Goal: Task Accomplishment & Management: Use online tool/utility

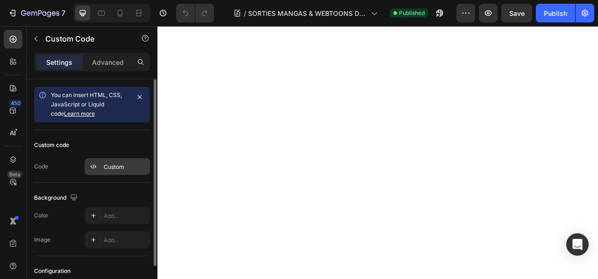
click at [107, 165] on div "Custom" at bounding box center [126, 167] width 44 height 8
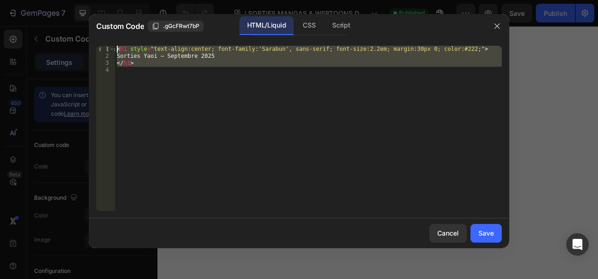
drag, startPoint x: 157, startPoint y: 86, endPoint x: 116, endPoint y: 45, distance: 57.8
click at [116, 45] on div "1 2 3 4 < h1 style = "text-align:center; font-family:'Sarabun', sans-serif; fon…" at bounding box center [299, 128] width 421 height 180
type textarea "<h1 style="text-align:center; font-family:'Sarabun', sans-serif; font-size:2.2e…"
paste textarea
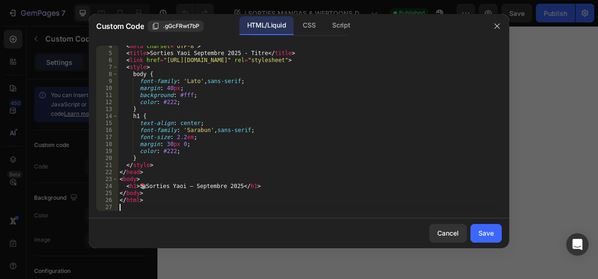
scroll to position [24, 0]
click at [146, 188] on div "< meta charset = "UTF-8" > < title > Sorties Yaoi Septembre 2025 - Titre </ tit…" at bounding box center [306, 132] width 377 height 179
drag, startPoint x: 179, startPoint y: 186, endPoint x: 227, endPoint y: 187, distance: 48.6
click at [227, 187] on div "< meta charset = "UTF-8" > < title > Sorties Yaoi Septembre 2025 - Titre </ tit…" at bounding box center [306, 132] width 377 height 179
type textarea "<h1>Sorties Yaoi </h1>"
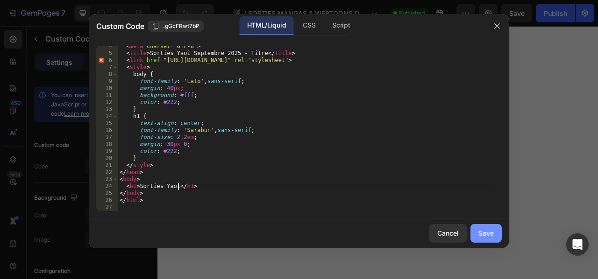
click at [492, 231] on div "Save" at bounding box center [486, 234] width 15 height 10
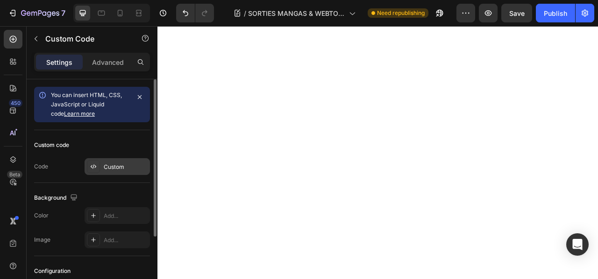
click at [108, 166] on div "Custom" at bounding box center [126, 167] width 44 height 8
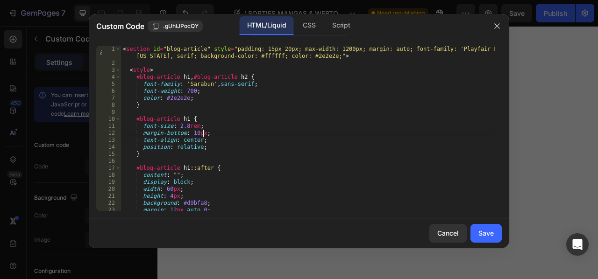
type textarea "</section>"
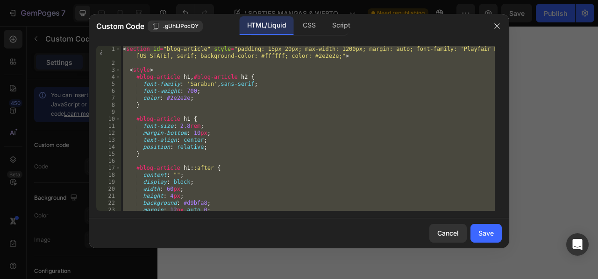
paste textarea
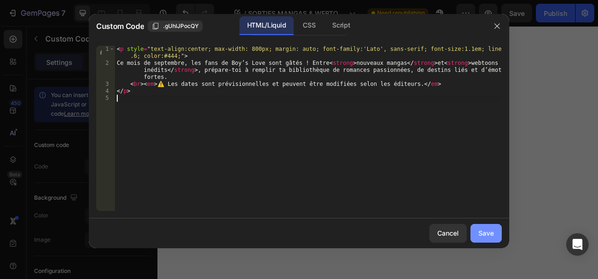
click at [488, 233] on div "Save" at bounding box center [486, 234] width 15 height 10
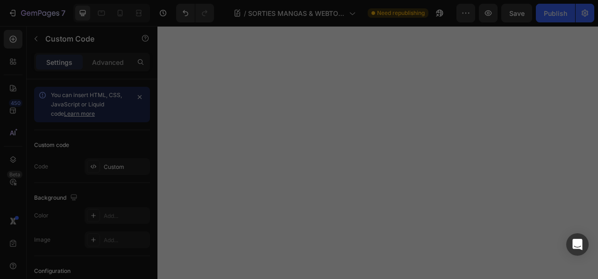
type textarea "</p>"
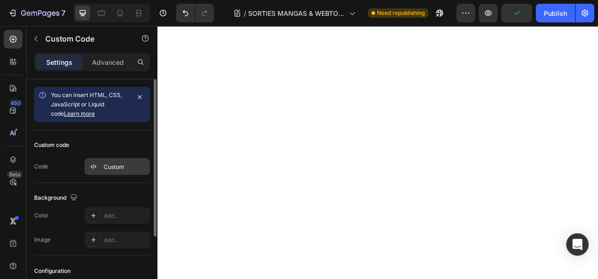
click at [110, 168] on div "Custom" at bounding box center [126, 167] width 44 height 8
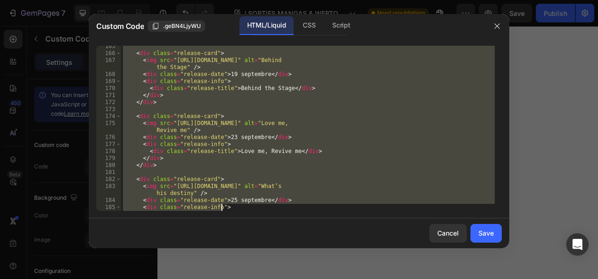
scroll to position [1377, 0]
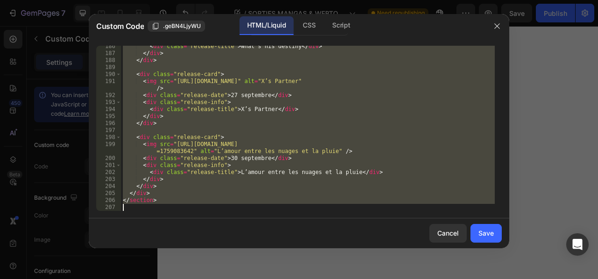
drag, startPoint x: 126, startPoint y: 113, endPoint x: 232, endPoint y: 268, distance: 187.7
click at [232, 268] on div "Custom Code .geBN4LjyWU HTML/Liquid CSS Script <!-- Section Webtoons --> 186 18…" at bounding box center [299, 139] width 598 height 279
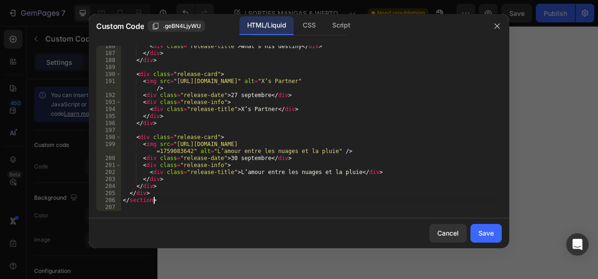
click at [220, 202] on div "< div class = "release-title" > What’s his destiny </ div > </ div > </ div > <…" at bounding box center [308, 132] width 374 height 179
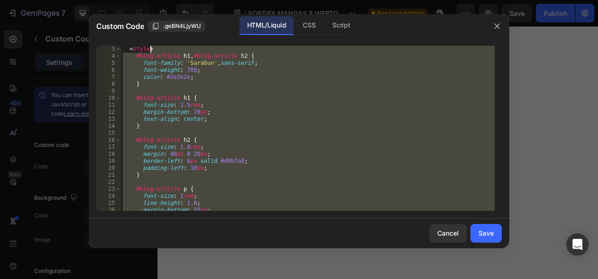
scroll to position [0, 0]
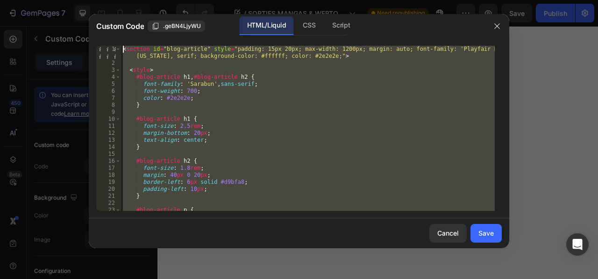
drag, startPoint x: 220, startPoint y: 202, endPoint x: 159, endPoint y: 45, distance: 168.4
click at [159, 46] on div "< section id = "blog-article" style = "padding: 15px 20px; max-width: 1200px; m…" at bounding box center [308, 139] width 374 height 186
type textarea "<section id="blog-article" style="padding: 15px 20px; max-width: 1200px; margin…"
paste textarea
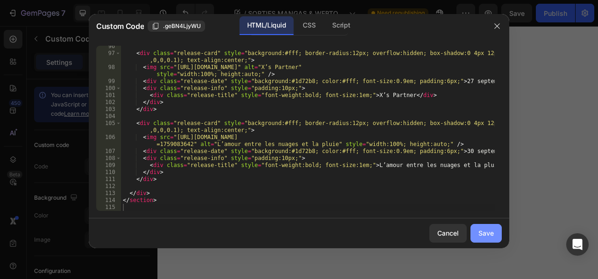
click at [486, 232] on div "Save" at bounding box center [486, 234] width 15 height 10
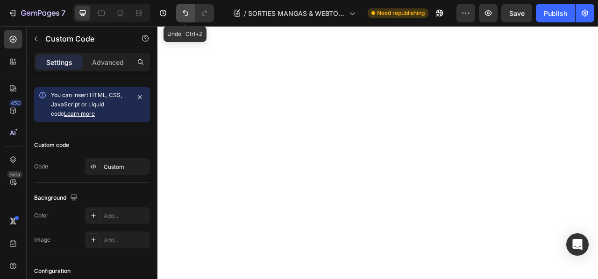
click at [185, 10] on icon "Undo/Redo" at bounding box center [185, 12] width 9 height 9
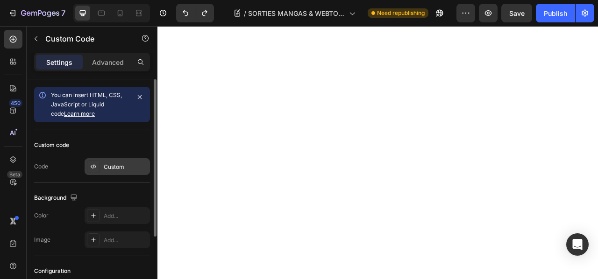
click at [107, 167] on div "Custom" at bounding box center [126, 167] width 44 height 8
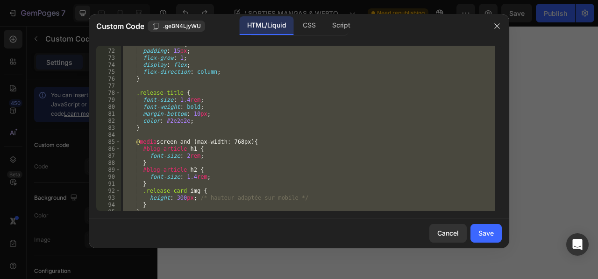
scroll to position [519, 0]
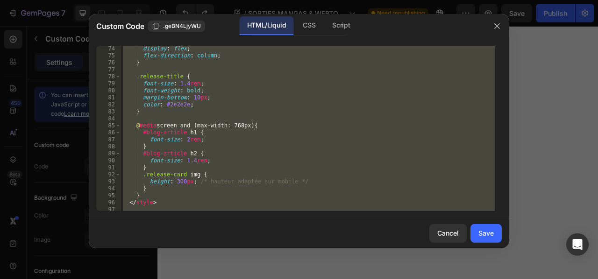
drag, startPoint x: 252, startPoint y: 164, endPoint x: 206, endPoint y: 164, distance: 46.3
click at [206, 164] on div "display : flex ; flex-direction : column ; } .release-title { font-size : 1.4 r…" at bounding box center [308, 128] width 374 height 165
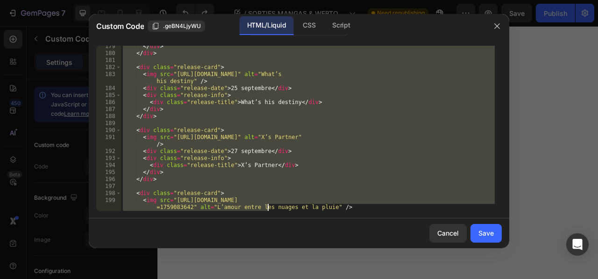
scroll to position [1377, 0]
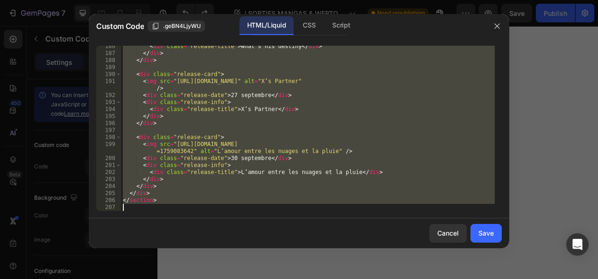
drag, startPoint x: 123, startPoint y: 114, endPoint x: 267, endPoint y: 228, distance: 183.0
click at [267, 228] on div "Custom Code .geBN4LjyWU HTML/Liquid CSS Script font-size: 1.4rem; 186 187 188 1…" at bounding box center [299, 131] width 421 height 235
type textarea "</section>"
paste textarea
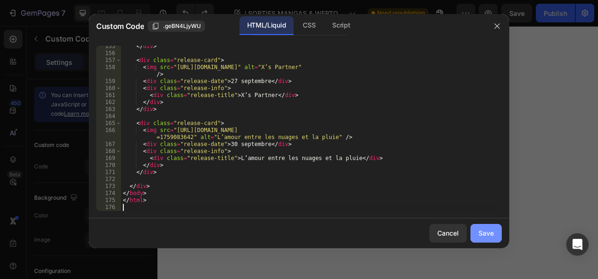
click at [476, 231] on button "Save" at bounding box center [486, 233] width 31 height 19
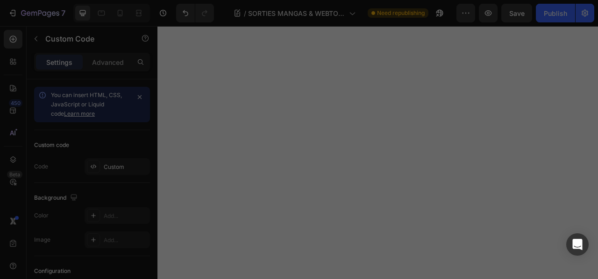
type textarea "</html>"
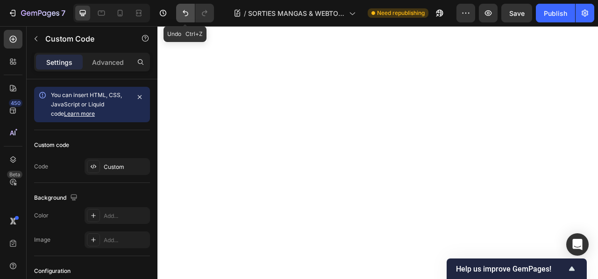
click at [189, 14] on icon "Undo/Redo" at bounding box center [185, 12] width 9 height 9
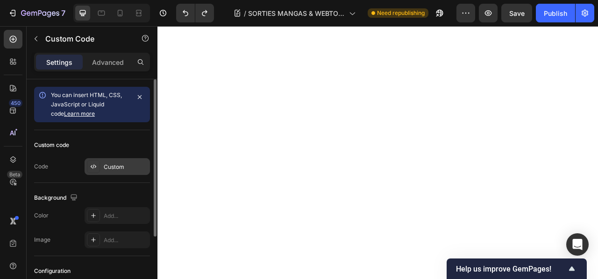
click at [124, 166] on div "Custom" at bounding box center [126, 167] width 44 height 8
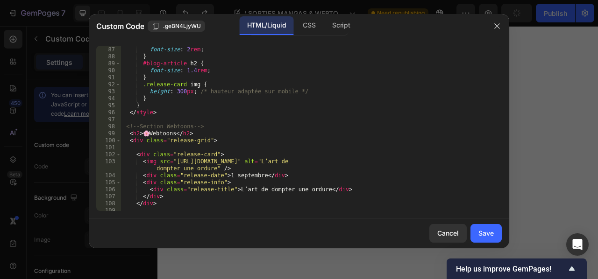
scroll to position [609, 0]
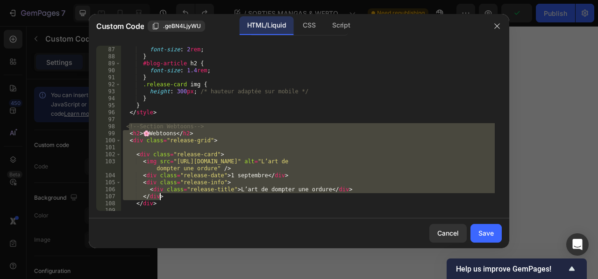
drag, startPoint x: 128, startPoint y: 127, endPoint x: 251, endPoint y: 196, distance: 141.8
click at [251, 196] on div "#blog-article h1 { font-size : 2 rem ; } #blog-article h2 { font-size : 1.4 rem…" at bounding box center [308, 128] width 374 height 179
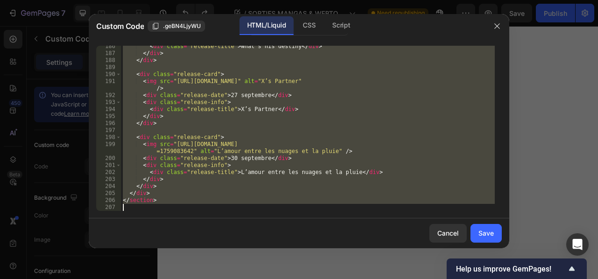
scroll to position [1377, 0]
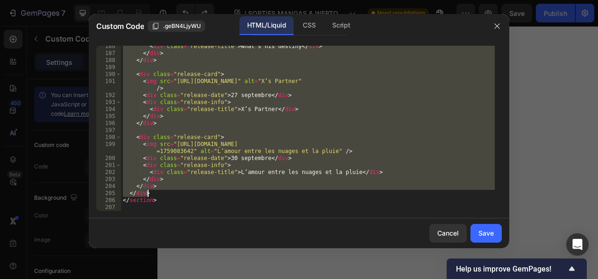
drag, startPoint x: 167, startPoint y: 114, endPoint x: 207, endPoint y: 194, distance: 88.6
click at [207, 194] on div "< div class = "release-title" > What’s his destiny </ div > </ div > </ div > <…" at bounding box center [308, 132] width 374 height 179
type textarea "</section>"
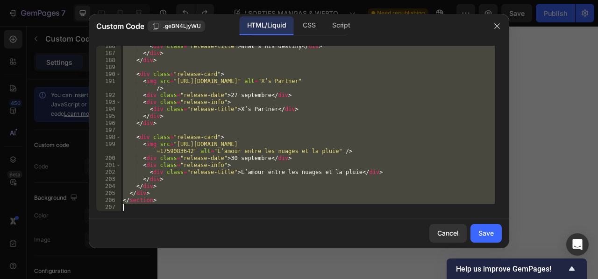
paste textarea
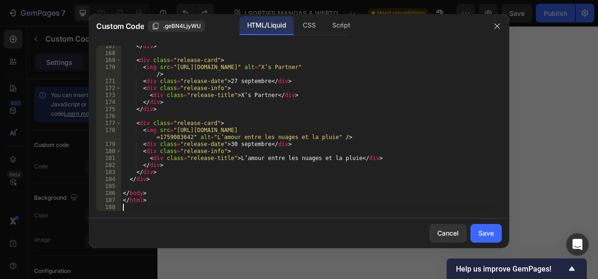
scroll to position [1237, 0]
click at [484, 232] on div "Save" at bounding box center [486, 234] width 15 height 10
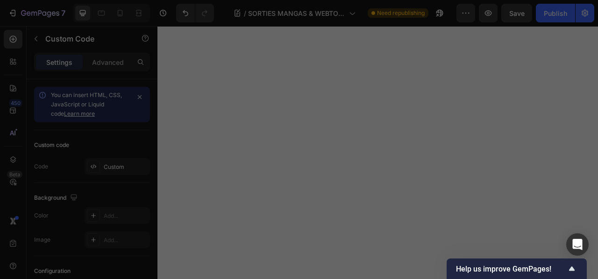
type textarea "</html>"
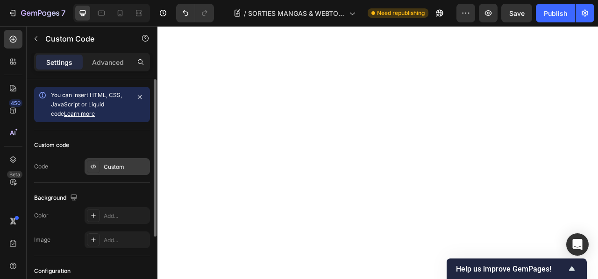
click at [120, 165] on div "Custom" at bounding box center [126, 167] width 44 height 8
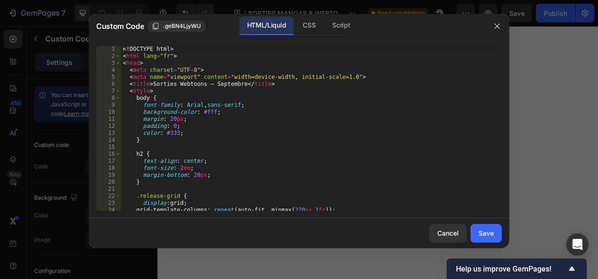
click at [291, 126] on div "<! DOCTYPE html > < html lang = "fr" > < head > < meta charset = "UTF-8" > < me…" at bounding box center [308, 135] width 374 height 179
type textarea "</html>"
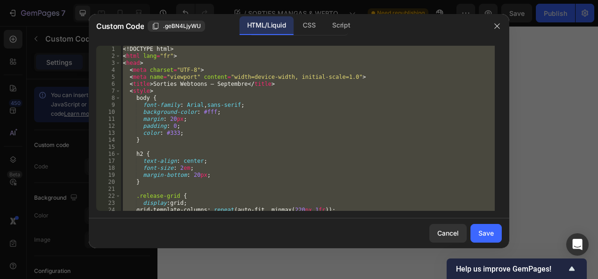
paste textarea
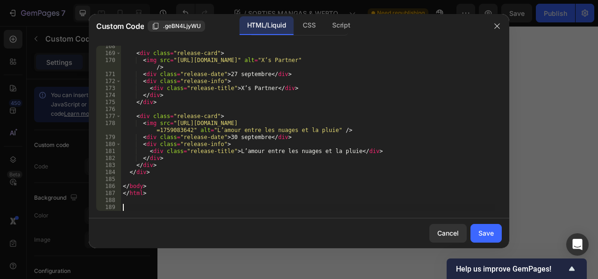
scroll to position [1244, 0]
click at [491, 230] on div "Save" at bounding box center [486, 234] width 15 height 10
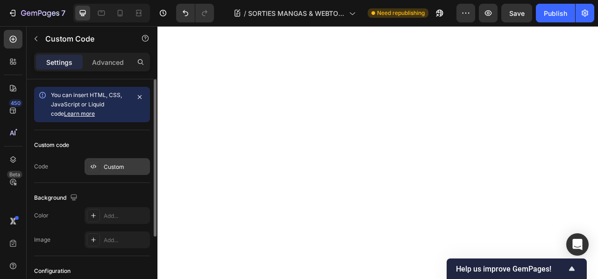
click at [126, 161] on div "Custom" at bounding box center [117, 166] width 65 height 17
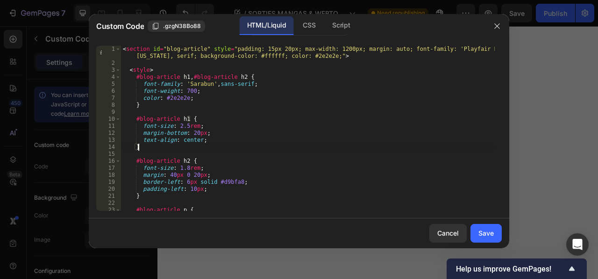
type textarea "</section>"
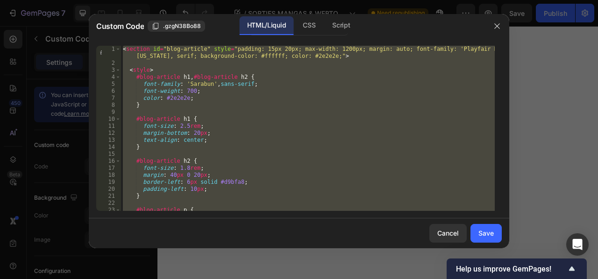
paste textarea
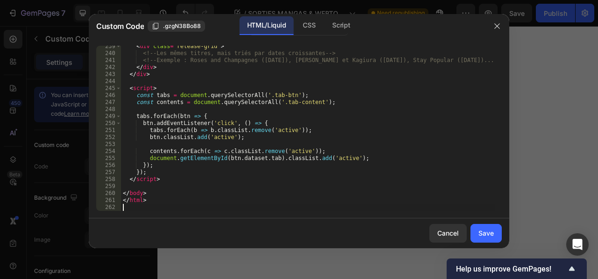
scroll to position [1727, 0]
click at [493, 232] on div "Save" at bounding box center [486, 234] width 15 height 10
type textarea "</html>"
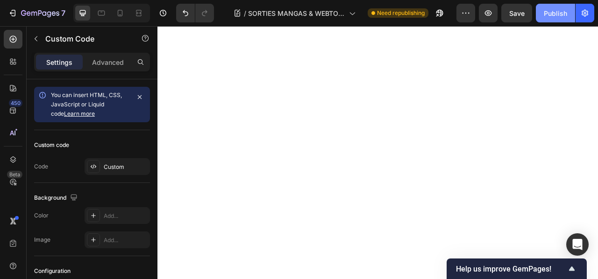
click at [559, 14] on div "Publish" at bounding box center [555, 13] width 23 height 10
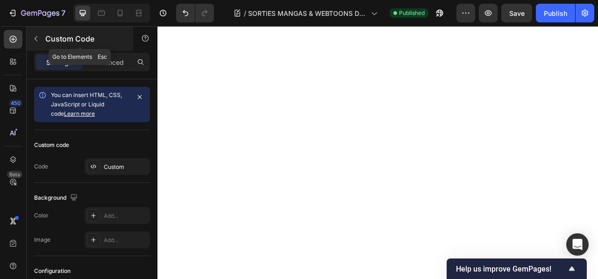
click at [35, 38] on icon "button" at bounding box center [35, 38] width 7 height 7
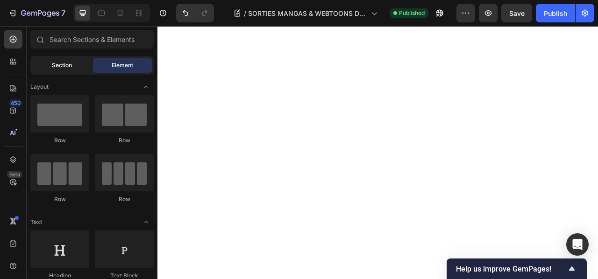
click at [55, 70] on div "Section" at bounding box center [61, 65] width 59 height 15
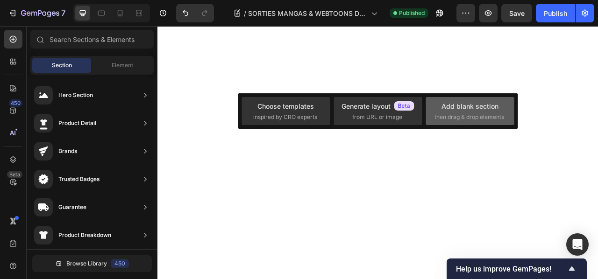
click at [450, 112] on div "Add blank section then drag & drop elements" at bounding box center [470, 111] width 71 height 20
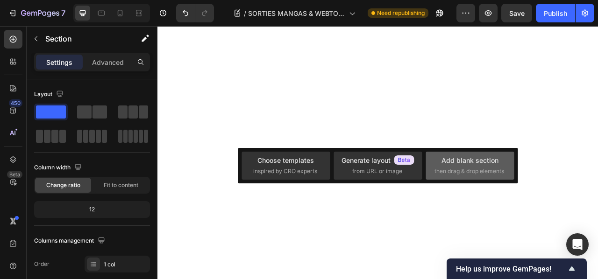
click at [455, 163] on div "Add blank section" at bounding box center [470, 161] width 57 height 10
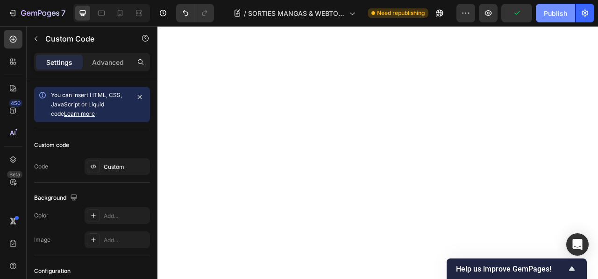
click at [556, 11] on div "Publish" at bounding box center [555, 13] width 23 height 10
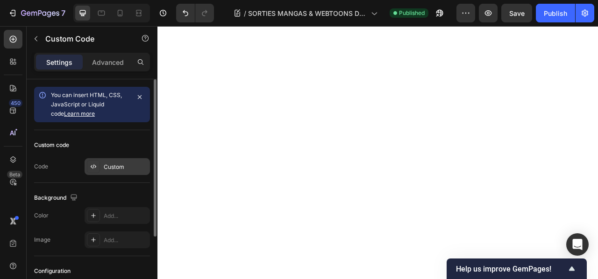
click at [114, 166] on div "Custom" at bounding box center [126, 167] width 44 height 8
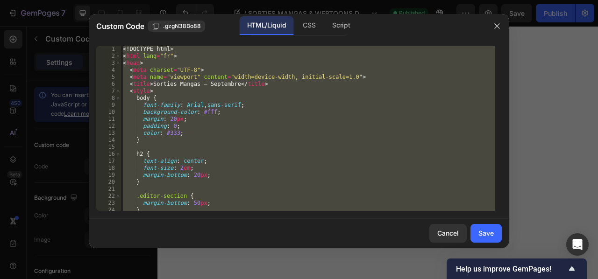
paste textarea "script>"
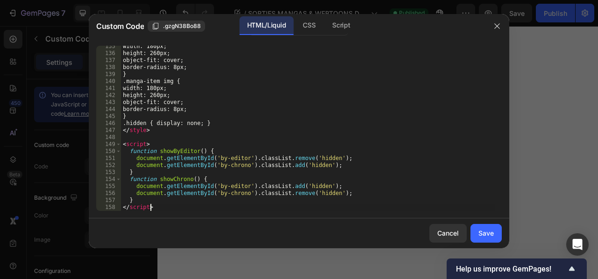
scroll to position [1082, 0]
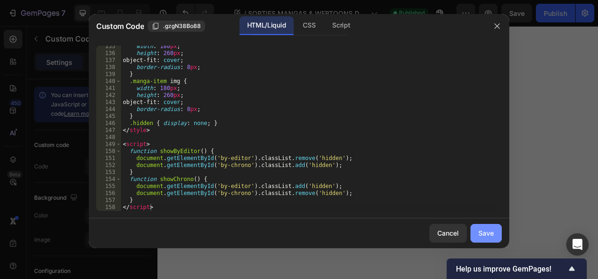
click at [483, 230] on div "Save" at bounding box center [486, 234] width 15 height 10
type textarea "} </script>"
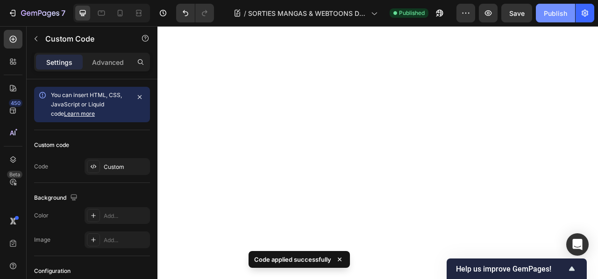
click at [556, 7] on button "Publish" at bounding box center [555, 13] width 39 height 19
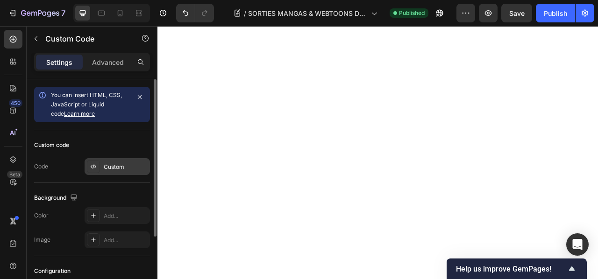
click at [111, 168] on div "Custom" at bounding box center [126, 167] width 44 height 8
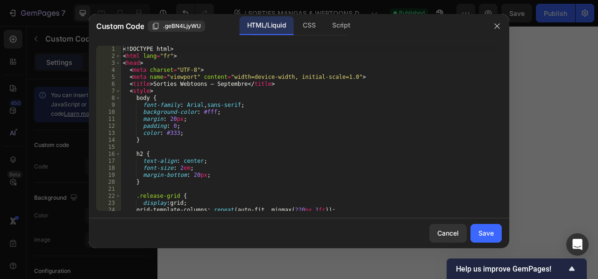
type textarea "}"
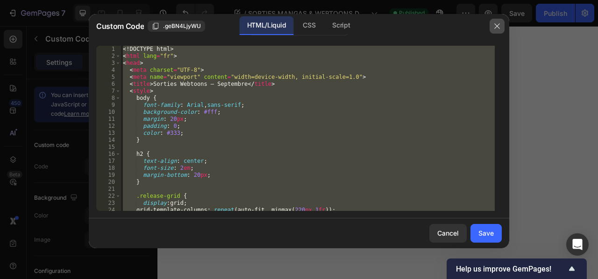
click at [497, 26] on icon "button" at bounding box center [496, 25] width 5 height 5
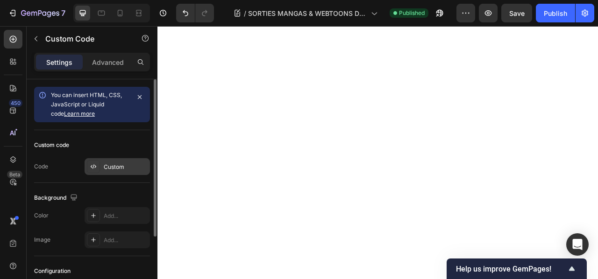
click at [113, 166] on div "Custom" at bounding box center [126, 167] width 44 height 8
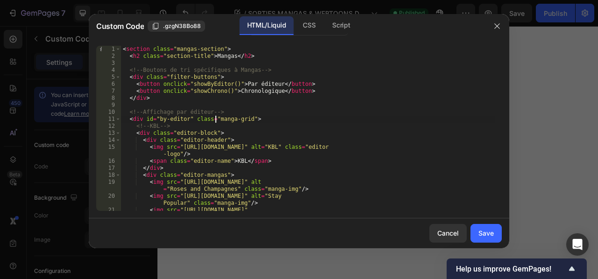
type textarea "} </script>"
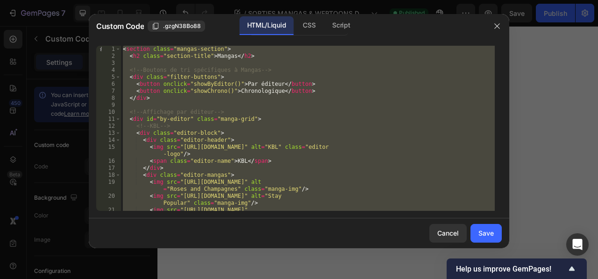
paste textarea
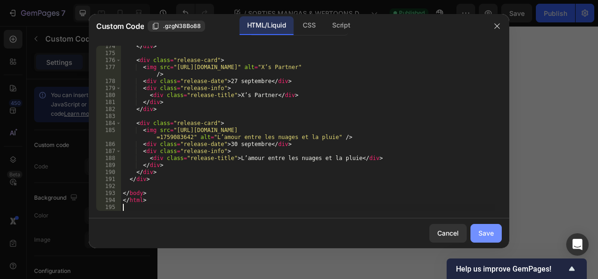
click at [481, 233] on div "Save" at bounding box center [486, 234] width 15 height 10
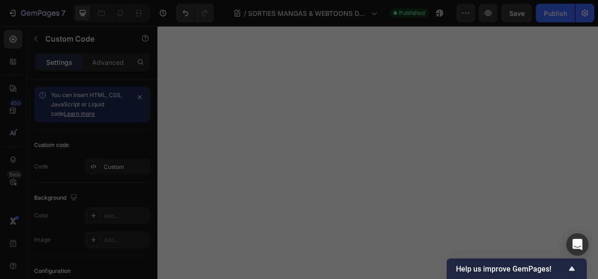
type textarea "</html>"
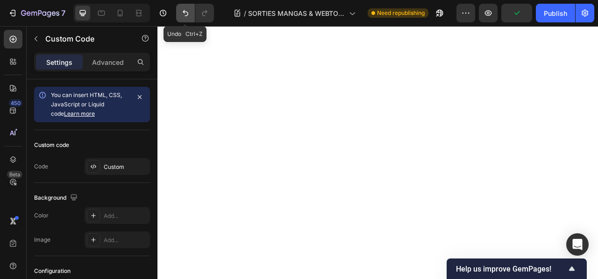
click at [183, 14] on icon "Undo/Redo" at bounding box center [185, 12] width 9 height 9
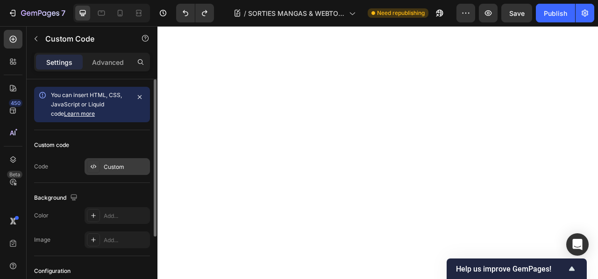
click at [105, 170] on div "Custom" at bounding box center [126, 167] width 44 height 8
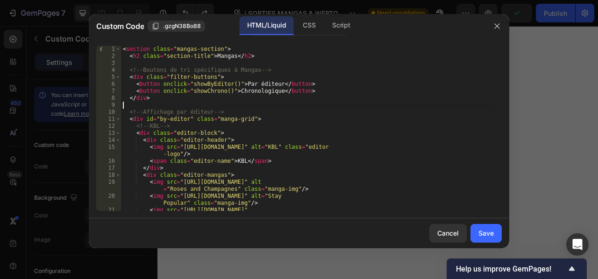
type textarea "} </script>"
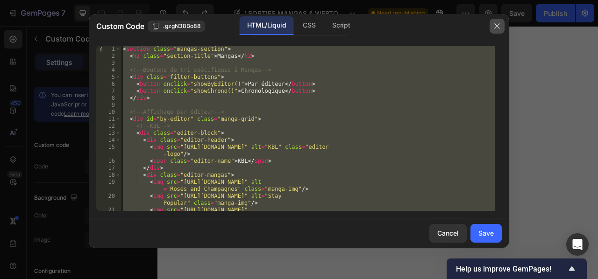
click at [495, 25] on icon "button" at bounding box center [496, 25] width 5 height 5
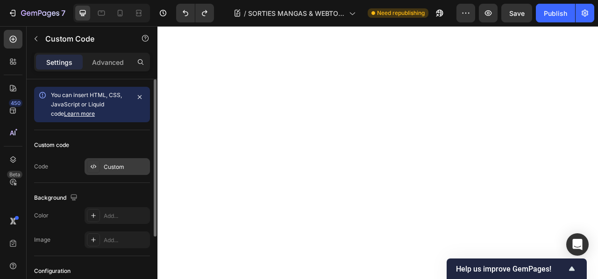
click at [104, 164] on div "Custom" at bounding box center [126, 167] width 44 height 8
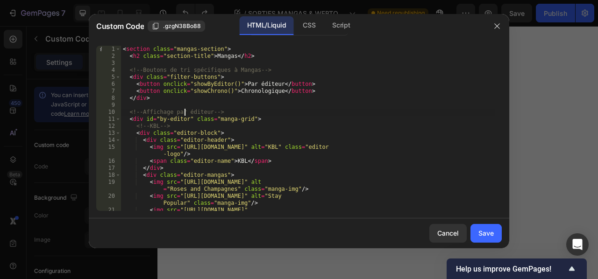
type textarea "} </script>"
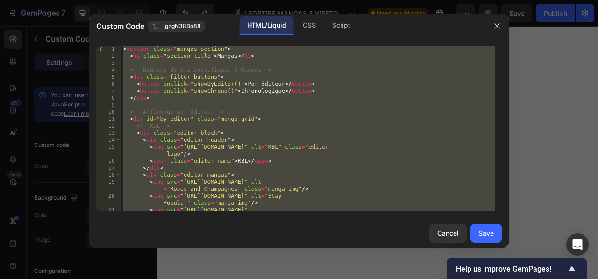
paste textarea
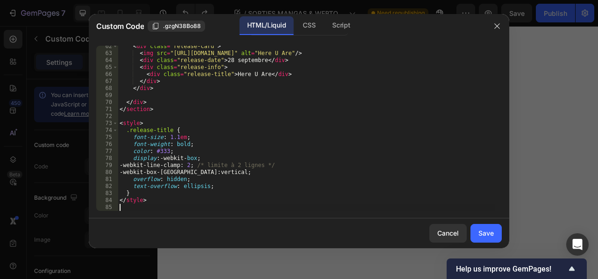
scroll to position [479, 0]
click at [481, 232] on div "Save" at bounding box center [486, 234] width 15 height 10
type textarea "</style>"
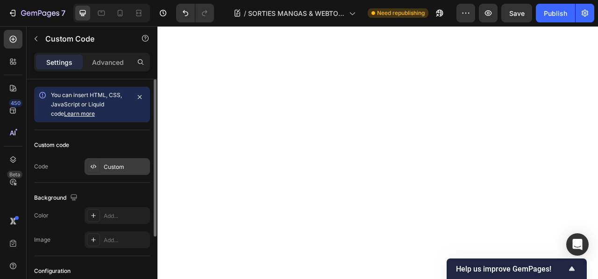
click at [116, 169] on div "Custom" at bounding box center [126, 167] width 44 height 8
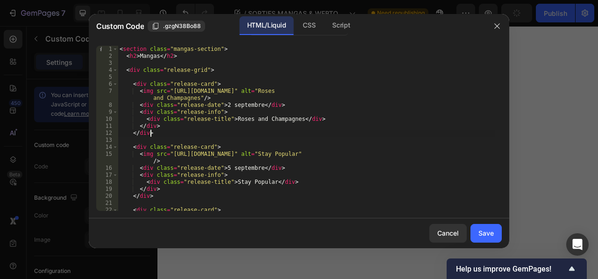
type textarea "</style>"
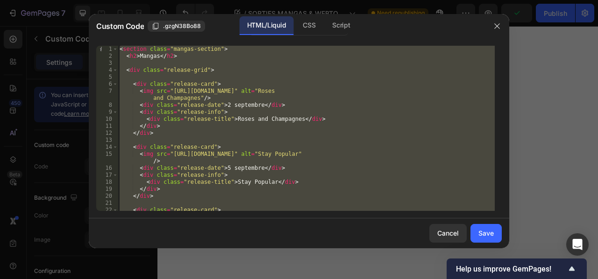
paste textarea
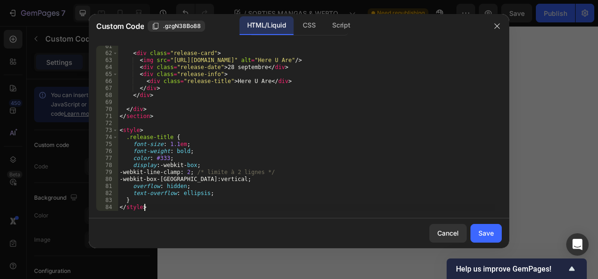
scroll to position [472, 0]
click at [486, 233] on div "Save" at bounding box center [486, 234] width 15 height 10
type textarea "} </style>"
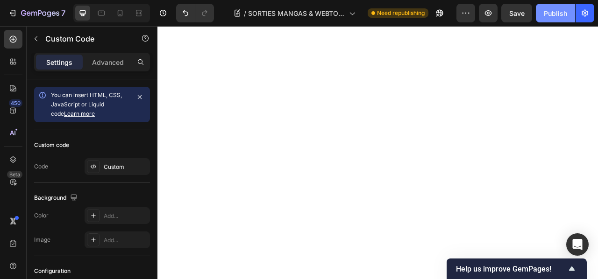
click at [554, 16] on div "Publish" at bounding box center [555, 13] width 23 height 10
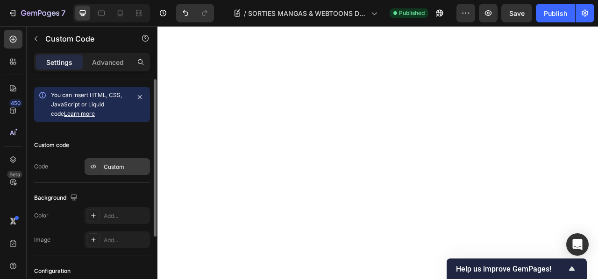
click at [127, 168] on div "Custom" at bounding box center [126, 167] width 44 height 8
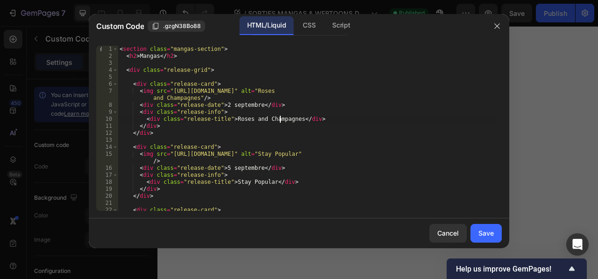
type textarea "} </style>"
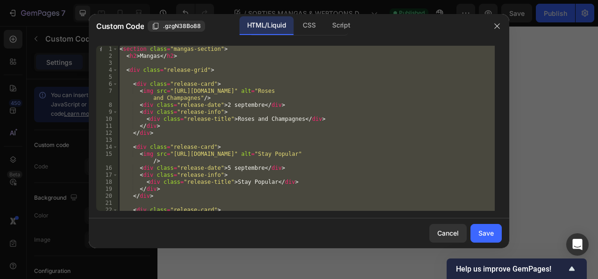
paste textarea
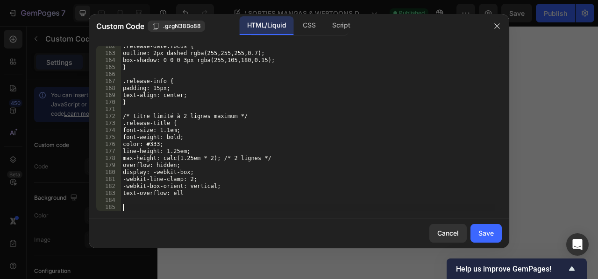
scroll to position [1215, 0]
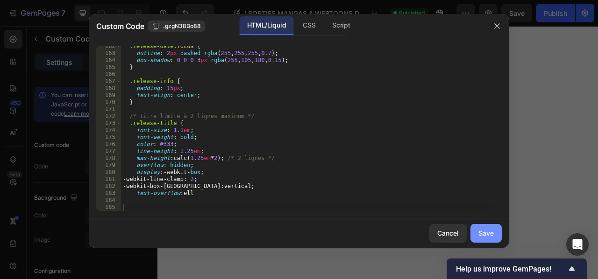
click at [487, 231] on div "Save" at bounding box center [486, 234] width 15 height 10
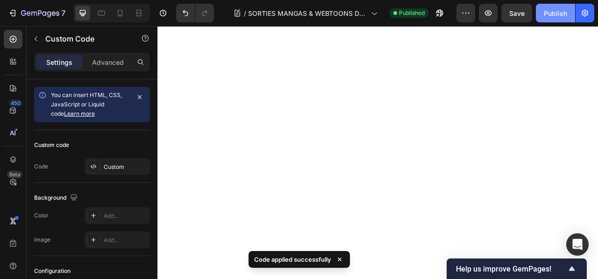
click at [554, 13] on div "Publish" at bounding box center [555, 13] width 23 height 10
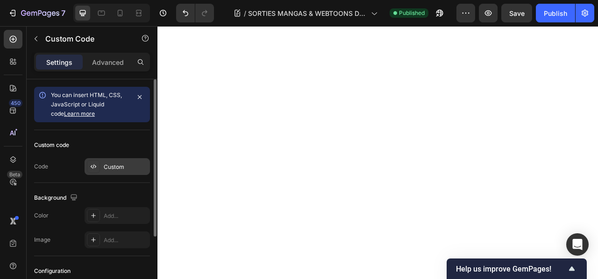
click at [107, 165] on div "Custom" at bounding box center [126, 167] width 44 height 8
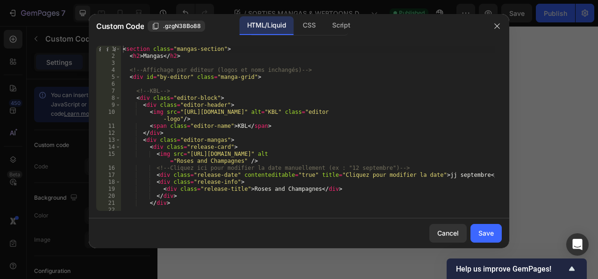
type textarea "<img src="https://cdn.shopify.com/s/files/1/0847/6010/1201/files/KBL.jpg?v=1759…"
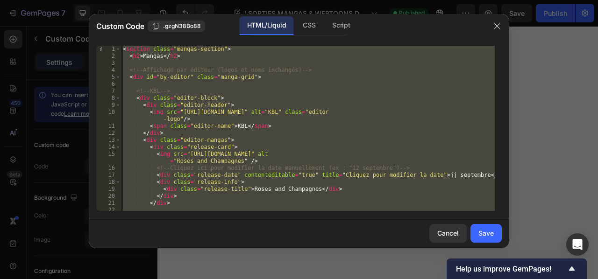
paste textarea
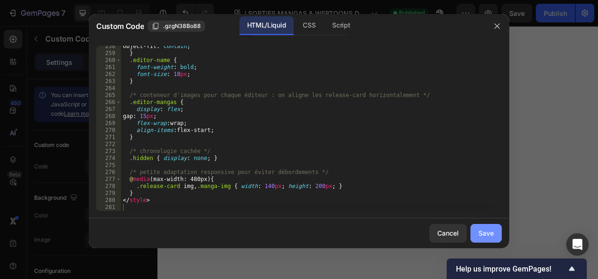
click at [484, 236] on div "Save" at bounding box center [486, 234] width 15 height 10
type textarea "</style>"
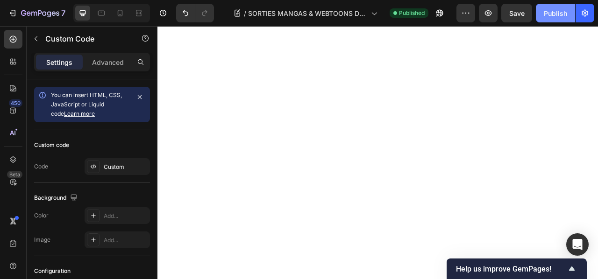
click at [548, 12] on div "Publish" at bounding box center [555, 13] width 23 height 10
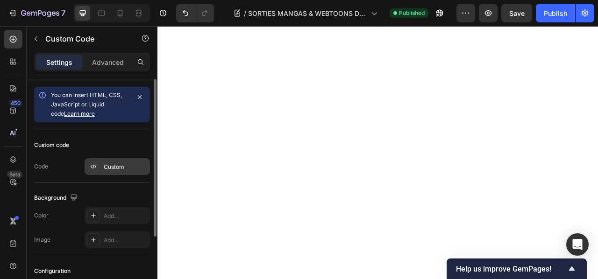
click at [109, 160] on div "Custom" at bounding box center [117, 166] width 65 height 17
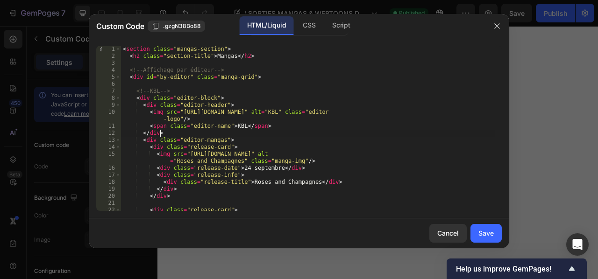
type textarea "</style>"
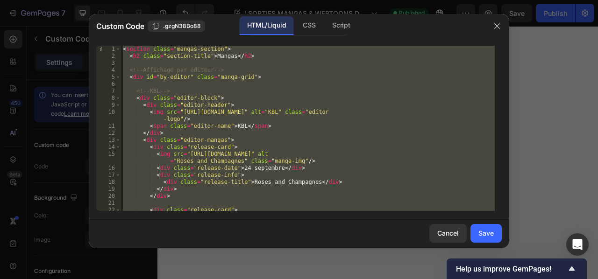
paste textarea
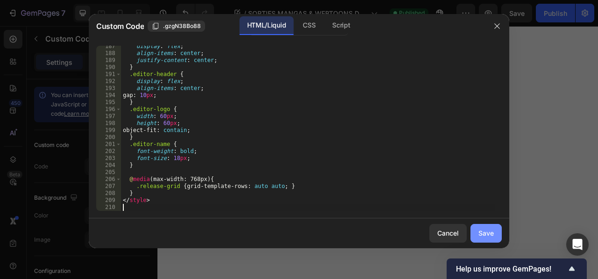
click at [485, 236] on div "Save" at bounding box center [486, 234] width 15 height 10
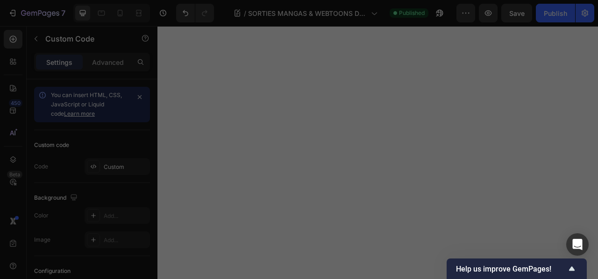
type textarea "</style>"
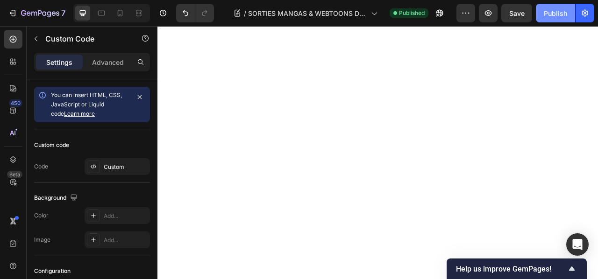
click at [549, 16] on div "Publish" at bounding box center [555, 13] width 23 height 10
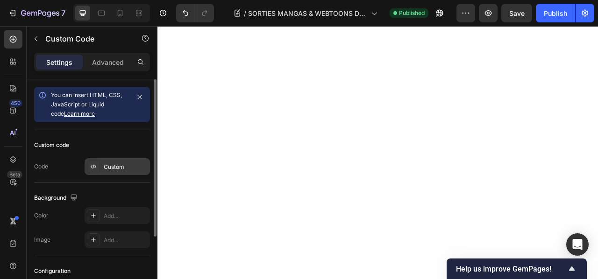
click at [111, 168] on div "Custom" at bounding box center [126, 167] width 44 height 8
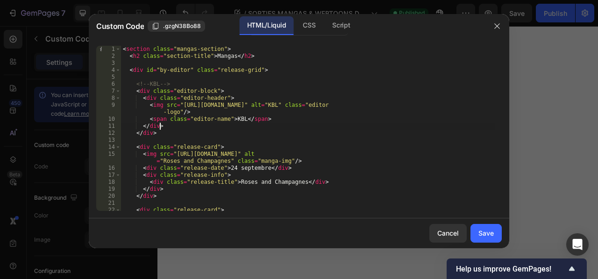
type textarea "</style>"
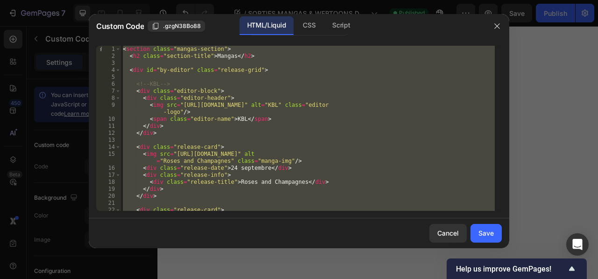
paste textarea
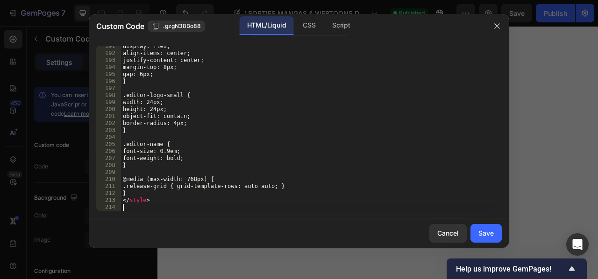
scroll to position [1447, 0]
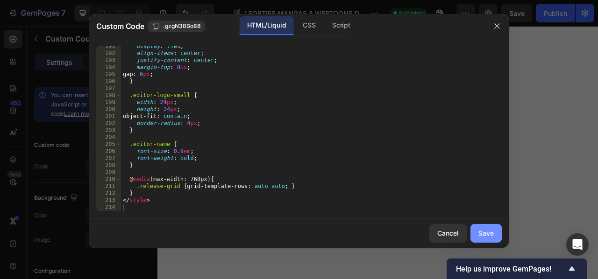
click at [484, 231] on div "Save" at bounding box center [486, 234] width 15 height 10
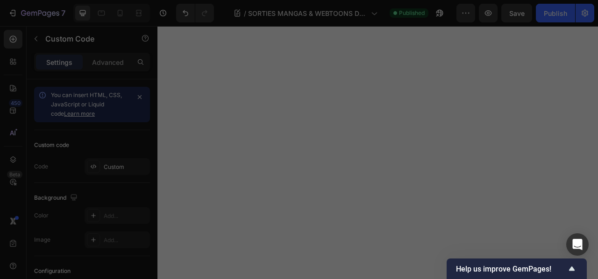
type textarea "</style>"
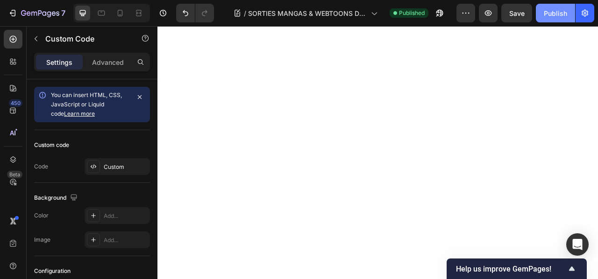
click at [556, 10] on div "Publish" at bounding box center [555, 13] width 23 height 10
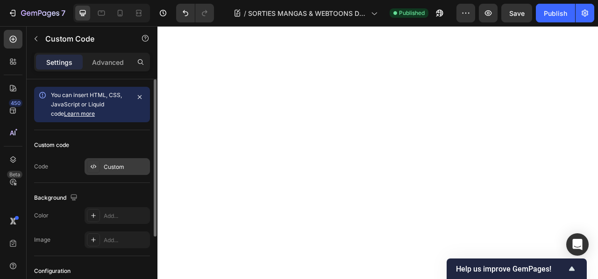
click at [103, 172] on div "Custom" at bounding box center [117, 166] width 65 height 17
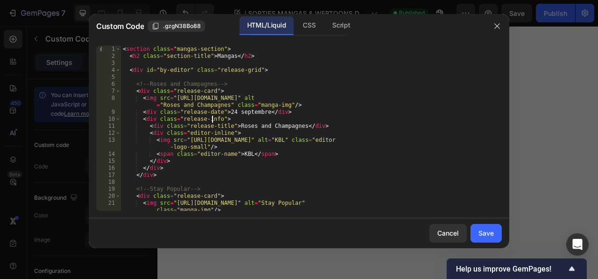
type textarea "</style>"
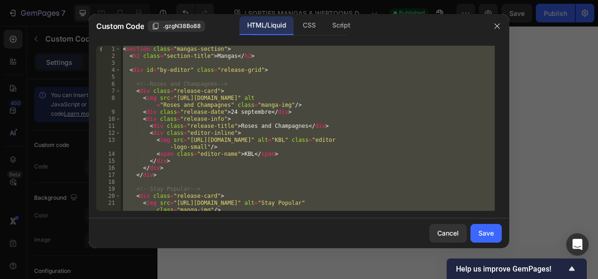
paste textarea
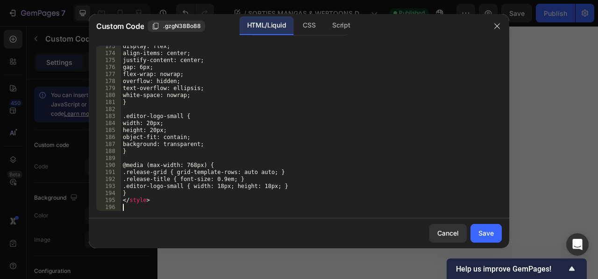
scroll to position [1321, 0]
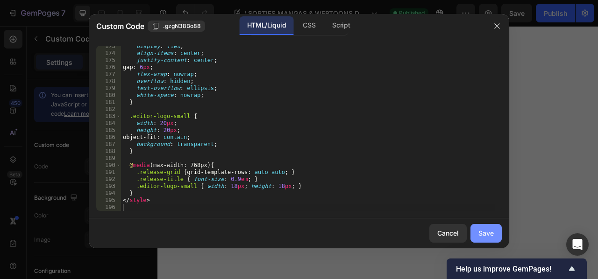
click at [483, 237] on div "Save" at bounding box center [486, 234] width 15 height 10
type textarea "</style>"
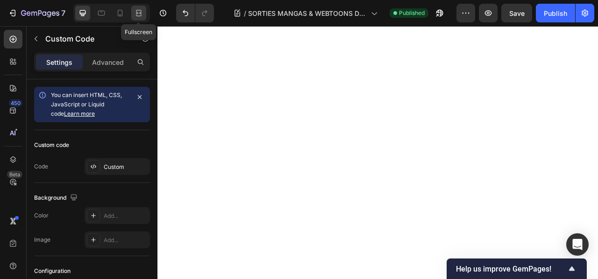
click at [139, 14] on icon at bounding box center [138, 12] width 9 height 9
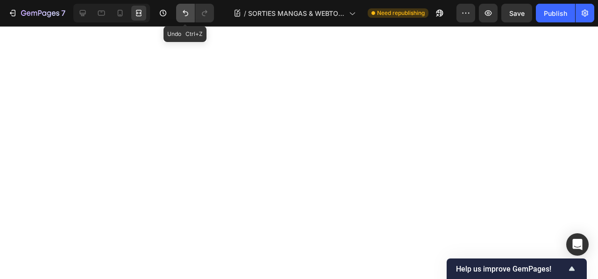
click at [187, 12] on icon "Undo/Redo" at bounding box center [185, 12] width 9 height 9
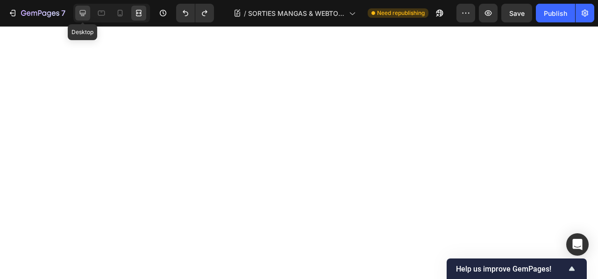
click at [86, 9] on icon at bounding box center [82, 12] width 9 height 9
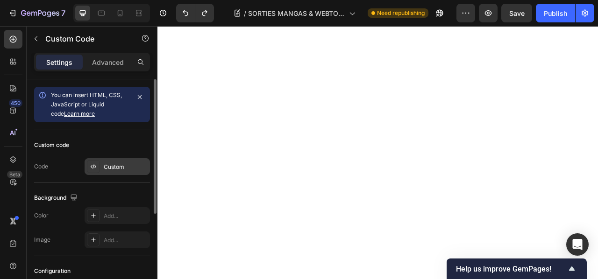
click at [106, 162] on div "Custom" at bounding box center [117, 166] width 65 height 17
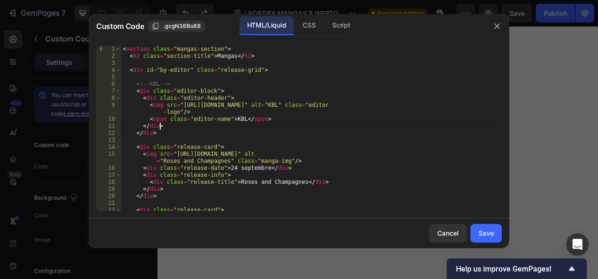
type textarea "</style>"
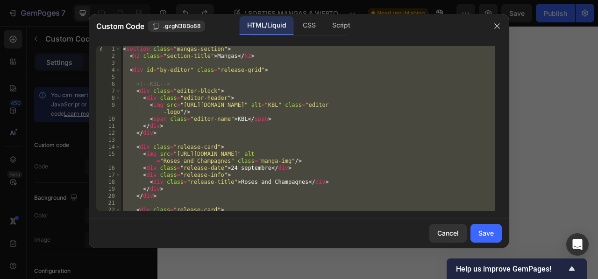
paste textarea
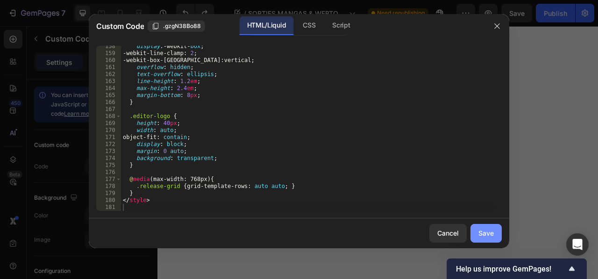
click at [483, 236] on div "Save" at bounding box center [486, 234] width 15 height 10
type textarea "</style>"
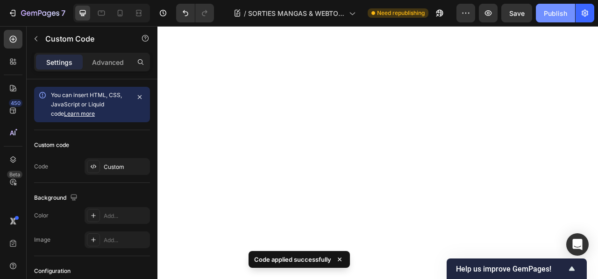
click at [554, 13] on div "Publish" at bounding box center [555, 13] width 23 height 10
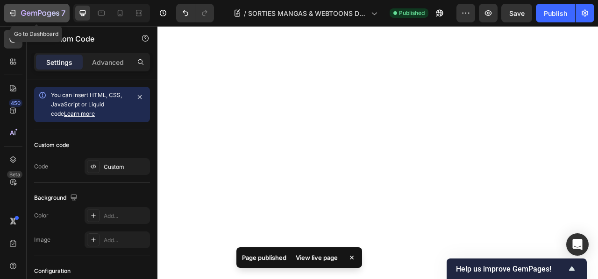
click at [44, 7] on button "7" at bounding box center [37, 13] width 66 height 19
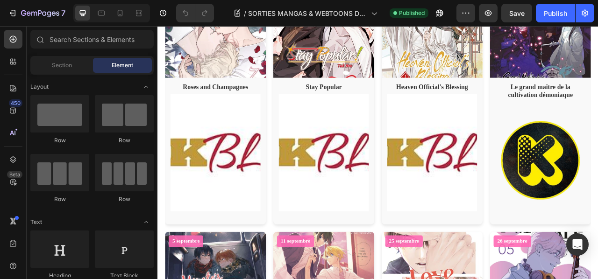
scroll to position [519, 0]
click at [553, 15] on div "Publish" at bounding box center [555, 13] width 23 height 10
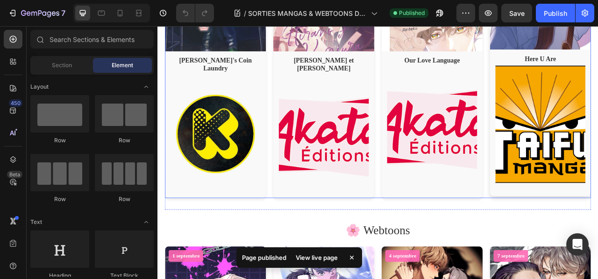
scroll to position [869, 0]
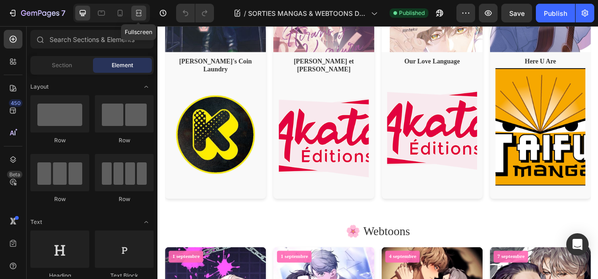
click at [136, 15] on icon at bounding box center [139, 15] width 6 height 2
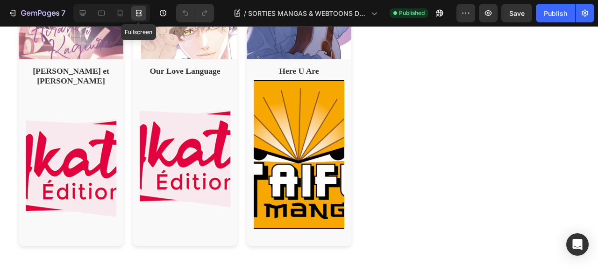
scroll to position [551, 0]
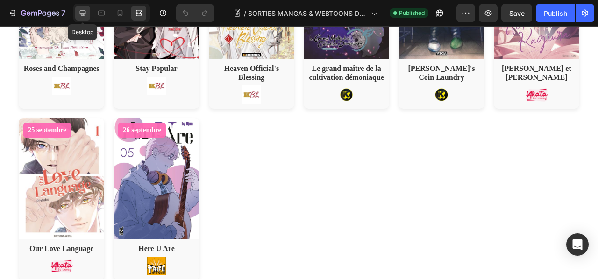
click at [82, 11] on icon at bounding box center [82, 12] width 9 height 9
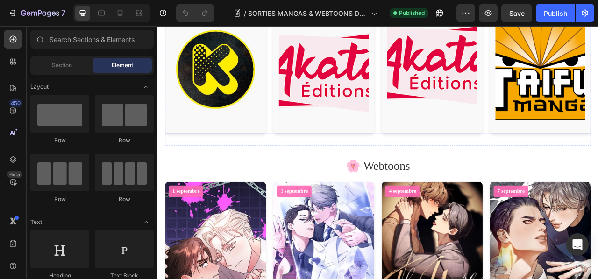
scroll to position [953, 0]
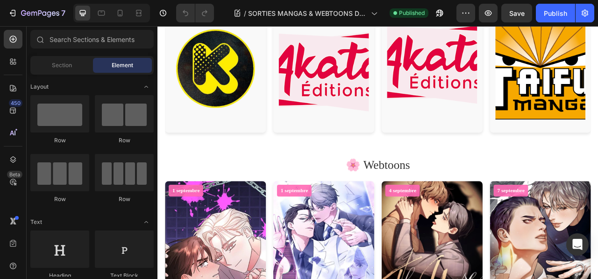
click at [162, 155] on html "Header Mangas 24 septembre Roses and Champagnes 24 septembre Stay Popular 24 se…" at bounding box center [437, 162] width 561 height 2179
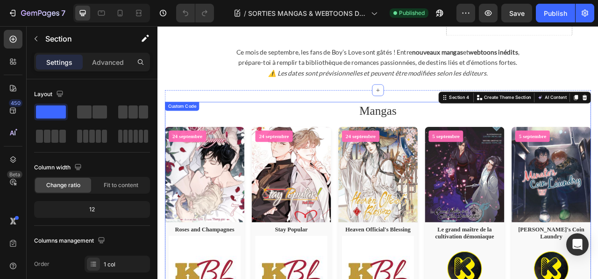
scroll to position [333, 0]
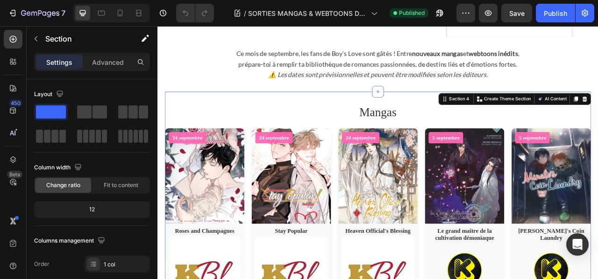
click at [222, 143] on h2 "Mangas" at bounding box center [438, 136] width 542 height 22
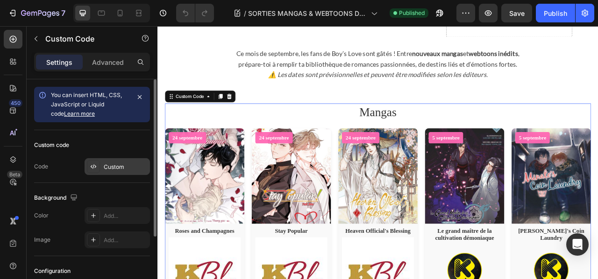
click at [116, 165] on div "Custom" at bounding box center [126, 167] width 44 height 8
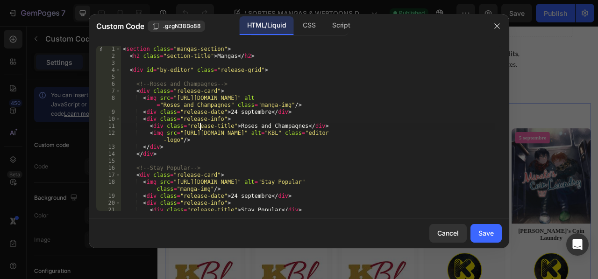
type textarea "</style>"
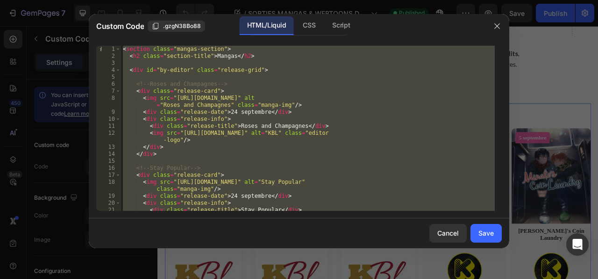
paste textarea
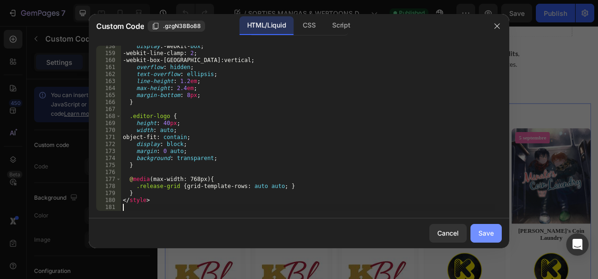
click at [481, 231] on div "Save" at bounding box center [486, 234] width 15 height 10
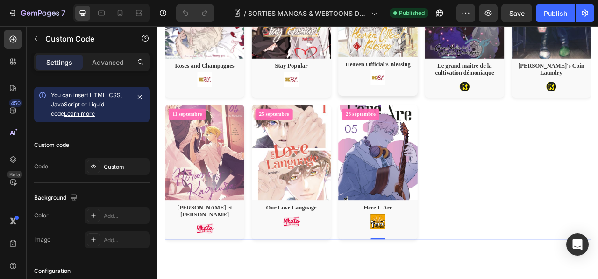
scroll to position [557, 0]
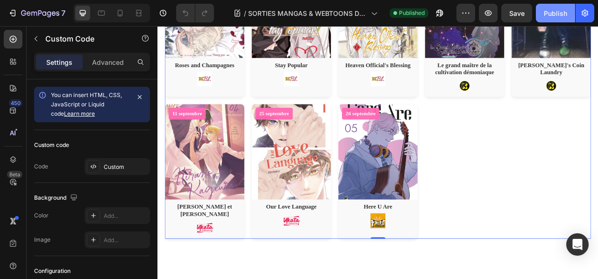
click at [554, 6] on button "Publish" at bounding box center [555, 13] width 39 height 19
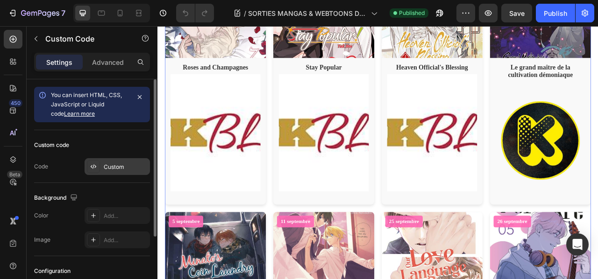
click at [105, 166] on div "Custom" at bounding box center [126, 167] width 44 height 8
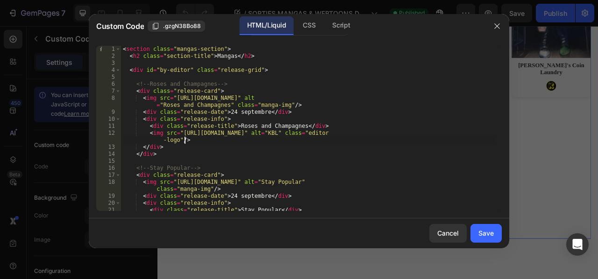
type textarea "</style>"
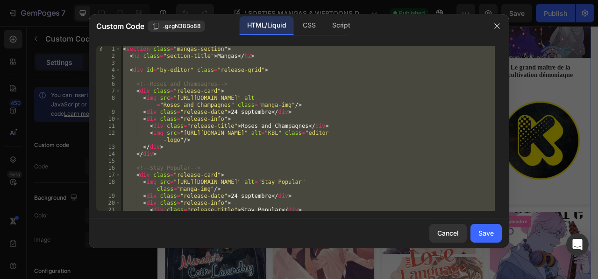
paste textarea
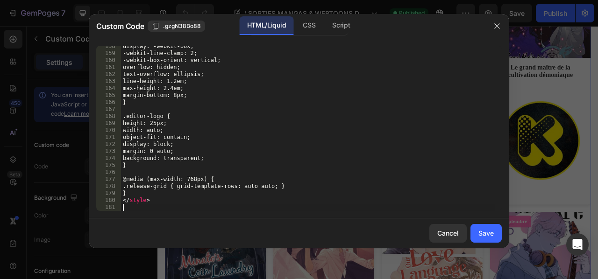
scroll to position [1215, 0]
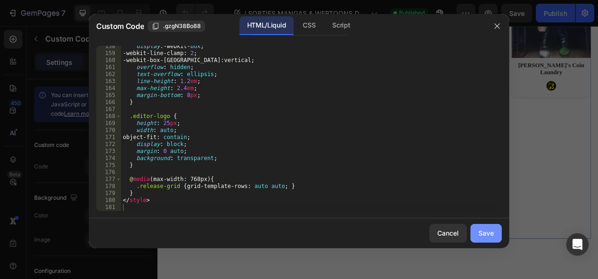
click at [486, 230] on div "Save" at bounding box center [486, 234] width 15 height 10
type textarea "</style>"
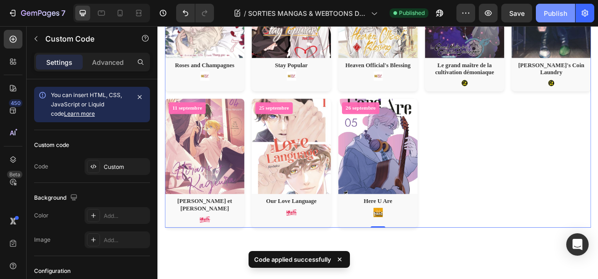
click at [552, 14] on div "Publish" at bounding box center [555, 13] width 23 height 10
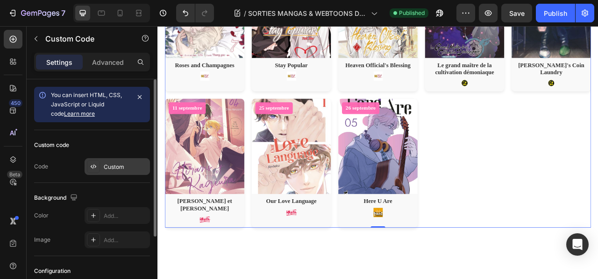
click at [111, 169] on div "Custom" at bounding box center [126, 167] width 44 height 8
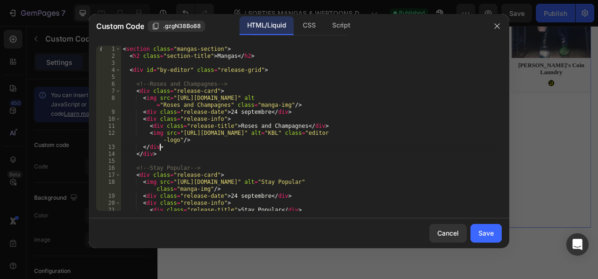
type textarea "</style>"
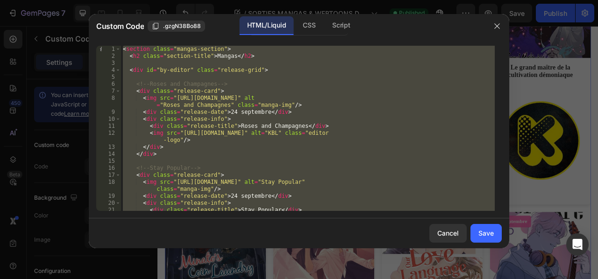
paste textarea
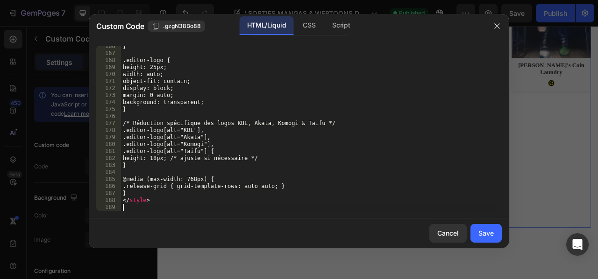
scroll to position [1272, 0]
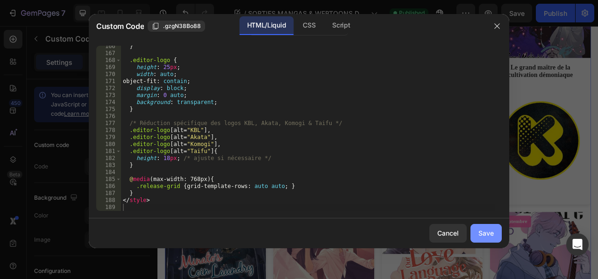
click at [486, 232] on div "Save" at bounding box center [486, 234] width 15 height 10
type textarea "</style>"
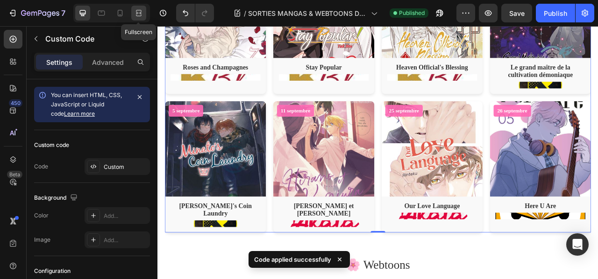
click at [142, 11] on icon at bounding box center [138, 12] width 9 height 9
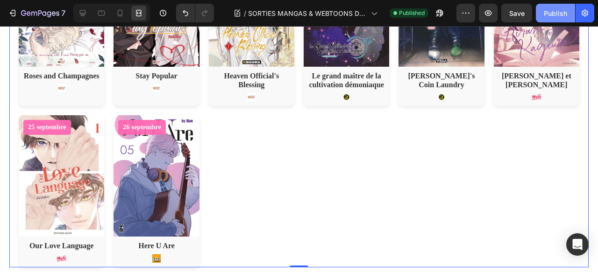
click at [558, 11] on div "Publish" at bounding box center [555, 13] width 23 height 10
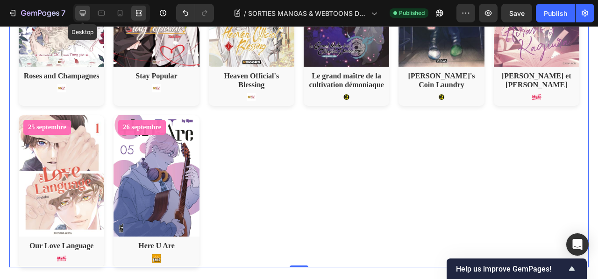
click at [86, 12] on icon at bounding box center [82, 12] width 9 height 9
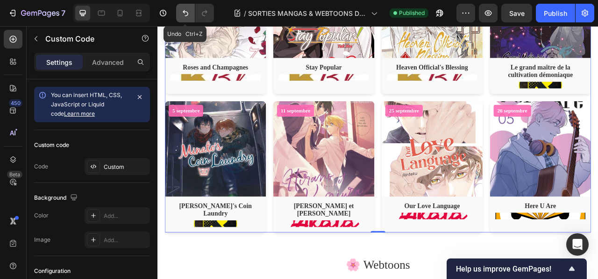
click at [182, 17] on icon "Undo/Redo" at bounding box center [185, 12] width 9 height 9
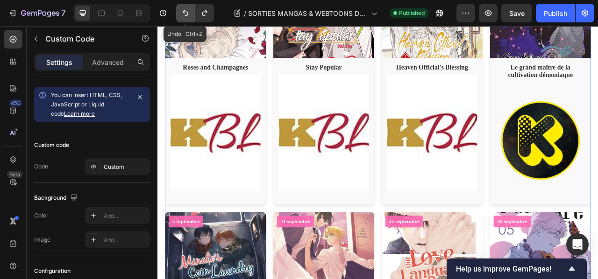
click at [182, 17] on icon "Undo/Redo" at bounding box center [185, 12] width 9 height 9
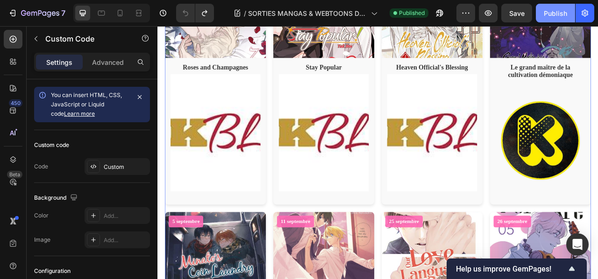
click at [556, 14] on div "Publish" at bounding box center [555, 13] width 23 height 10
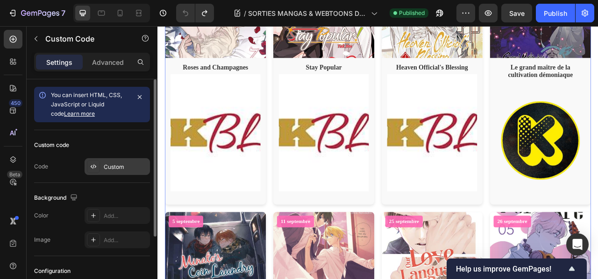
click at [104, 168] on div "Custom" at bounding box center [126, 167] width 44 height 8
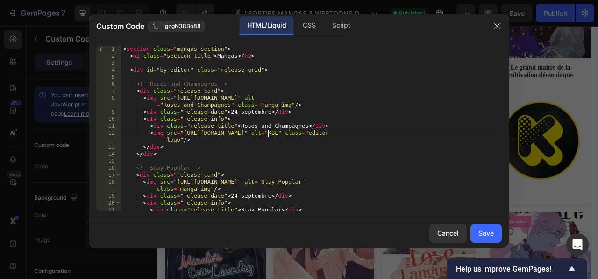
type textarea "</style>"
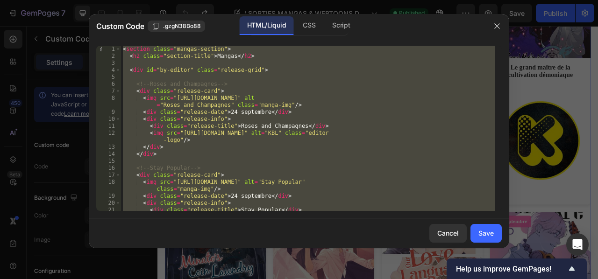
paste textarea
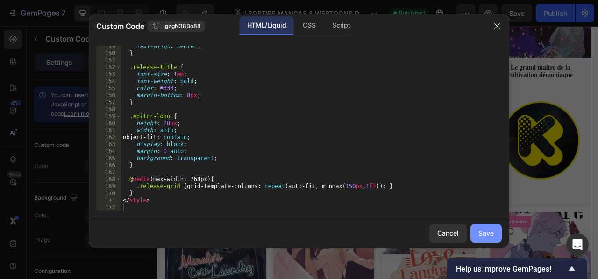
click at [483, 232] on div "Save" at bounding box center [486, 234] width 15 height 10
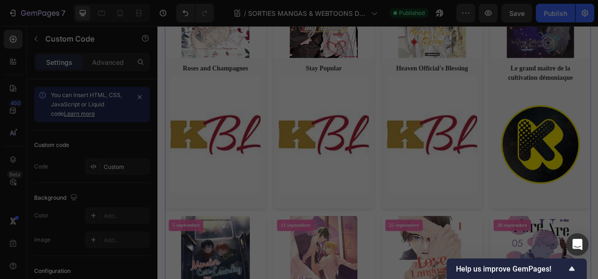
type textarea "</style>"
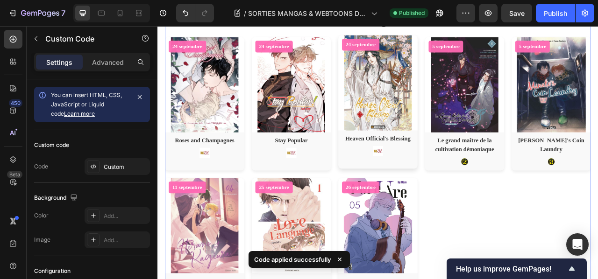
scroll to position [463, 0]
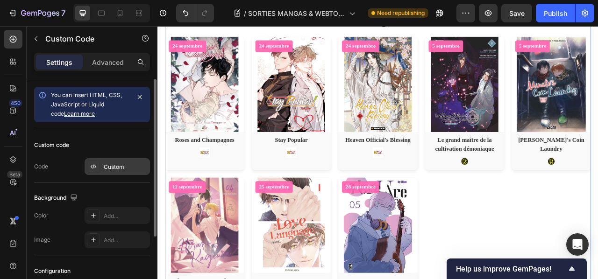
click at [105, 164] on div "Custom" at bounding box center [126, 167] width 44 height 8
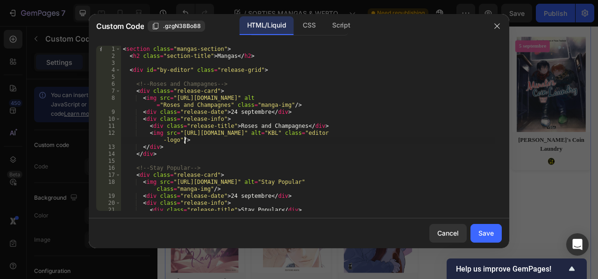
type textarea "</style>"
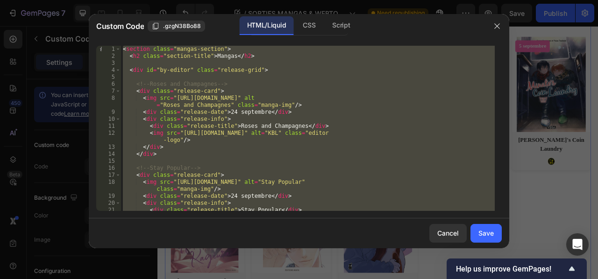
paste textarea
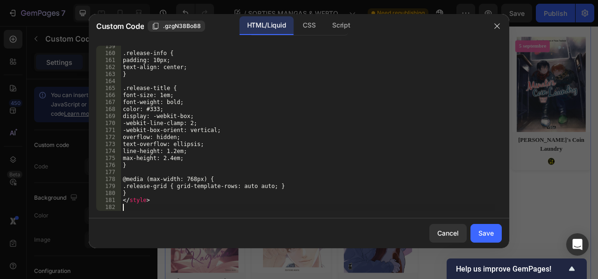
scroll to position [1223, 0]
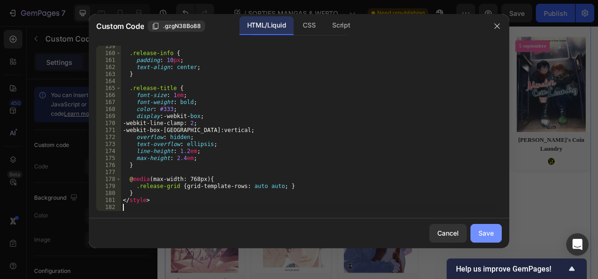
click at [477, 233] on button "Save" at bounding box center [486, 233] width 31 height 19
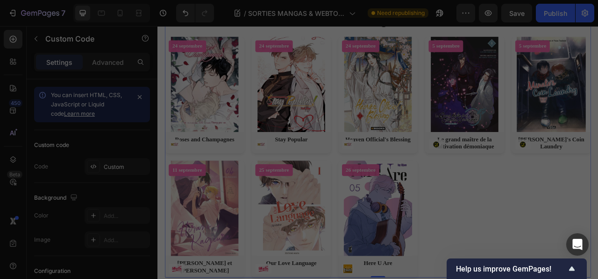
type textarea "</style>"
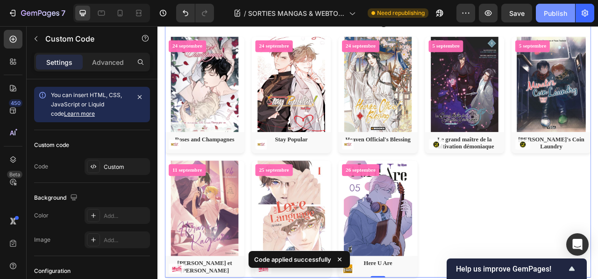
click at [562, 10] on div "Publish" at bounding box center [555, 13] width 23 height 10
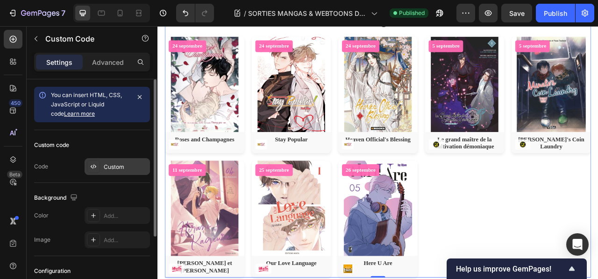
click at [110, 165] on div "Custom" at bounding box center [126, 167] width 44 height 8
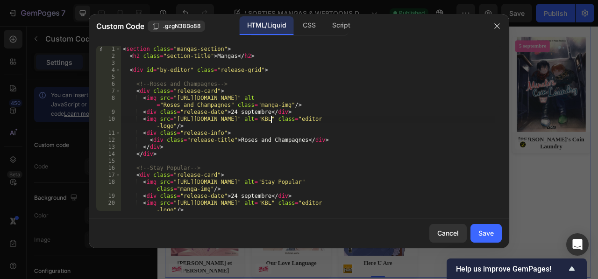
type textarea "</style>"
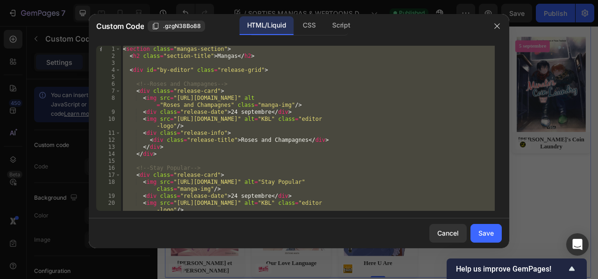
paste textarea
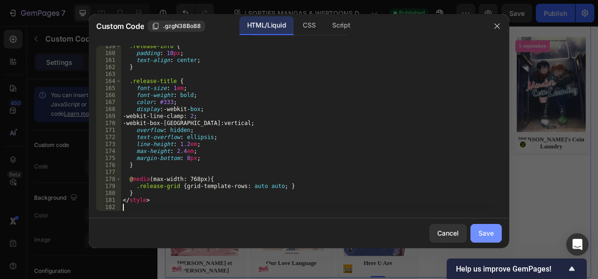
click at [482, 232] on div "Save" at bounding box center [486, 234] width 15 height 10
type textarea "</style>"
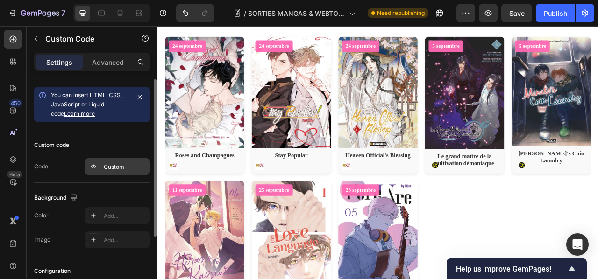
click at [123, 167] on div "Custom" at bounding box center [126, 167] width 44 height 8
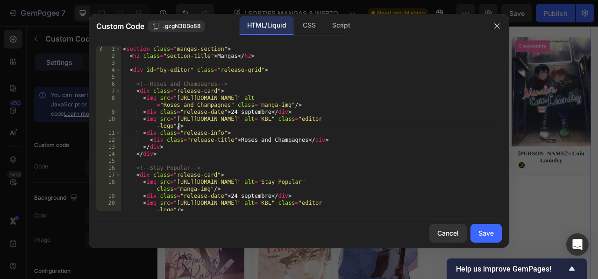
type textarea "</style>"
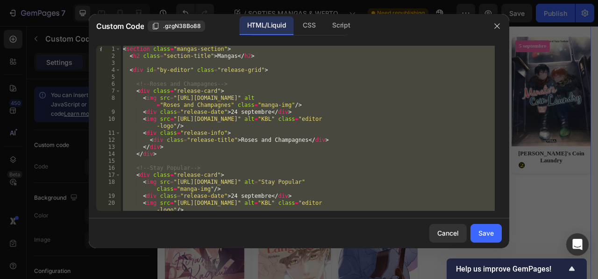
paste textarea
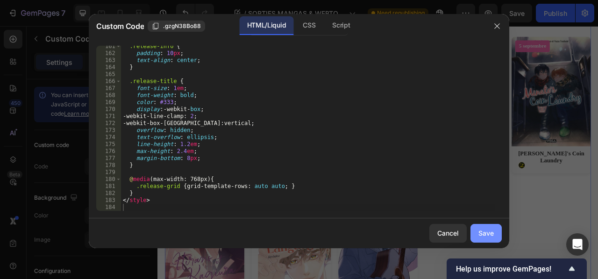
click at [484, 233] on div "Save" at bounding box center [486, 234] width 15 height 10
type textarea "</style>"
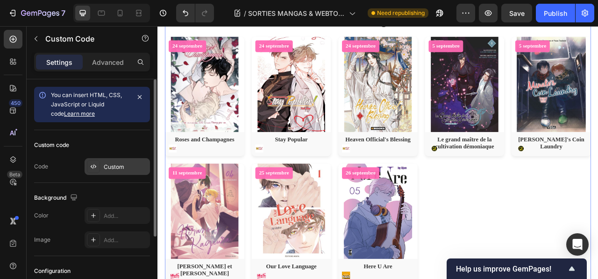
click at [118, 167] on div "Custom" at bounding box center [126, 167] width 44 height 8
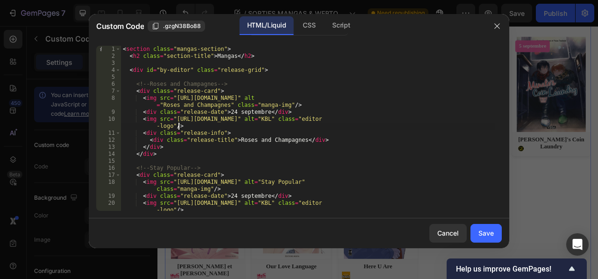
type textarea "</style>"
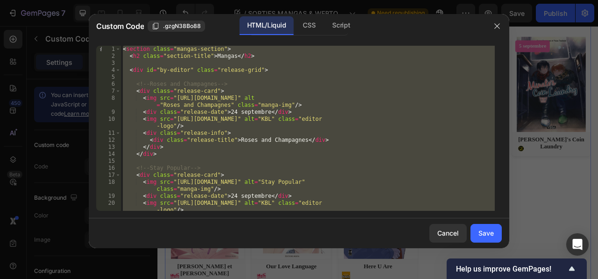
paste textarea
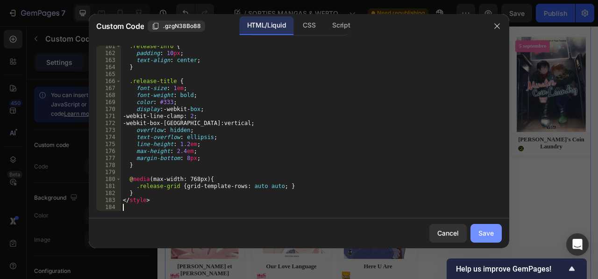
click at [479, 233] on div "Save" at bounding box center [486, 234] width 15 height 10
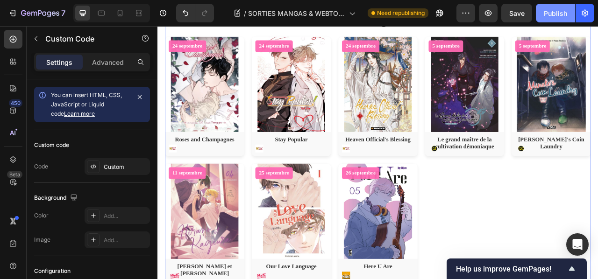
click at [552, 18] on button "Publish" at bounding box center [555, 13] width 39 height 19
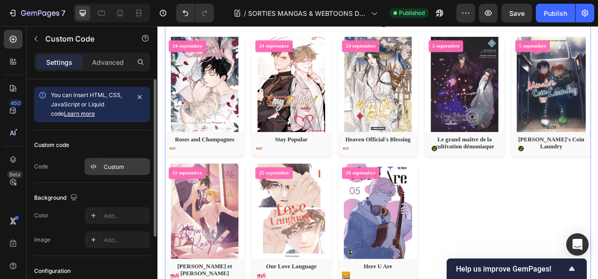
click at [110, 169] on div "Custom" at bounding box center [126, 167] width 44 height 8
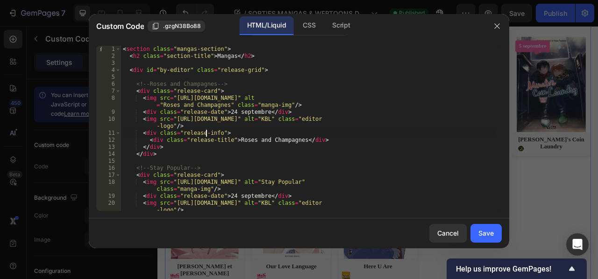
type textarea "</style>"
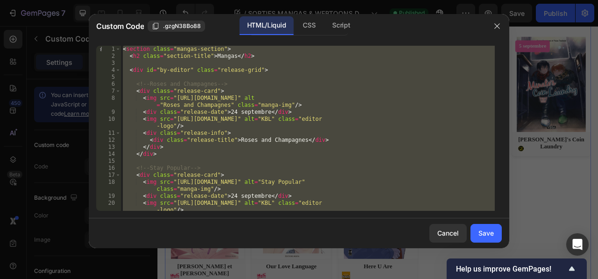
paste textarea
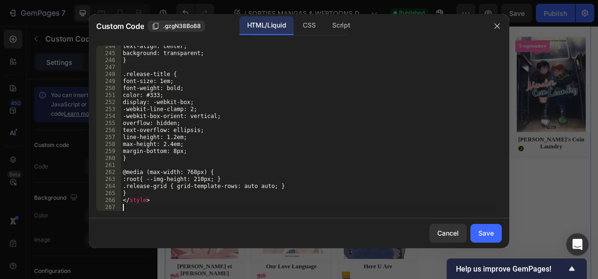
scroll to position [1818, 0]
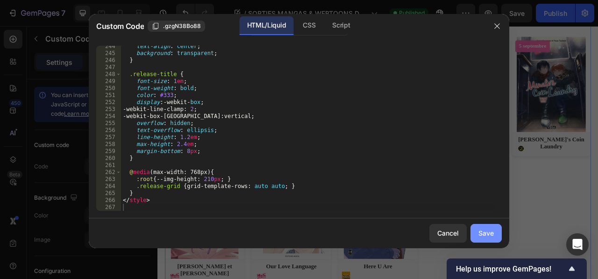
click at [489, 233] on div "Save" at bounding box center [486, 234] width 15 height 10
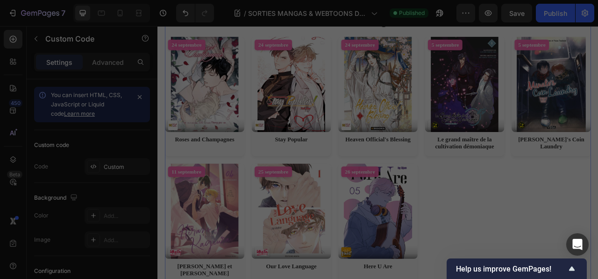
type textarea "</style>"
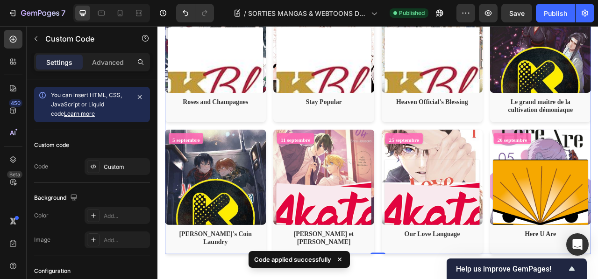
scroll to position [516, 0]
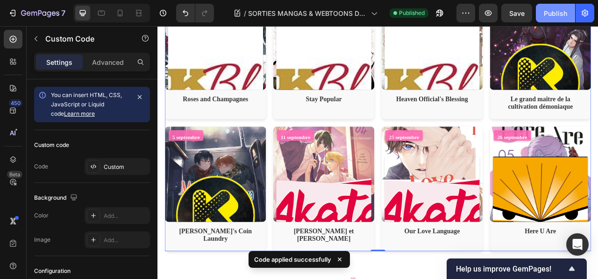
click at [555, 11] on div "Publish" at bounding box center [555, 13] width 23 height 10
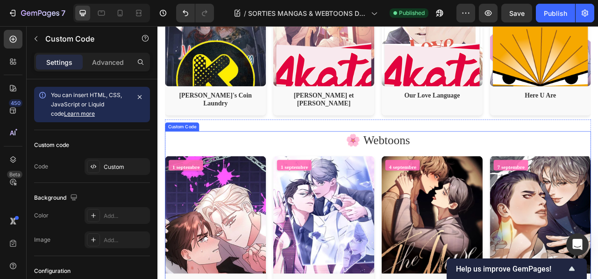
scroll to position [688, 0]
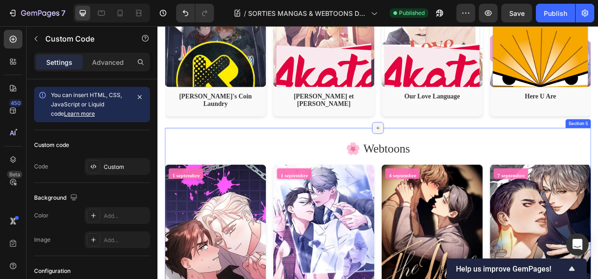
click at [434, 152] on icon at bounding box center [437, 155] width 7 height 7
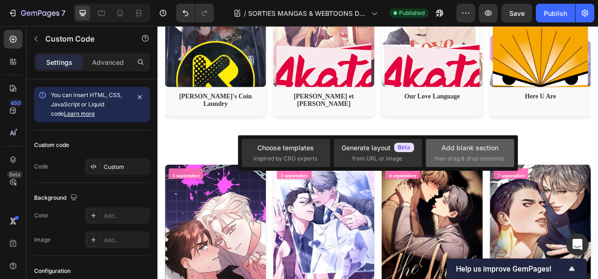
click at [447, 150] on div "Add blank section" at bounding box center [470, 148] width 57 height 10
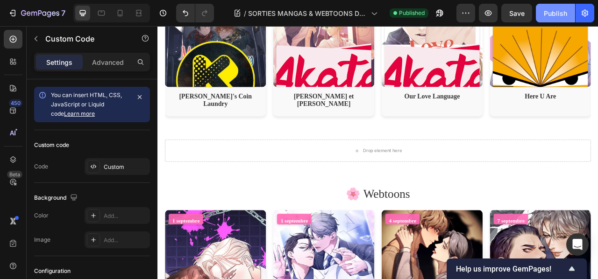
click at [554, 10] on div "Publish" at bounding box center [555, 13] width 23 height 10
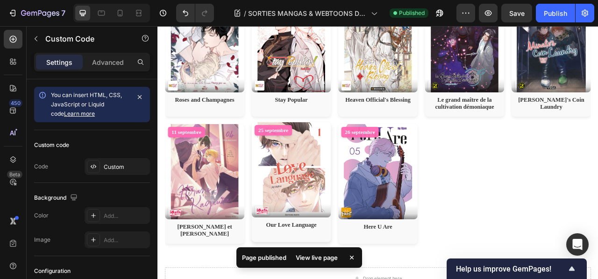
scroll to position [513, 0]
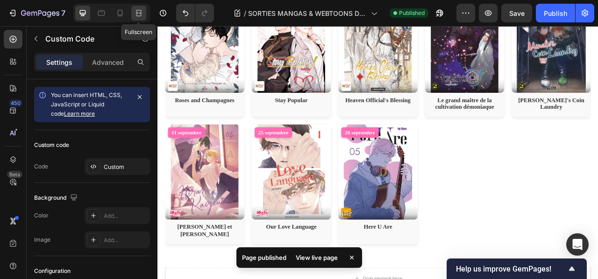
click at [140, 12] on icon at bounding box center [140, 13] width 3 height 2
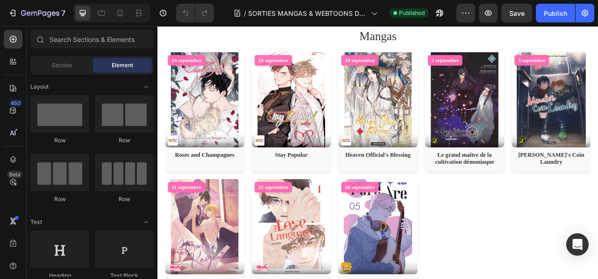
scroll to position [433, 0]
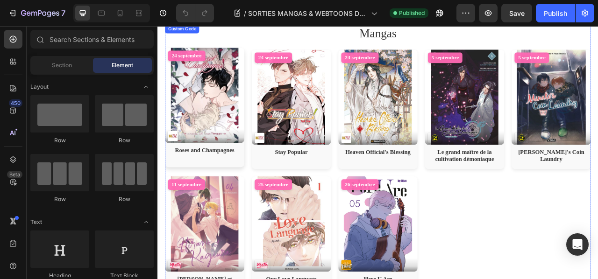
click at [194, 158] on img at bounding box center [217, 115] width 101 height 122
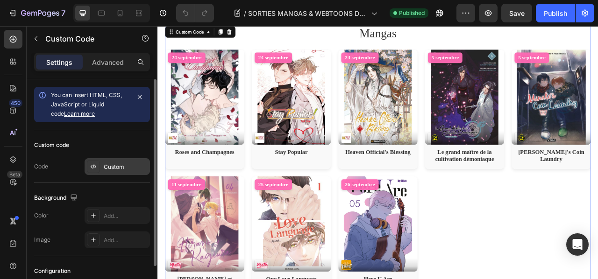
click at [110, 168] on div "Custom" at bounding box center [126, 167] width 44 height 8
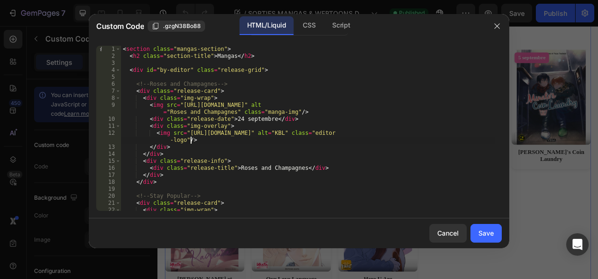
type textarea "</style>"
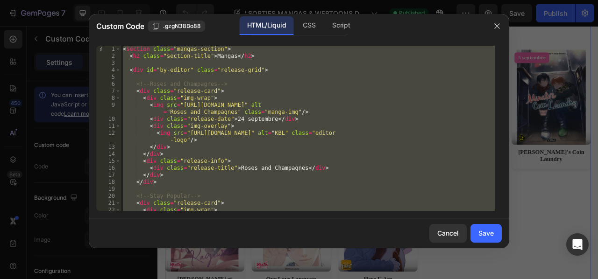
paste textarea
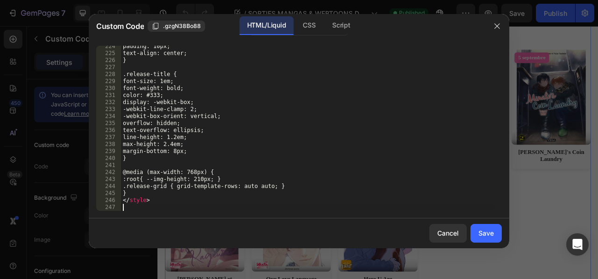
scroll to position [1678, 0]
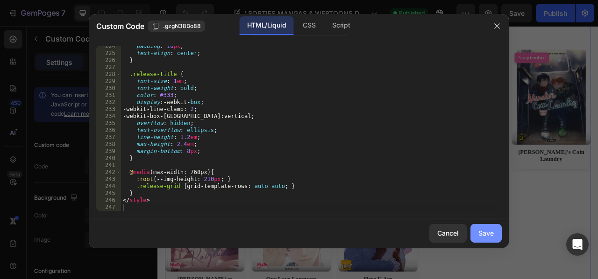
click at [488, 230] on div "Save" at bounding box center [486, 234] width 15 height 10
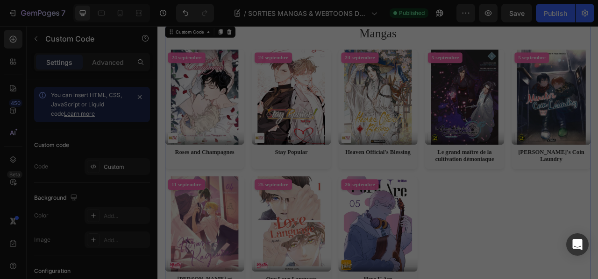
type textarea "</style>"
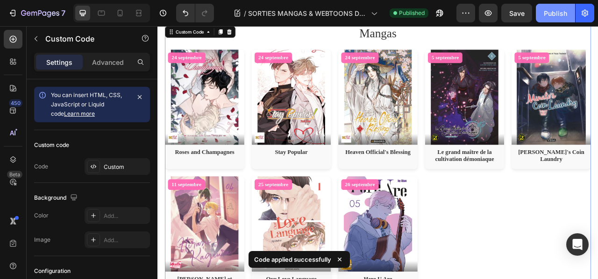
click at [558, 13] on div "Publish" at bounding box center [555, 13] width 23 height 10
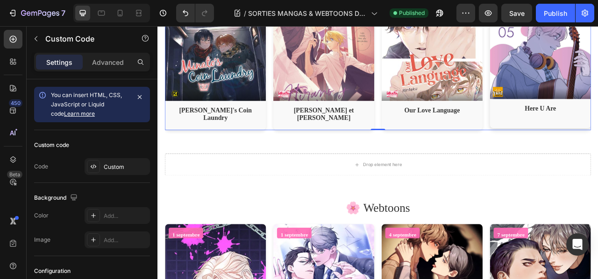
scroll to position [659, 0]
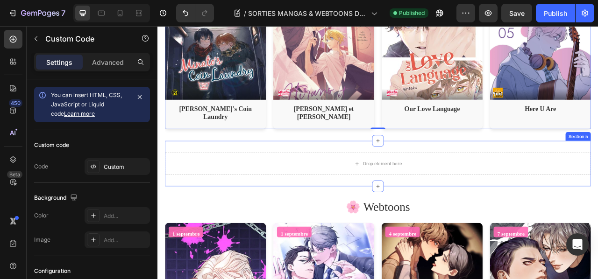
click at [411, 172] on div "Drop element here Section 5" at bounding box center [438, 201] width 542 height 58
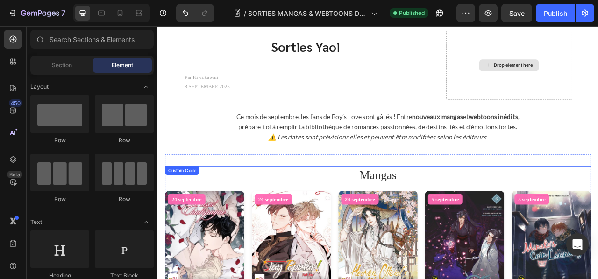
scroll to position [256, 0]
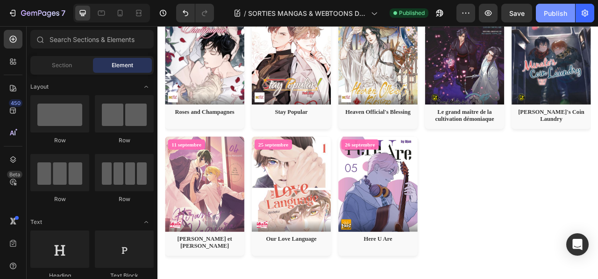
click at [551, 11] on div "Publish" at bounding box center [555, 13] width 23 height 10
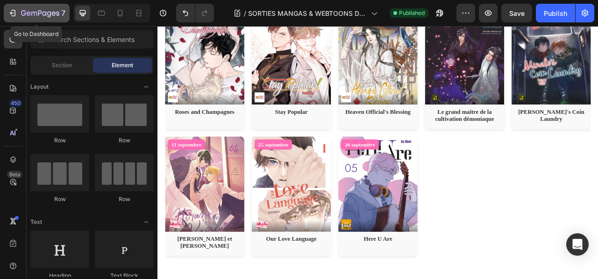
click at [13, 14] on icon "button" at bounding box center [12, 12] width 9 height 9
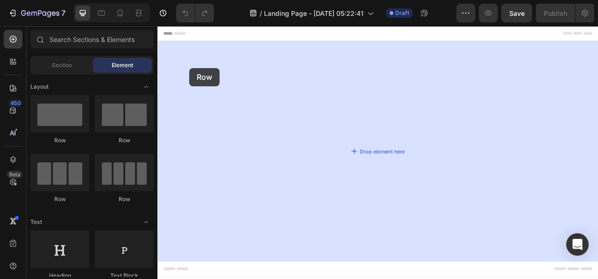
drag, startPoint x: 220, startPoint y: 147, endPoint x: 198, endPoint y: 79, distance: 71.4
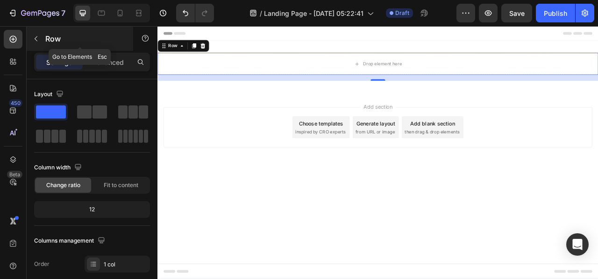
click at [38, 36] on icon "button" at bounding box center [35, 38] width 7 height 7
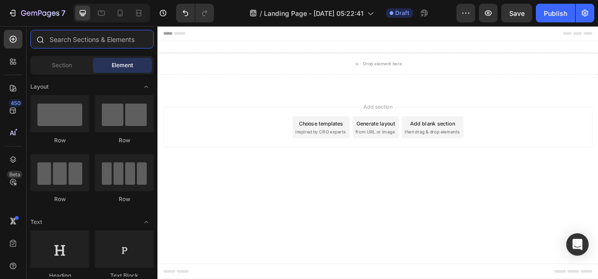
click at [74, 37] on input "text" at bounding box center [91, 39] width 123 height 19
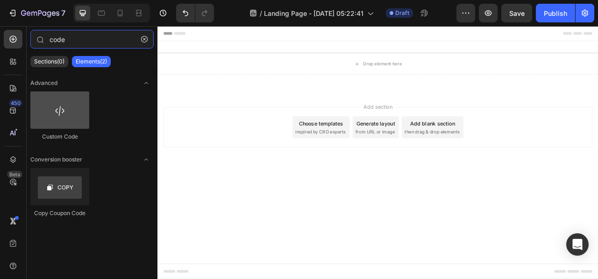
type input "code"
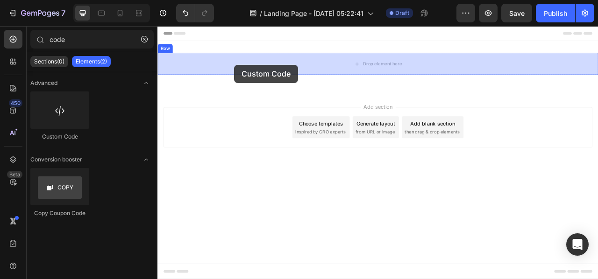
drag, startPoint x: 221, startPoint y: 134, endPoint x: 254, endPoint y: 74, distance: 69.0
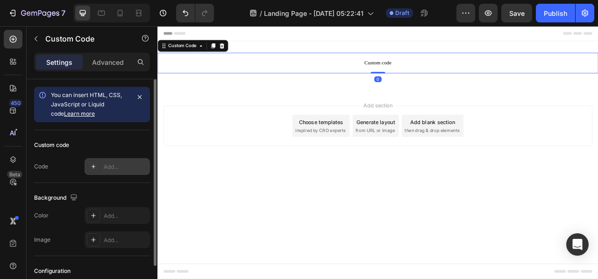
click at [99, 169] on div at bounding box center [93, 166] width 13 height 13
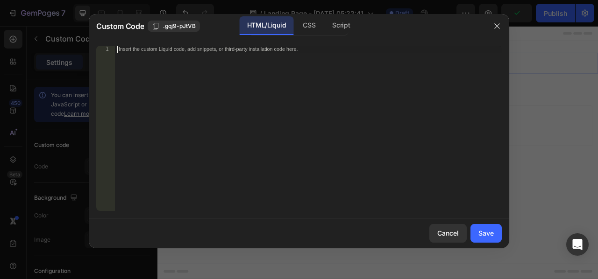
click at [212, 104] on div "Insert the custom Liquid code, add snippets, or third-party installation code h…" at bounding box center [308, 135] width 387 height 179
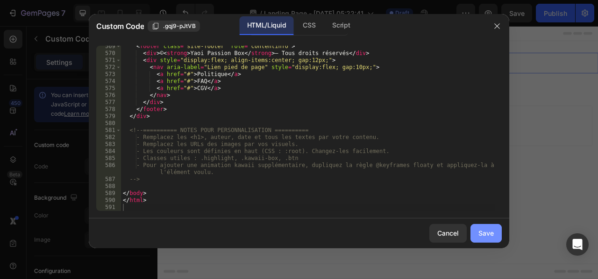
click at [485, 236] on div "Save" at bounding box center [486, 234] width 15 height 10
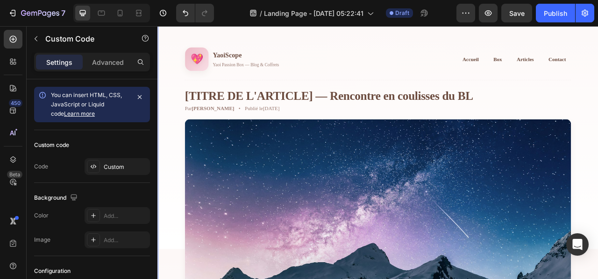
scroll to position [0, 0]
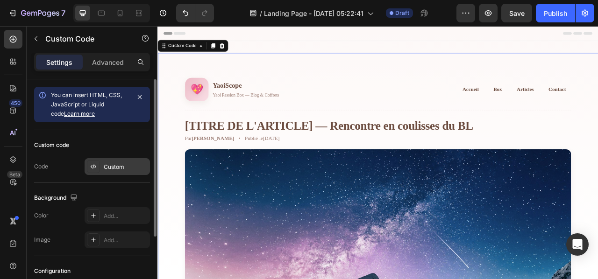
click at [115, 166] on div "Custom" at bounding box center [126, 167] width 44 height 8
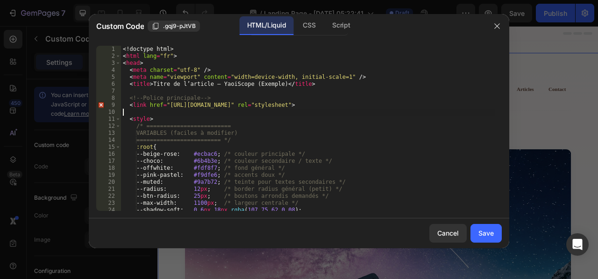
type textarea "</html>"
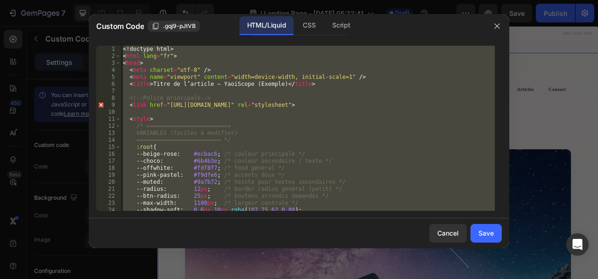
paste textarea
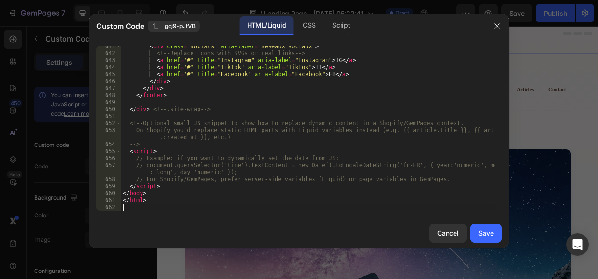
scroll to position [4601, 0]
click at [484, 236] on div "Save" at bounding box center [486, 234] width 15 height 10
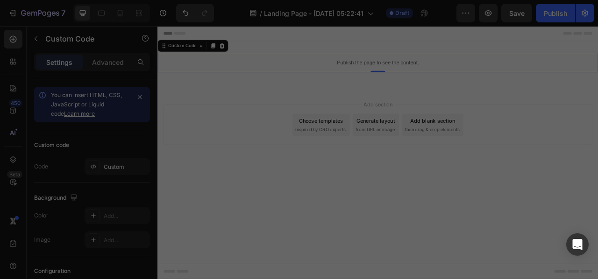
type textarea "</html>"
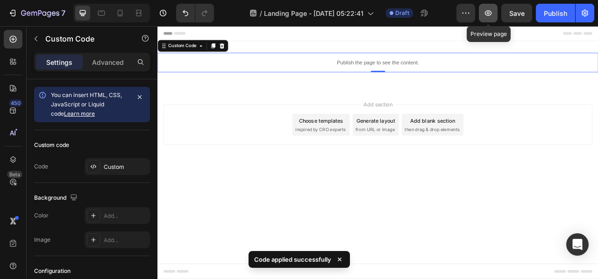
click at [491, 11] on icon "button" at bounding box center [488, 13] width 7 height 6
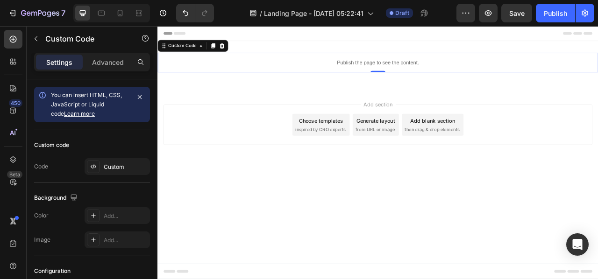
click at [384, 69] on p "Publish the page to see the content." at bounding box center [437, 73] width 561 height 10
click at [467, 14] on icon "button" at bounding box center [465, 12] width 9 height 9
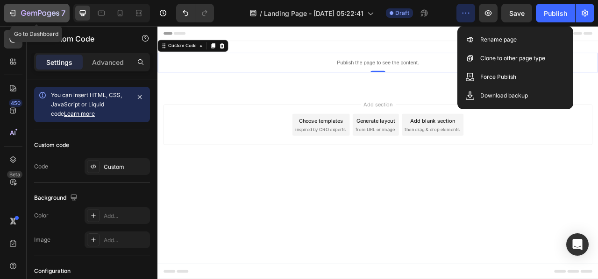
click at [17, 10] on div "7" at bounding box center [36, 12] width 57 height 11
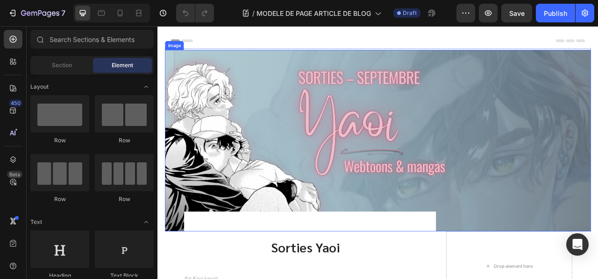
click at [178, 73] on div "Image" at bounding box center [438, 172] width 542 height 231
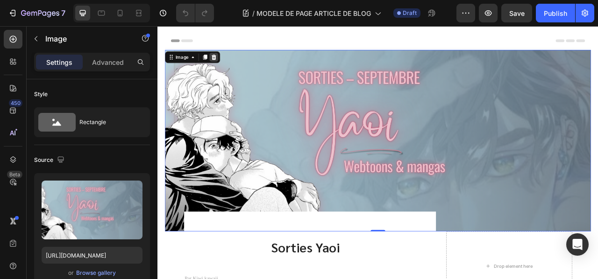
click at [229, 68] on icon at bounding box center [229, 66] width 6 height 7
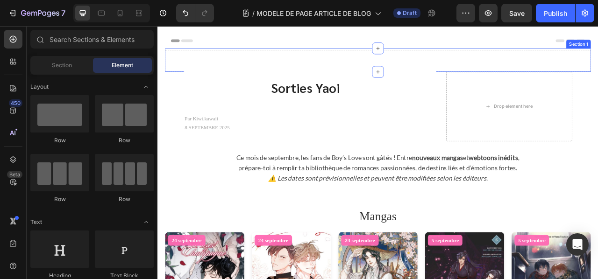
click at [174, 80] on div "Drop element here" at bounding box center [438, 71] width 542 height 28
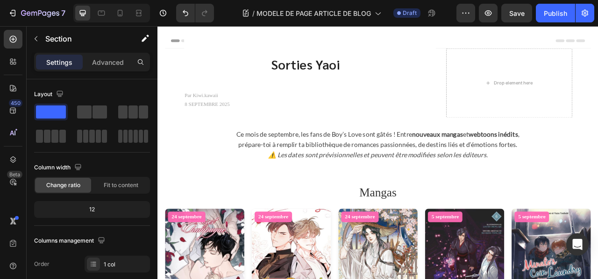
click at [598, 69] on div "Sorties Yaoi Custom Code Par Kiwi.kawaii Text block 8 Septembre 2025 Text block…" at bounding box center [438, 99] width 528 height 88
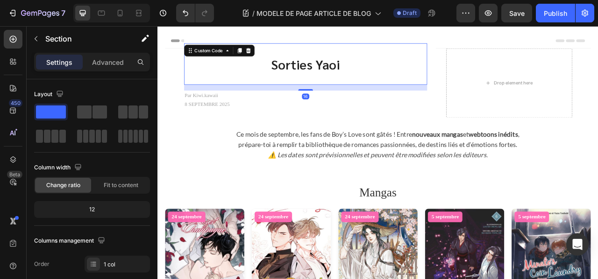
click at [451, 91] on div "Sorties Yaoi Custom Code 16" at bounding box center [345, 74] width 309 height 53
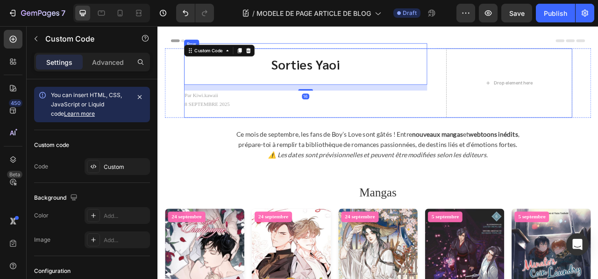
click at [512, 128] on div "Sorties Yaoi Custom Code 16 Par Kiwi.kawaii Text block 8 Septembre 2025 Text bl…" at bounding box center [438, 99] width 494 height 88
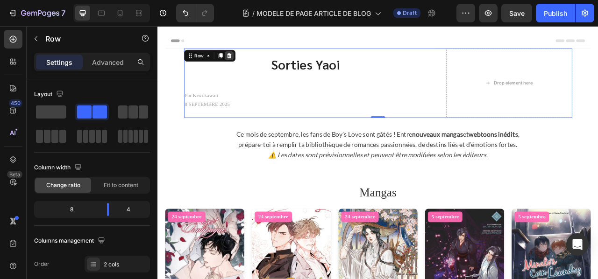
click at [247, 61] on icon at bounding box center [248, 63] width 7 height 7
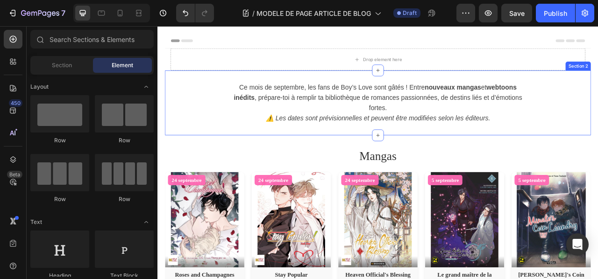
click at [402, 94] on div "Ce mois de septembre, les fans de Boy’s Love sont gâtés ! Entre nouveaux mangas…" at bounding box center [438, 124] width 542 height 83
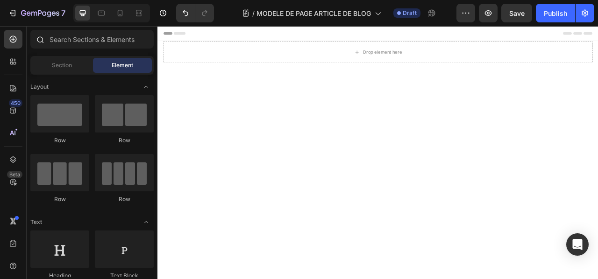
click at [44, 39] on div at bounding box center [39, 39] width 19 height 19
click at [46, 42] on div at bounding box center [39, 39] width 19 height 19
click at [56, 42] on input "text" at bounding box center [91, 39] width 123 height 19
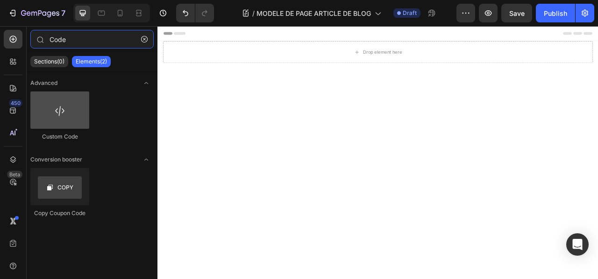
type input "Code"
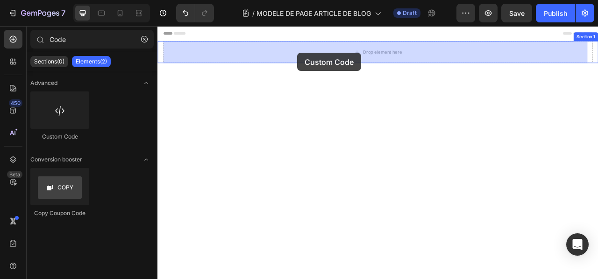
drag, startPoint x: 213, startPoint y: 136, endPoint x: 335, endPoint y: 60, distance: 143.8
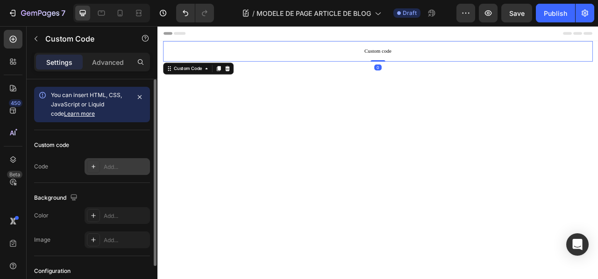
click at [111, 165] on div "Add..." at bounding box center [126, 167] width 44 height 8
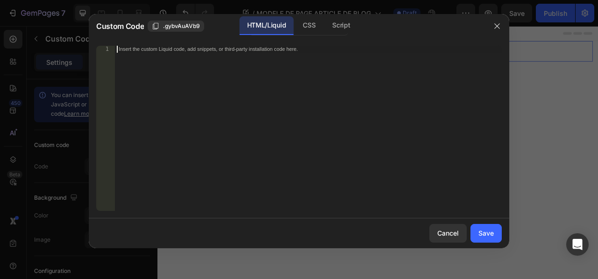
click at [170, 77] on div "Insert the custom Liquid code, add snippets, or third-party installation code h…" at bounding box center [308, 135] width 387 height 179
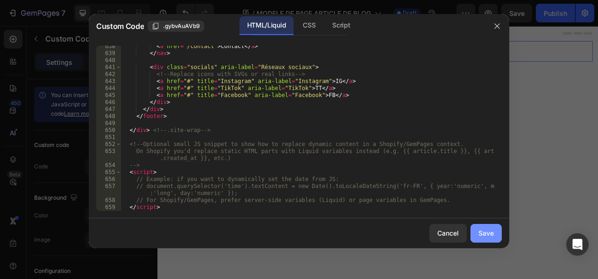
click at [484, 236] on div "Save" at bounding box center [486, 234] width 15 height 10
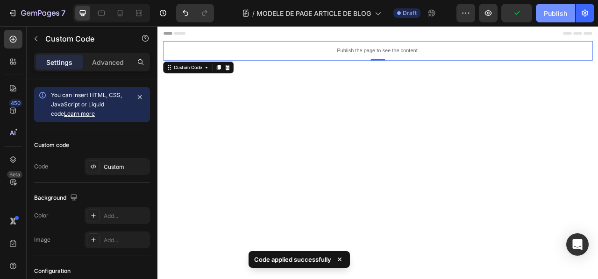
click at [551, 14] on div "Publish" at bounding box center [555, 13] width 23 height 10
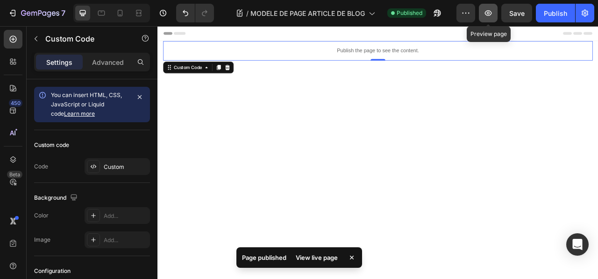
click at [490, 12] on icon "button" at bounding box center [488, 12] width 9 height 9
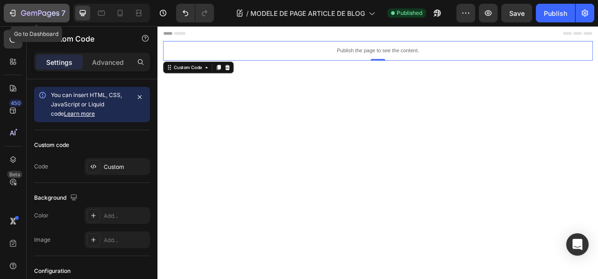
click at [15, 12] on icon "button" at bounding box center [14, 13] width 4 height 7
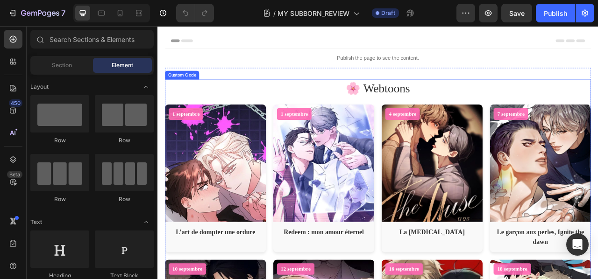
click at [372, 100] on h2 "🌸 Webtoons" at bounding box center [438, 105] width 542 height 22
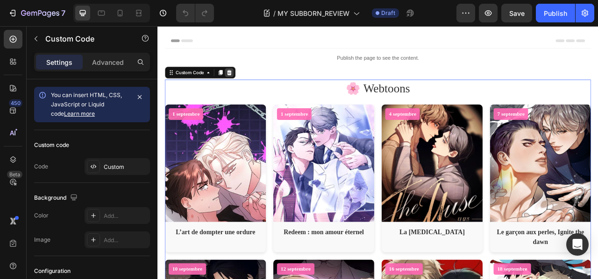
click at [250, 82] on icon at bounding box center [248, 85] width 7 height 7
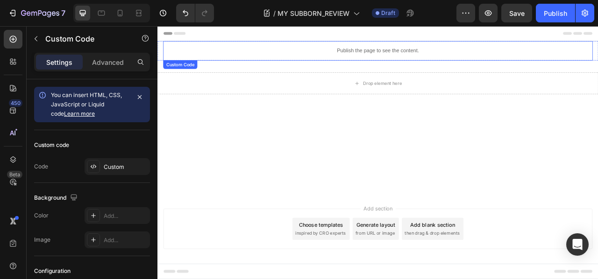
click at [319, 56] on p "Publish the page to see the content." at bounding box center [437, 58] width 547 height 10
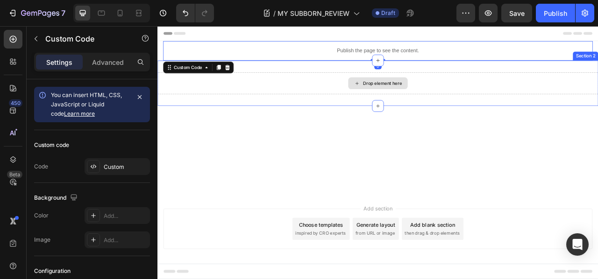
click at [308, 98] on div "Drop element here" at bounding box center [437, 99] width 561 height 28
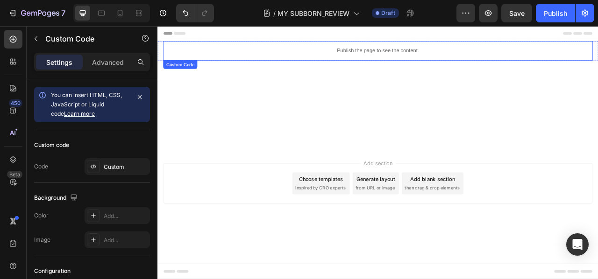
click at [489, 56] on p "Publish the page to see the content." at bounding box center [437, 58] width 547 height 10
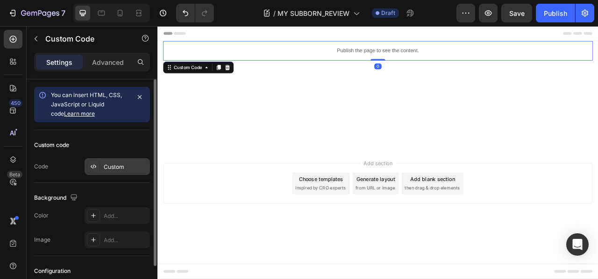
click at [104, 167] on div "Custom" at bounding box center [126, 167] width 44 height 8
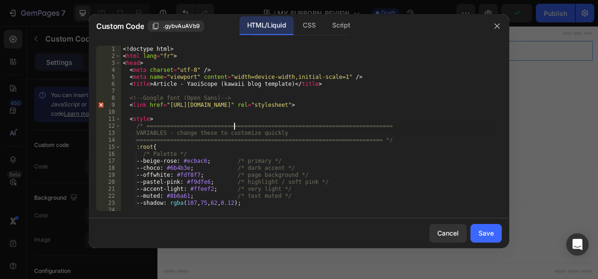
type textarea "</html>"
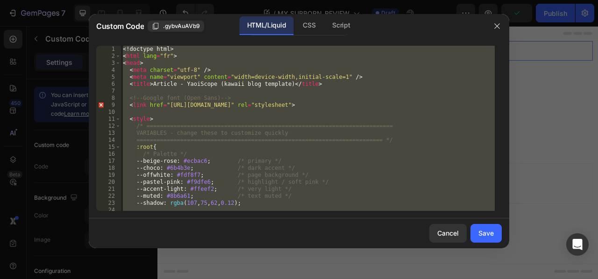
paste textarea
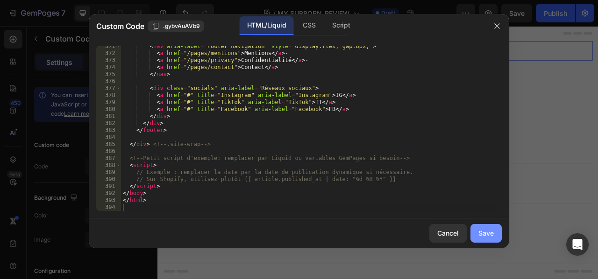
click at [486, 236] on div "Save" at bounding box center [486, 234] width 15 height 10
type textarea "</html>"
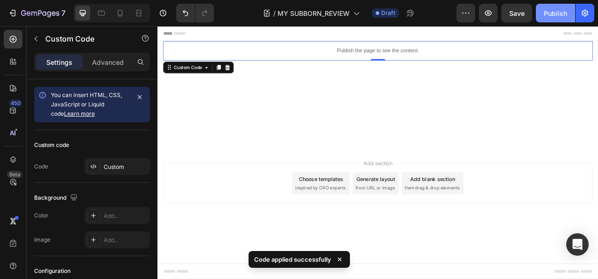
click at [551, 10] on div "Publish" at bounding box center [555, 13] width 23 height 10
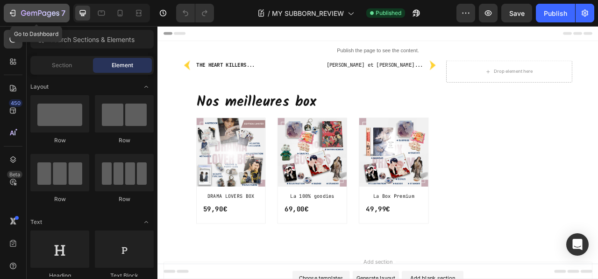
click at [16, 12] on icon "button" at bounding box center [12, 12] width 9 height 9
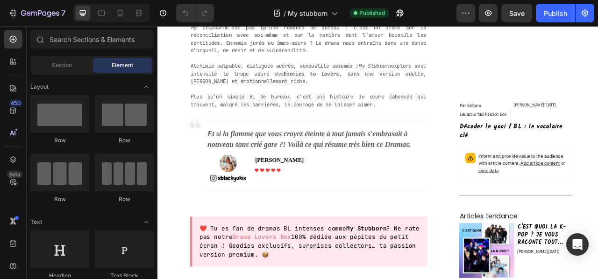
scroll to position [609, 0]
click at [240, 201] on img at bounding box center [246, 201] width 23 height 22
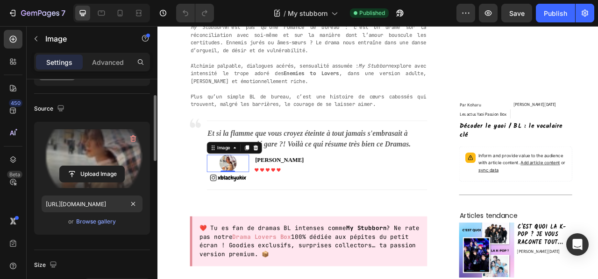
scroll to position [52, 0]
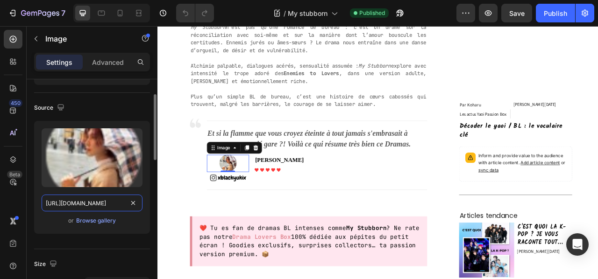
click at [99, 201] on input "https://cdn.shopify.com/s/files/1/0847/6010/1201/files/gempages_524545041545299…" at bounding box center [92, 203] width 101 height 17
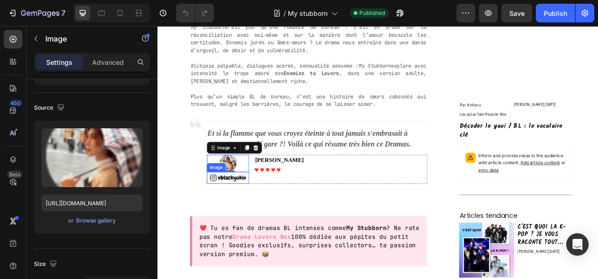
click at [255, 219] on img at bounding box center [247, 219] width 54 height 15
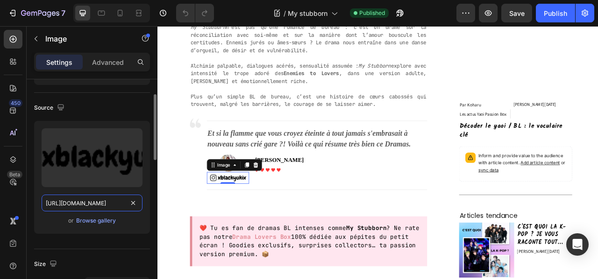
click at [120, 203] on input "https://cdn.shopify.com/s/files/1/0847/6010/1201/files/gempages_524545041545299…" at bounding box center [92, 203] width 101 height 17
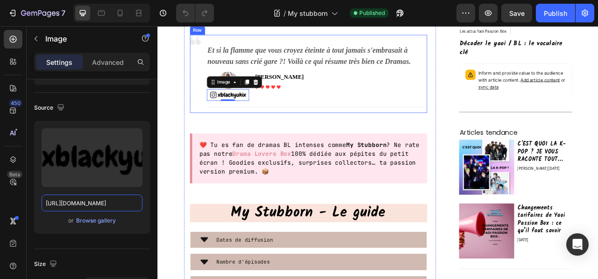
scroll to position [716, 0]
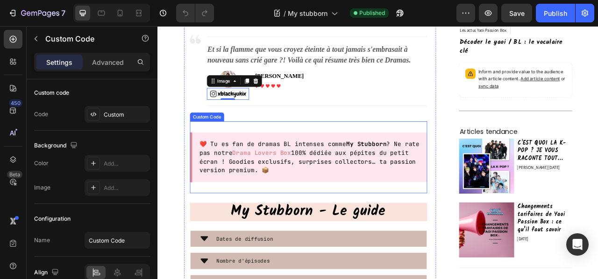
click at [304, 184] on link "Drama Lovers Box" at bounding box center [290, 188] width 75 height 10
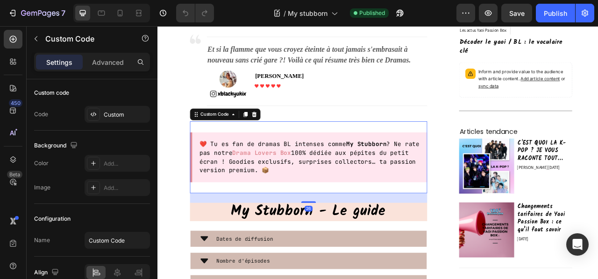
scroll to position [0, 0]
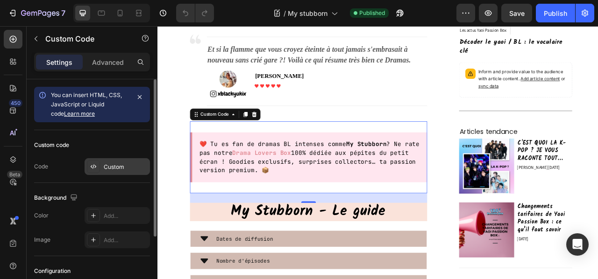
click at [124, 165] on div "Custom" at bounding box center [126, 167] width 44 height 8
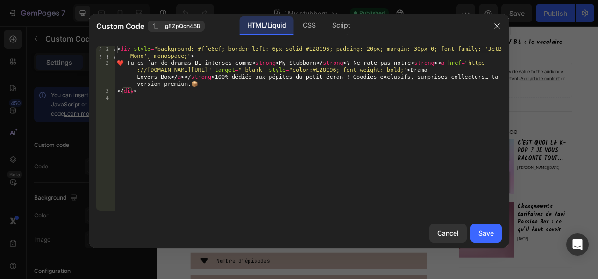
type textarea "</div>"
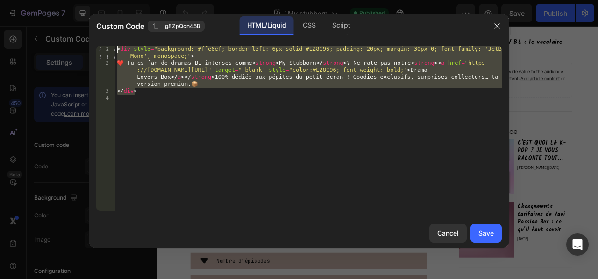
drag, startPoint x: 150, startPoint y: 93, endPoint x: 117, endPoint y: 48, distance: 56.6
click at [117, 48] on div "< div style = "background: #ffe6ef; border-left: 6px solid #E28C96; padding: 20…" at bounding box center [308, 139] width 387 height 186
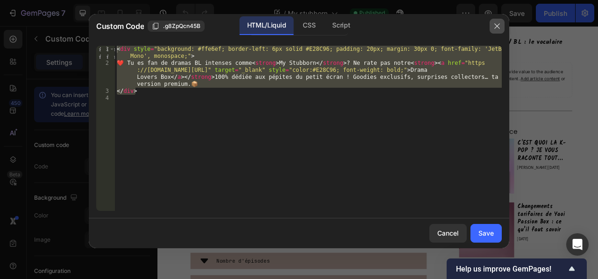
click at [497, 28] on icon "button" at bounding box center [496, 25] width 7 height 7
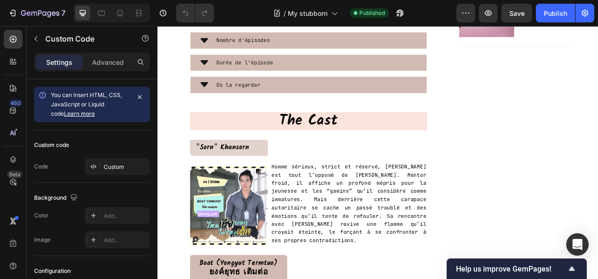
scroll to position [996, 0]
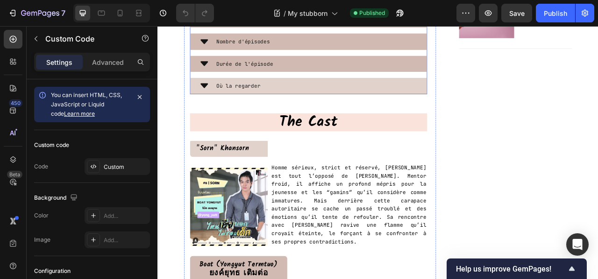
click at [214, 100] on icon at bounding box center [216, 102] width 9 height 6
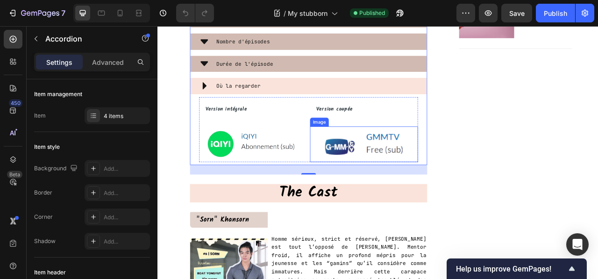
click at [428, 175] on img at bounding box center [420, 176] width 136 height 45
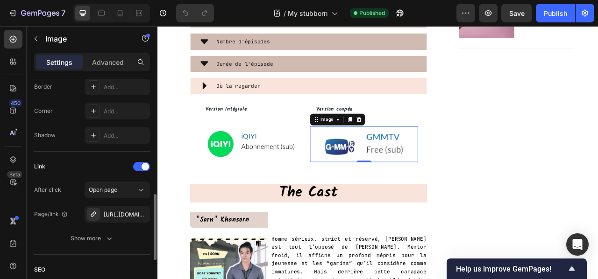
scroll to position [363, 0]
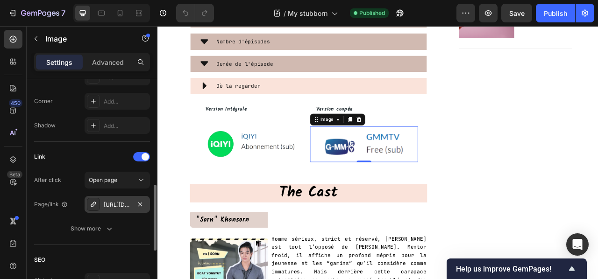
click at [114, 204] on div "https://youtube.com/@mflowentertainment2019?si=UtoT6Hf4cKH0lJrz" at bounding box center [117, 205] width 27 height 8
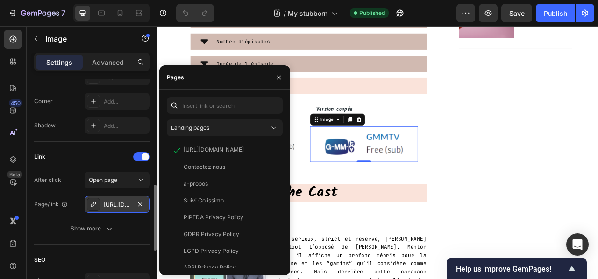
click at [107, 203] on div "https://youtube.com/@mflowentertainment2019?si=UtoT6Hf4cKH0lJrz" at bounding box center [117, 205] width 27 height 8
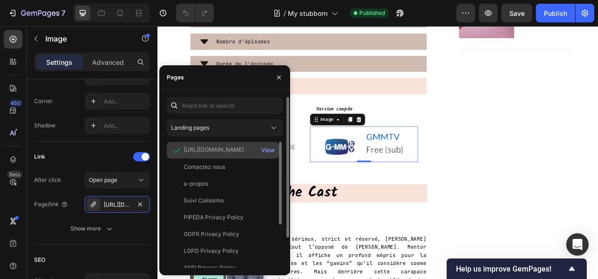
click at [212, 151] on div "https://youtube.com/@mflowentertainment2019?si=UtoT6Hf4cKH0lJrz" at bounding box center [214, 150] width 60 height 8
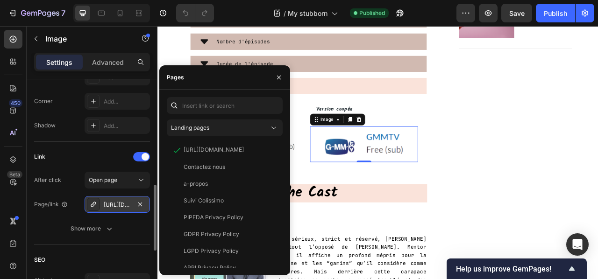
drag, startPoint x: 117, startPoint y: 204, endPoint x: 103, endPoint y: 205, distance: 14.1
click at [103, 205] on div "https://youtube.com/@mflowentertainment2019?si=UtoT6Hf4cKH0lJrz" at bounding box center [117, 204] width 65 height 17
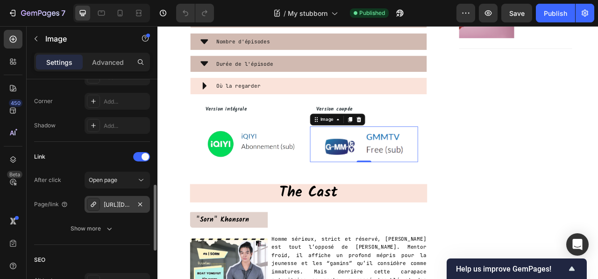
click at [110, 204] on div "https://youtube.com/@mflowentertainment2019?si=UtoT6Hf4cKH0lJrz" at bounding box center [117, 205] width 27 height 8
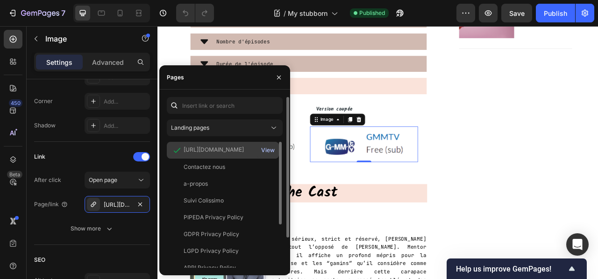
click at [271, 150] on div "View" at bounding box center [268, 150] width 14 height 8
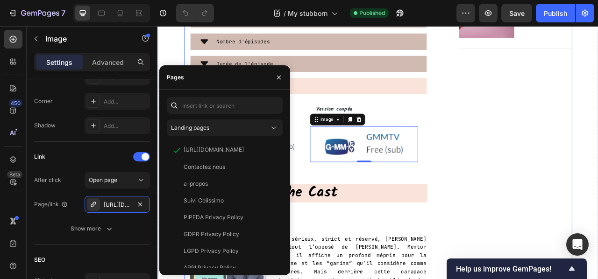
click at [525, 130] on div "Envie de craquer pour l'une de nos box ? Heading Commande maintenant pour recev…" at bounding box center [605, 284] width 160 height 1843
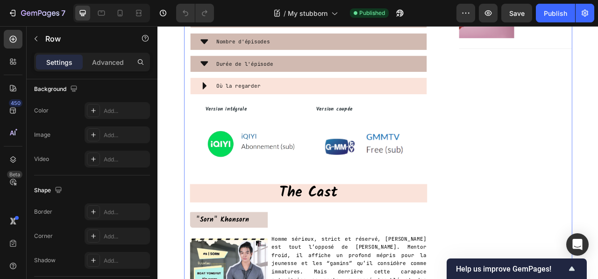
scroll to position [0, 0]
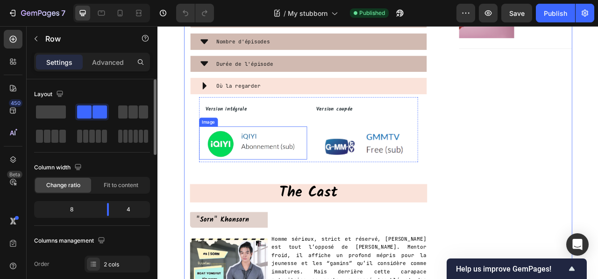
click at [284, 178] on img at bounding box center [278, 175] width 137 height 42
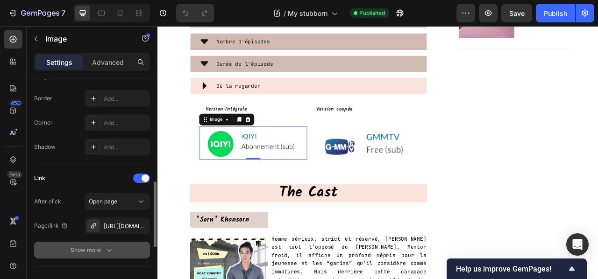
scroll to position [343, 0]
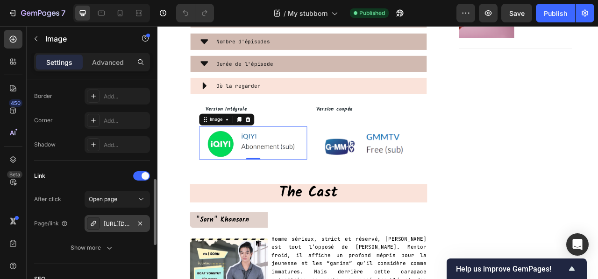
click at [114, 220] on div "https://www.iq.com/play/1sc0146ct88?sh_pltf=4&lang=en_us" at bounding box center [117, 224] width 27 height 8
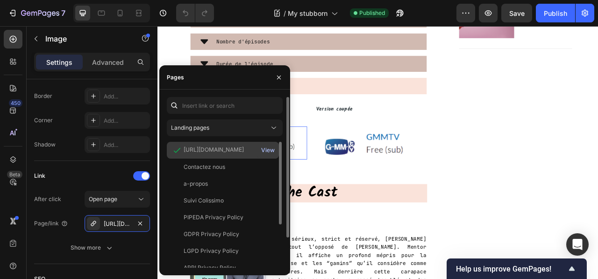
click at [271, 148] on div "View" at bounding box center [268, 150] width 14 height 8
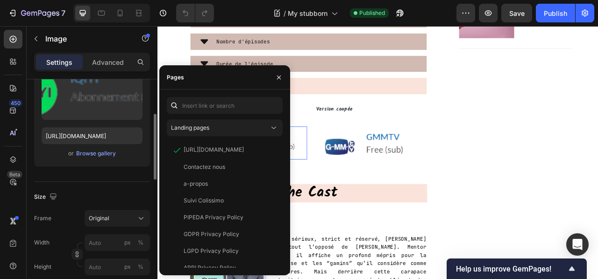
scroll to position [107, 0]
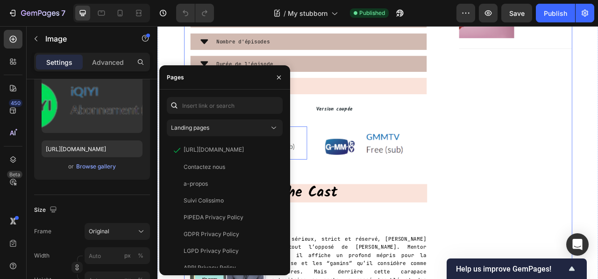
click at [577, 190] on div "Envie de craquer pour l'une de nos box ? Heading Commande maintenant pour recev…" at bounding box center [605, 284] width 160 height 1843
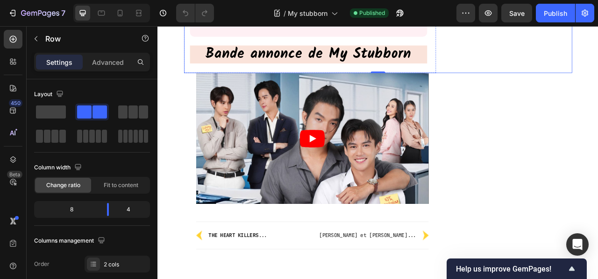
scroll to position [2116, 0]
click at [445, 179] on article at bounding box center [355, 169] width 296 height 167
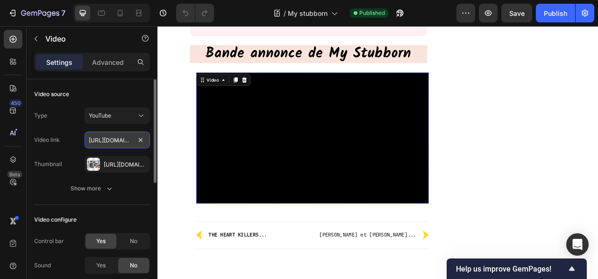
click at [90, 139] on input "https://youtu.be/UsDRY8JM9BQ" at bounding box center [117, 140] width 65 height 17
click at [108, 163] on div "Https://cdn.Shopify.Com/s/files/1/0847/6010/1201/files/gempages_524545041545299…" at bounding box center [117, 165] width 27 height 8
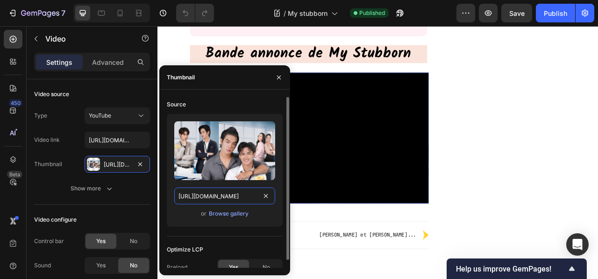
click at [225, 193] on input "https://cdn.shopify.com/s/files/1/0847/6010/1201/files/gempages_524545041545299…" at bounding box center [224, 196] width 101 height 17
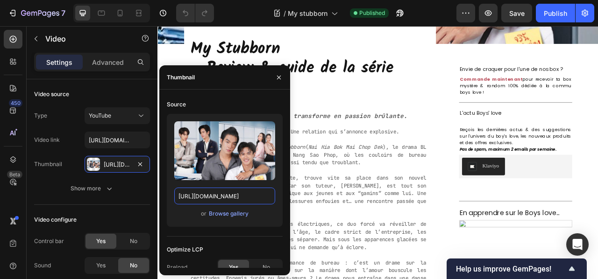
scroll to position [311, 0]
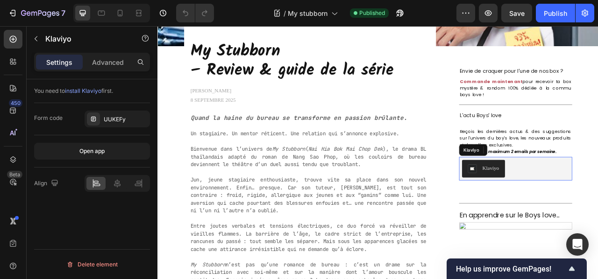
click at [585, 202] on div "Klaviyo" at bounding box center [581, 207] width 21 height 10
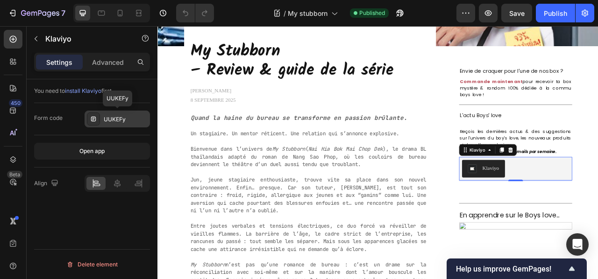
click at [132, 116] on div "UUKEFy" at bounding box center [126, 119] width 44 height 8
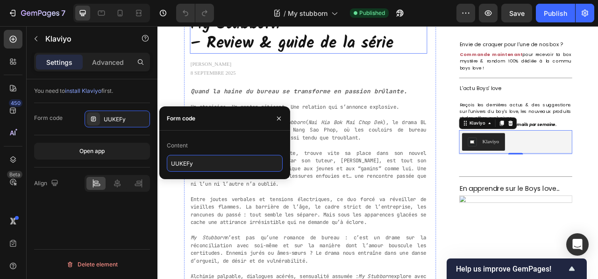
scroll to position [350, 0]
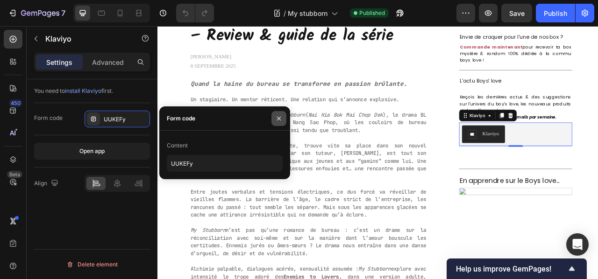
click at [278, 121] on icon "button" at bounding box center [278, 118] width 7 height 7
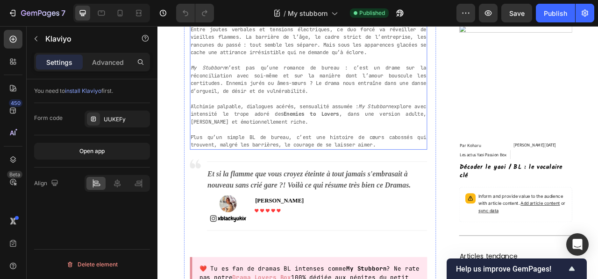
scroll to position [558, 0]
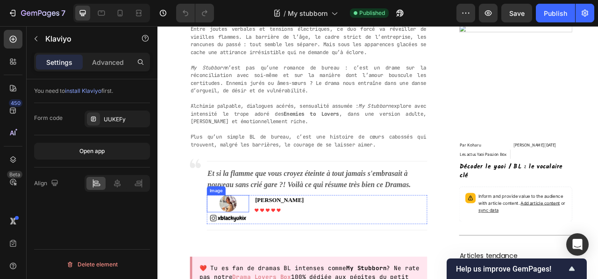
click at [242, 252] on img at bounding box center [246, 253] width 23 height 22
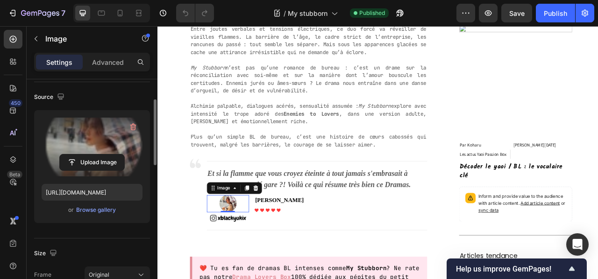
scroll to position [64, 0]
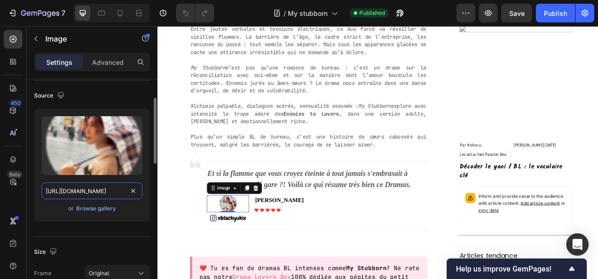
click at [95, 193] on input "https://cdn.shopify.com/s/files/1/0847/6010/1201/files/gempages_524545041545299…" at bounding box center [92, 191] width 101 height 17
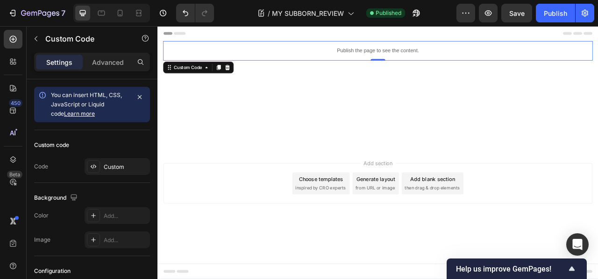
click at [363, 58] on p "Publish the page to see the content." at bounding box center [437, 58] width 547 height 10
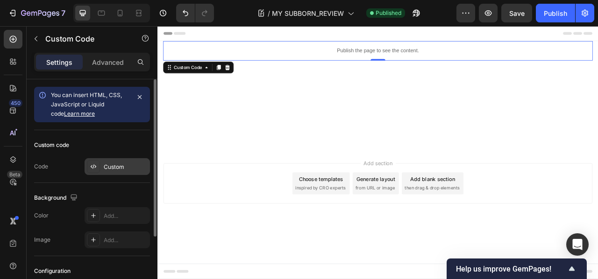
click at [107, 168] on div "Custom" at bounding box center [126, 167] width 44 height 8
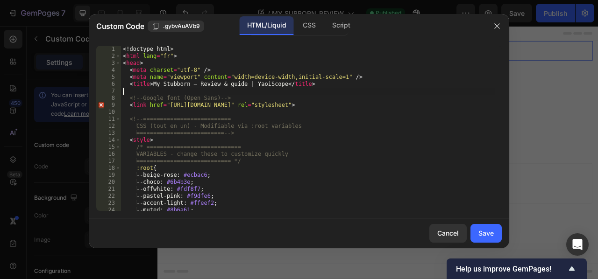
type textarea "</html>"
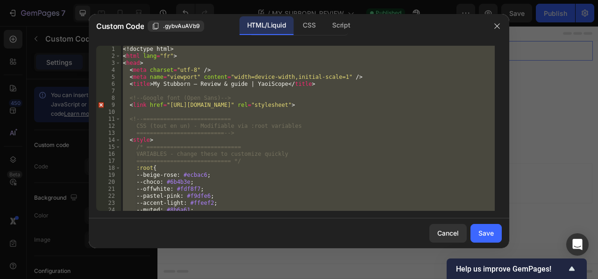
paste textarea
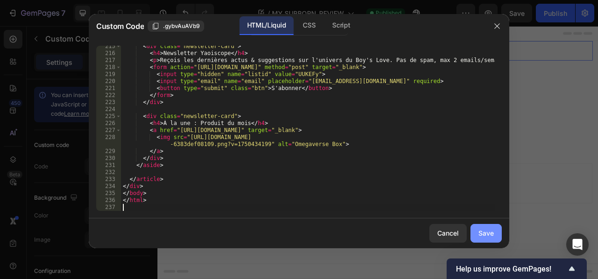
click at [486, 233] on div "Save" at bounding box center [486, 234] width 15 height 10
type textarea "</html>"
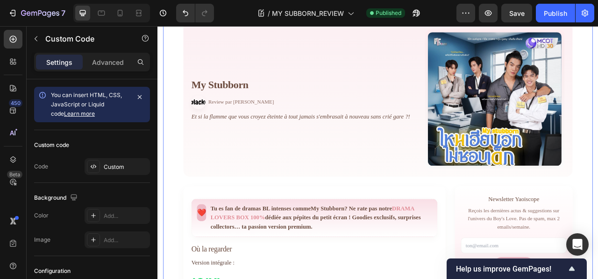
scroll to position [0, 0]
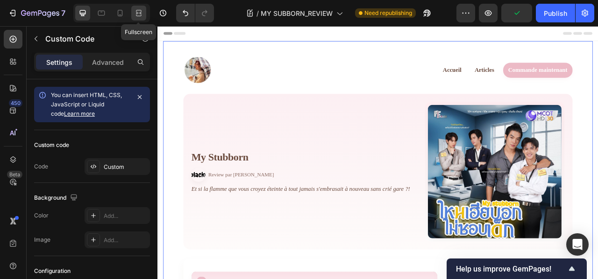
click at [140, 11] on icon at bounding box center [138, 12] width 9 height 9
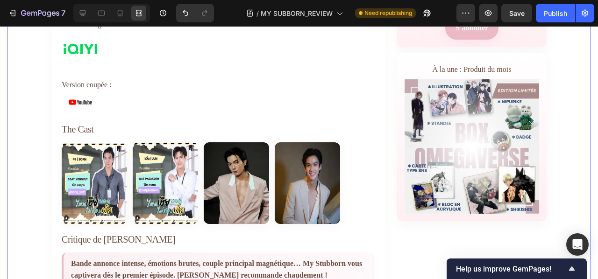
scroll to position [397, 0]
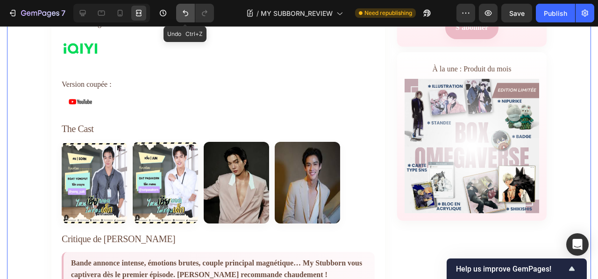
click at [188, 13] on icon "Undo/Redo" at bounding box center [186, 13] width 6 height 6
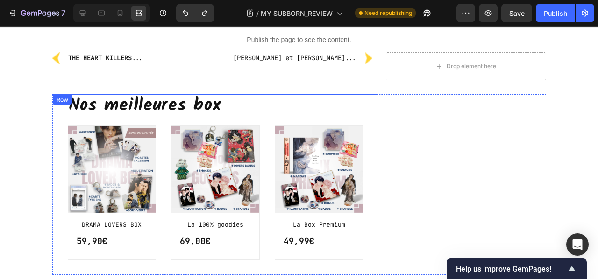
scroll to position [0, 0]
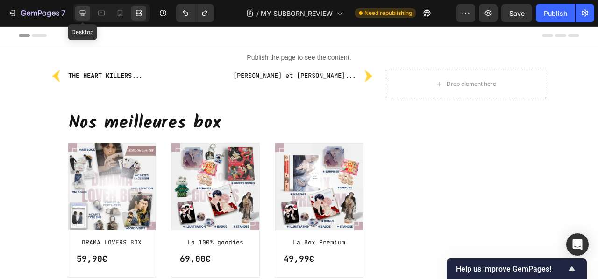
click at [82, 13] on icon at bounding box center [82, 12] width 9 height 9
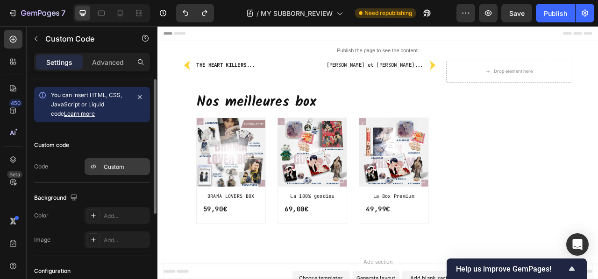
click at [118, 165] on div "Custom" at bounding box center [126, 167] width 44 height 8
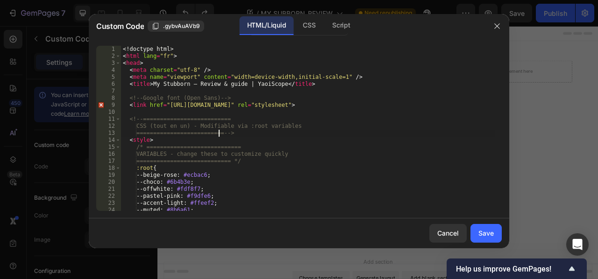
type textarea "</html>"
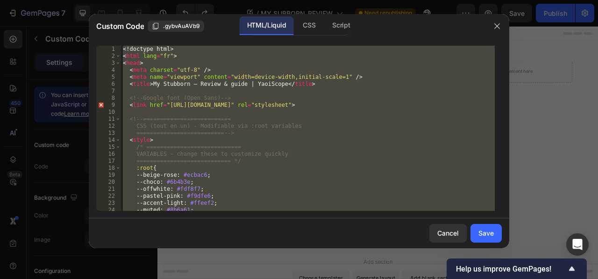
paste textarea
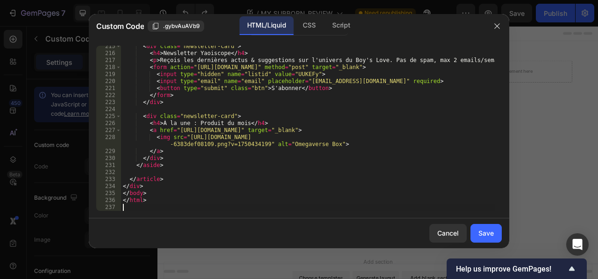
scroll to position [1720, 0]
click at [490, 232] on div "Save" at bounding box center [486, 234] width 15 height 10
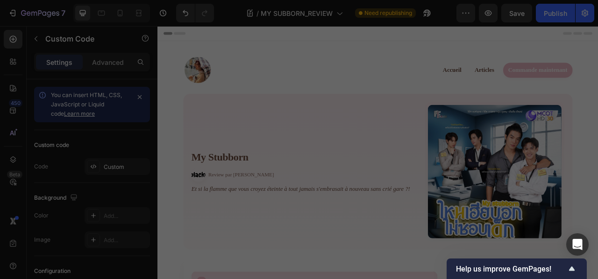
type textarea "</html>"
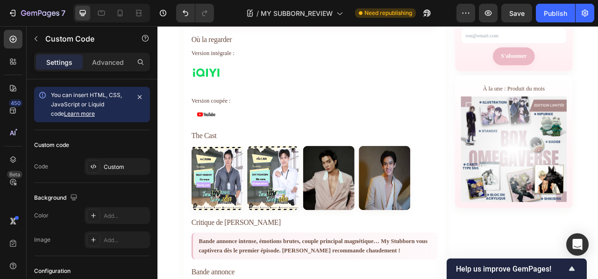
scroll to position [361, 0]
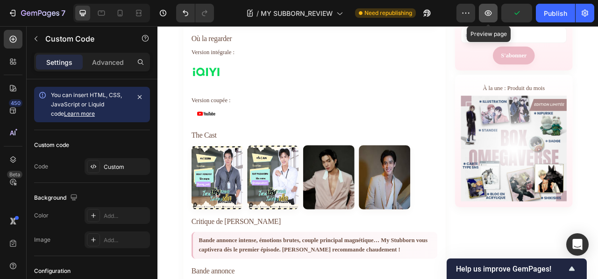
click at [485, 10] on icon "button" at bounding box center [488, 12] width 9 height 9
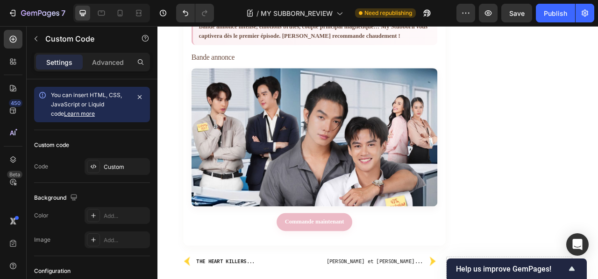
scroll to position [635, 0]
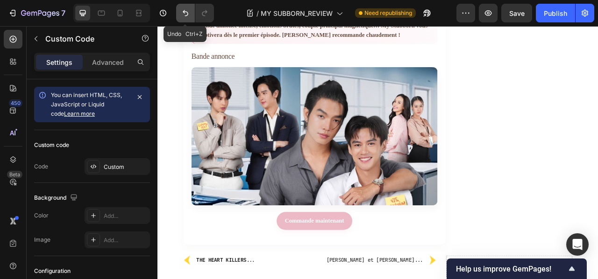
click at [187, 11] on icon "Undo/Redo" at bounding box center [185, 12] width 9 height 9
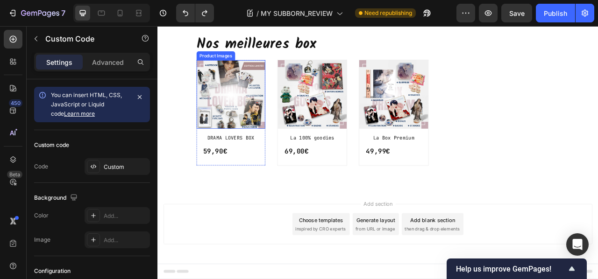
scroll to position [0, 0]
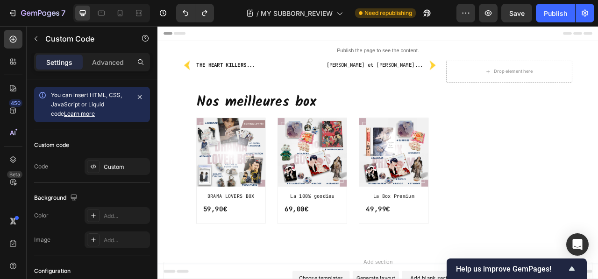
click at [398, 58] on p "Publish the page to see the content." at bounding box center [437, 58] width 547 height 10
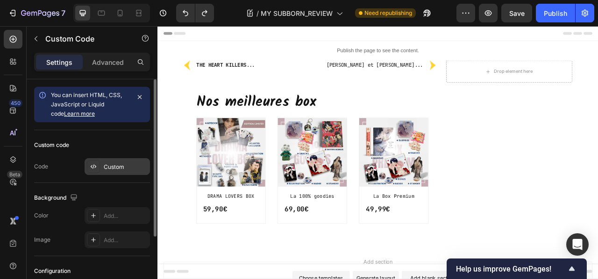
click at [118, 162] on div "Custom" at bounding box center [117, 166] width 65 height 17
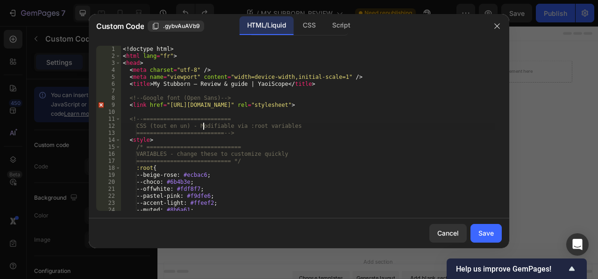
type textarea "</html>"
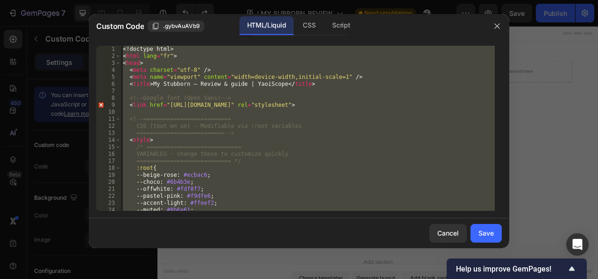
paste textarea
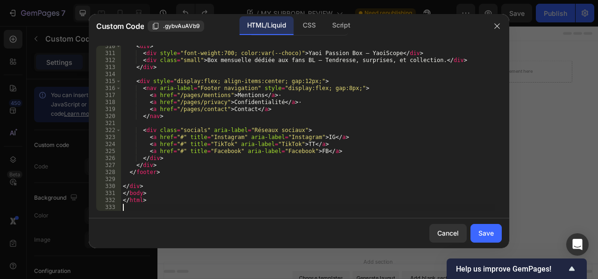
scroll to position [2610, 0]
click at [486, 233] on div "Save" at bounding box center [486, 234] width 15 height 10
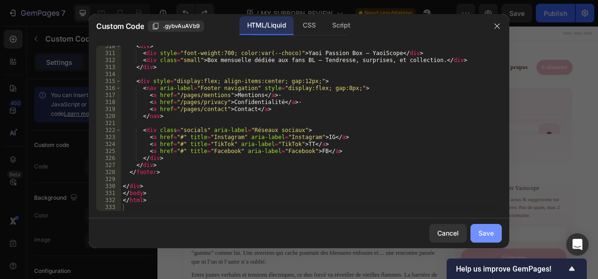
type textarea "</html>"
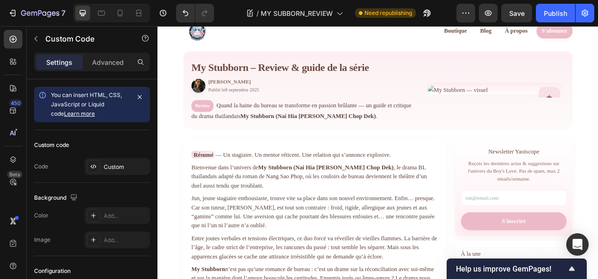
scroll to position [47, 0]
click at [550, 17] on div "Publish" at bounding box center [555, 13] width 23 height 10
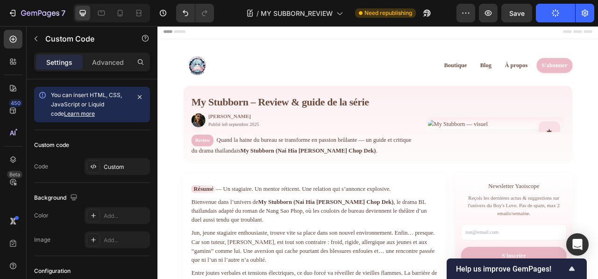
scroll to position [3, 0]
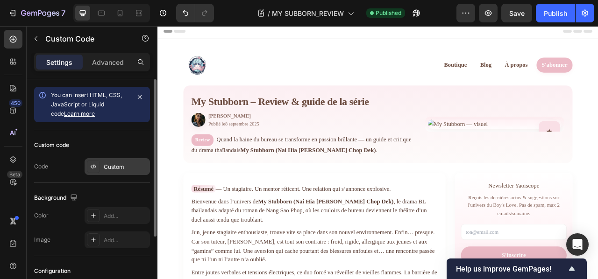
click at [111, 165] on div "Custom" at bounding box center [126, 167] width 44 height 8
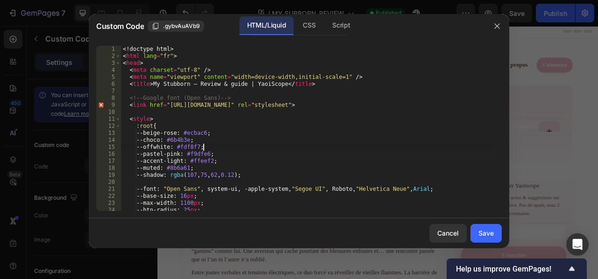
type textarea "</html>"
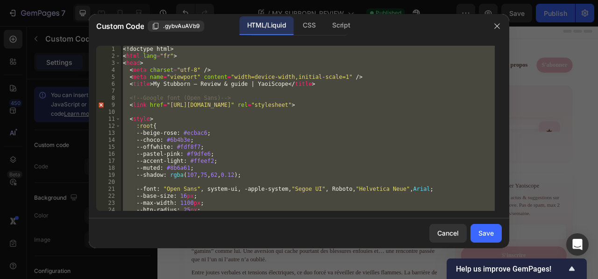
paste textarea
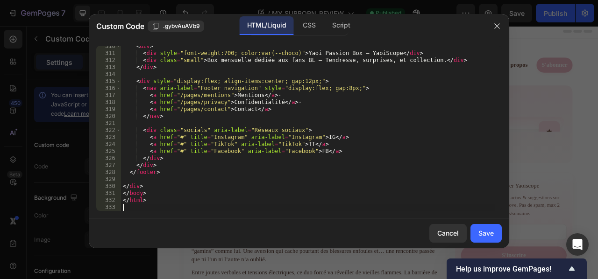
scroll to position [2610, 0]
click at [478, 234] on button "Save" at bounding box center [486, 233] width 31 height 19
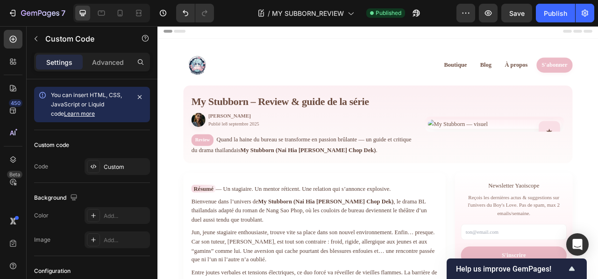
click at [229, 16] on div "/ MY SUBBORN_REVIEW Published" at bounding box center [339, 13] width 235 height 19
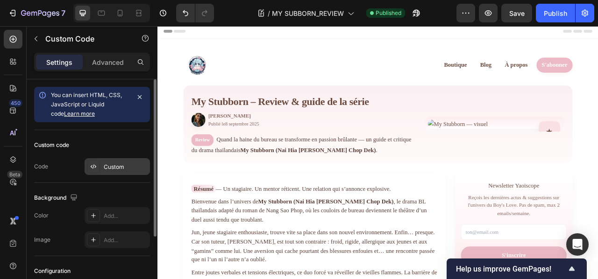
click at [103, 161] on div "Custom" at bounding box center [117, 166] width 65 height 17
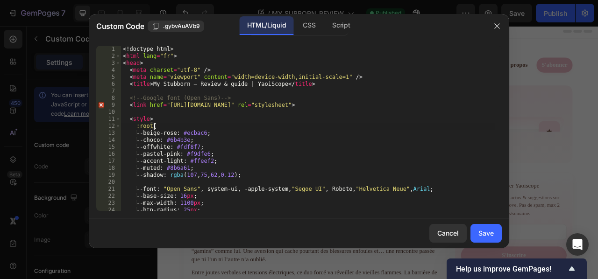
type textarea "</html>"
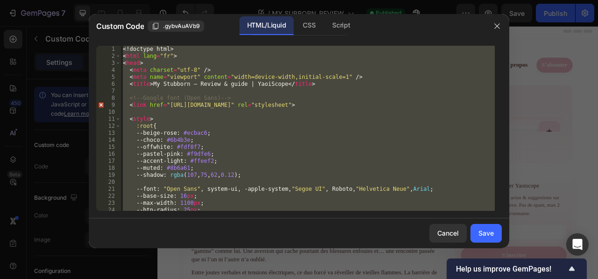
paste textarea
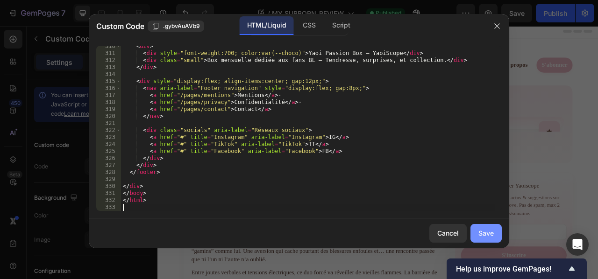
click at [482, 233] on div "Save" at bounding box center [486, 234] width 15 height 10
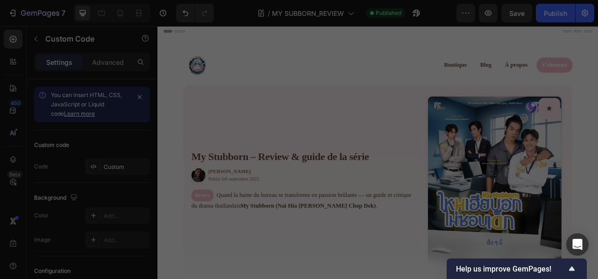
type textarea "</html>"
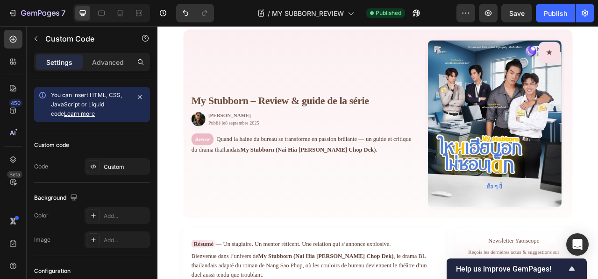
scroll to position [75, 0]
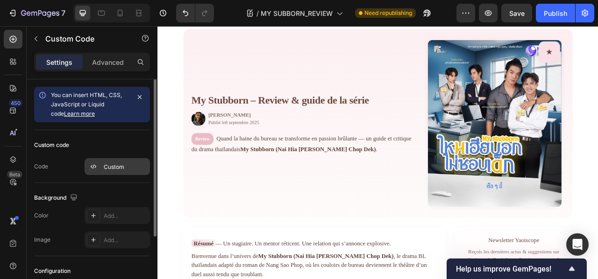
click at [114, 161] on div "Custom" at bounding box center [117, 166] width 65 height 17
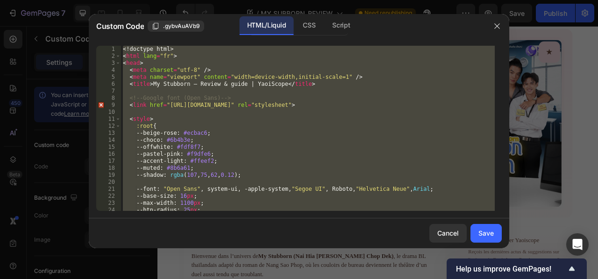
paste textarea "[URL][DOMAIN_NAME]"
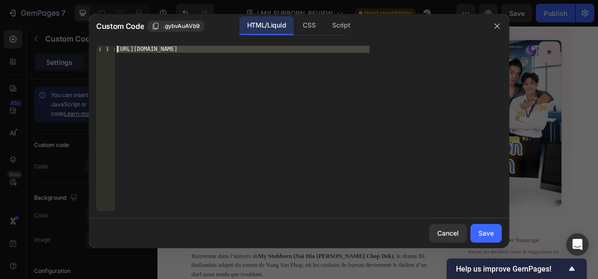
drag, startPoint x: 393, startPoint y: 54, endPoint x: 95, endPoint y: 53, distance: 298.2
click at [95, 53] on div "[URL][DOMAIN_NAME] 1 [URL][DOMAIN_NAME] ההההההההההההההההההההההההההההההההההההההה…" at bounding box center [299, 128] width 421 height 180
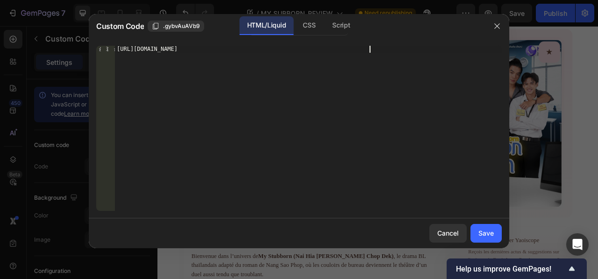
paste textarea "[URL][DOMAIN_NAME]"
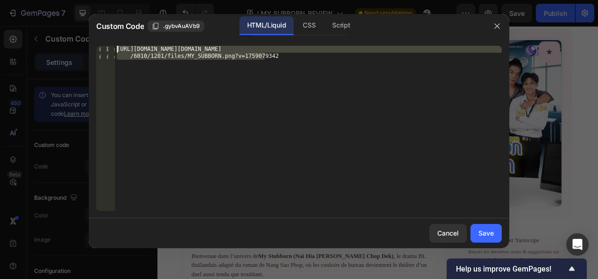
drag, startPoint x: 279, startPoint y: 62, endPoint x: 107, endPoint y: 53, distance: 171.3
click at [107, 53] on div "[URL][DOMAIN_NAME][DOMAIN_NAME] 1 [URL][DOMAIN_NAME][DOMAIN_NAME] /6010/1201/fi…" at bounding box center [299, 128] width 406 height 165
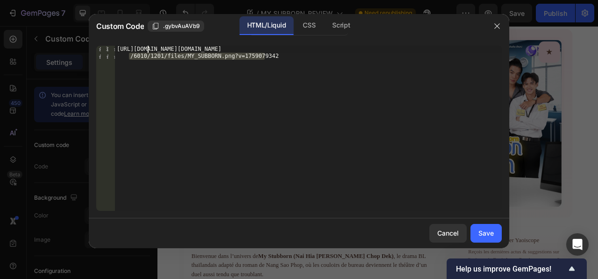
type textarea "[URL][DOMAIN_NAME][DOMAIN_NAME]"
click at [289, 56] on div "[URL][DOMAIN_NAME] =1759079342[URL][DOMAIN_NAME]" at bounding box center [308, 142] width 387 height 193
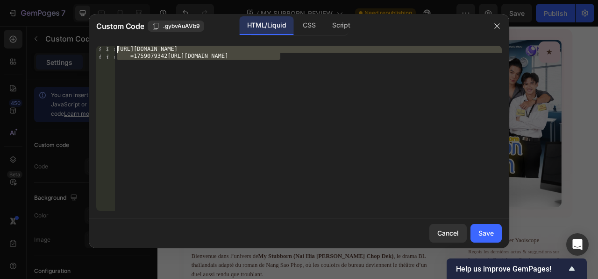
drag, startPoint x: 289, startPoint y: 56, endPoint x: 115, endPoint y: 50, distance: 173.9
click at [115, 50] on div "[URL][DOMAIN_NAME] =1759079342[URL][DOMAIN_NAME]" at bounding box center [308, 142] width 387 height 193
paste textarea
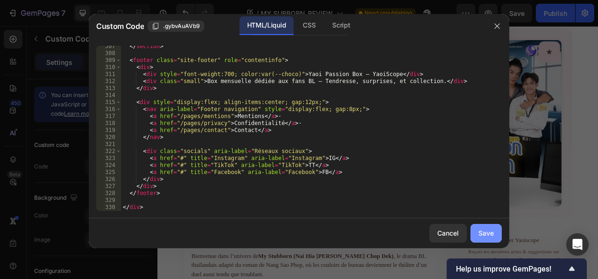
click at [486, 233] on div "Save" at bounding box center [486, 234] width 15 height 10
type textarea "</html>"
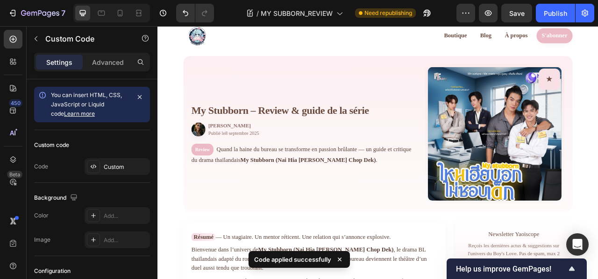
scroll to position [43, 0]
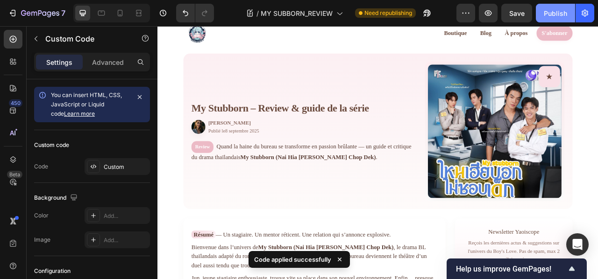
click at [557, 6] on button "Publish" at bounding box center [555, 13] width 39 height 19
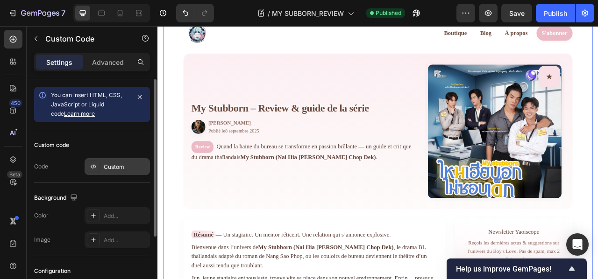
click at [117, 163] on div "Custom" at bounding box center [126, 167] width 44 height 8
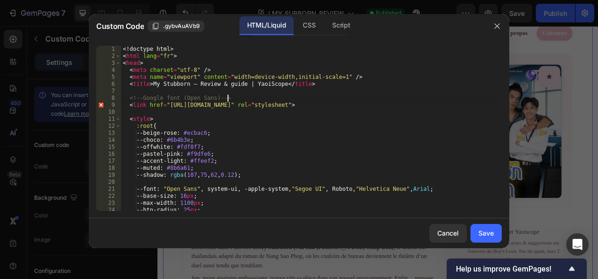
type textarea "</html>"
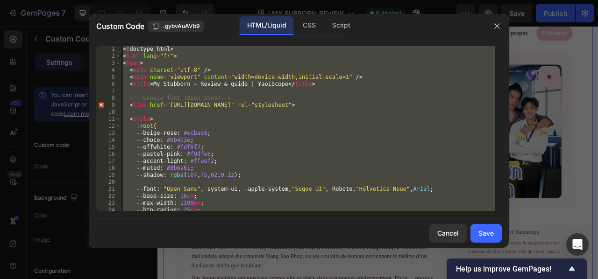
paste textarea
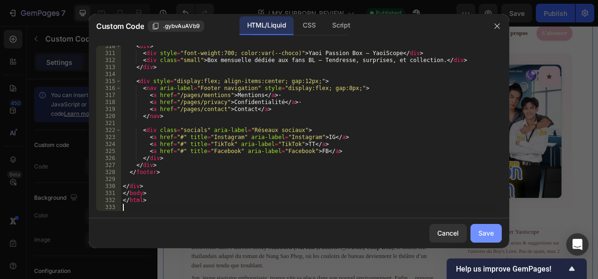
click at [482, 234] on div "Save" at bounding box center [486, 234] width 15 height 10
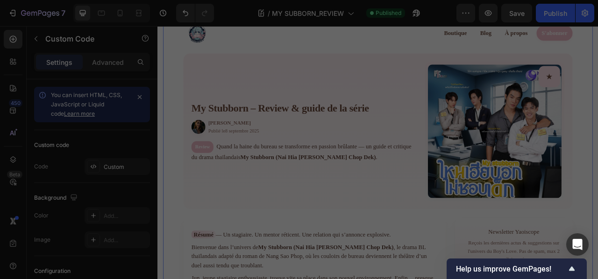
type textarea "</html>"
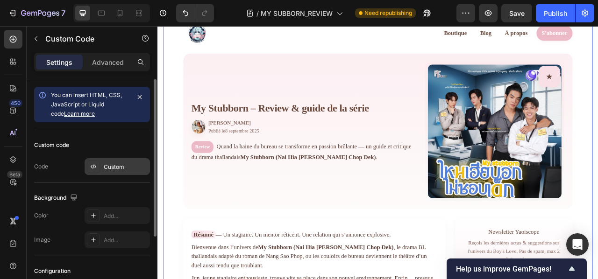
click at [111, 168] on div "Custom" at bounding box center [126, 167] width 44 height 8
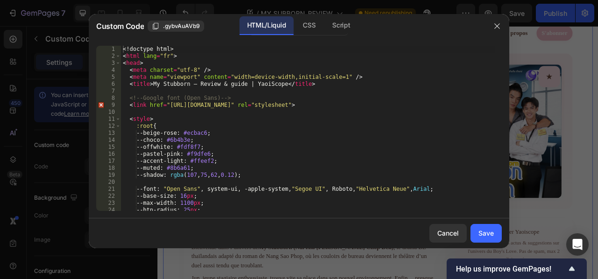
click at [242, 114] on div "<! doctype html > < html lang = "fr" > < head > < meta charset = "utf-8" /> < m…" at bounding box center [308, 135] width 374 height 179
type textarea "</html>"
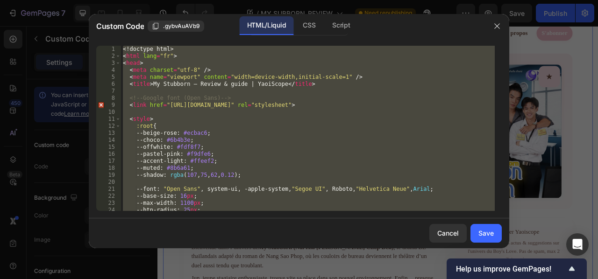
paste textarea
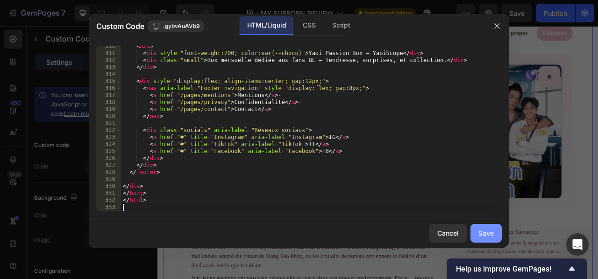
click at [480, 234] on div "Save" at bounding box center [486, 234] width 15 height 10
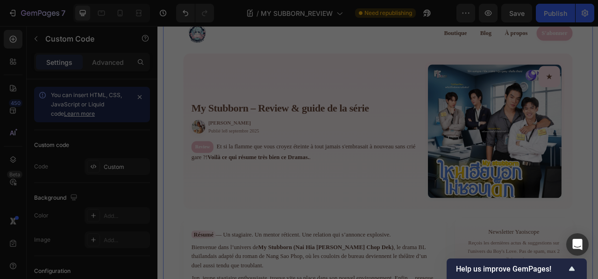
type textarea "</html>"
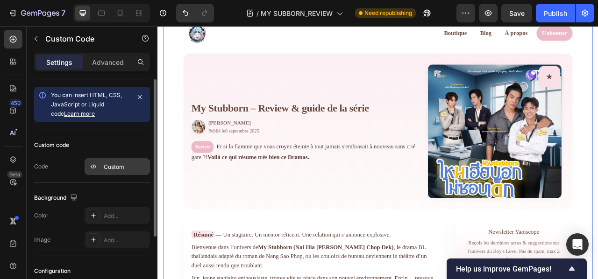
click at [120, 164] on div "Custom" at bounding box center [126, 167] width 44 height 8
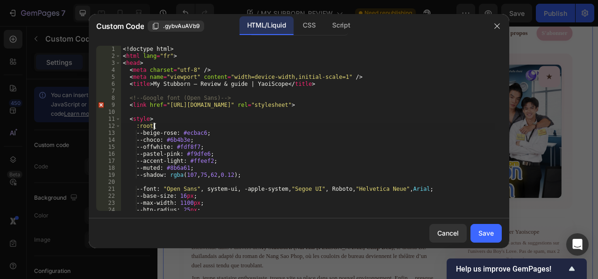
type textarea "</html>"
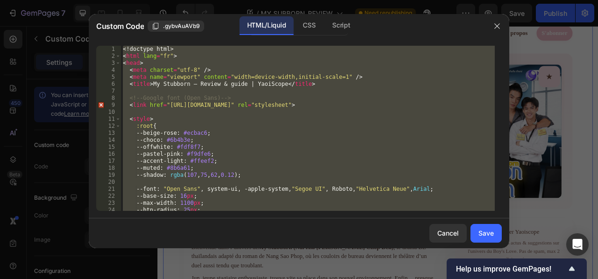
paste textarea
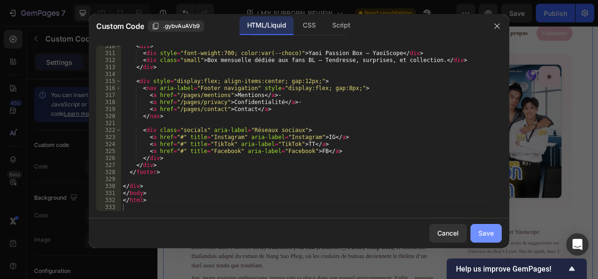
click at [484, 232] on div "Save" at bounding box center [486, 234] width 15 height 10
type textarea "</html>"
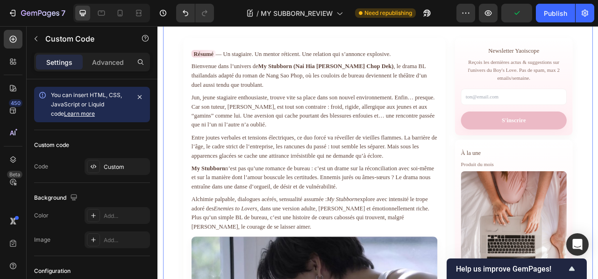
scroll to position [277, 0]
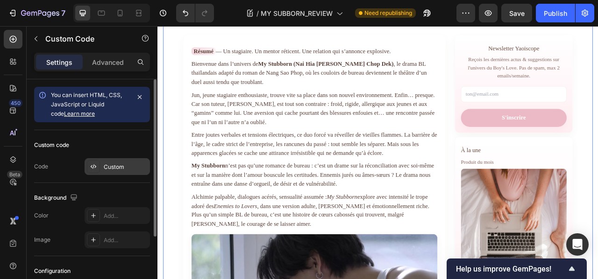
click at [107, 172] on div "Custom" at bounding box center [117, 166] width 65 height 17
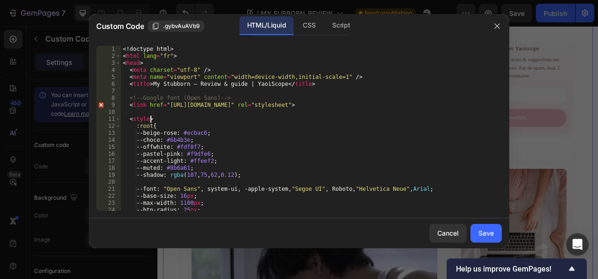
type textarea "</html>"
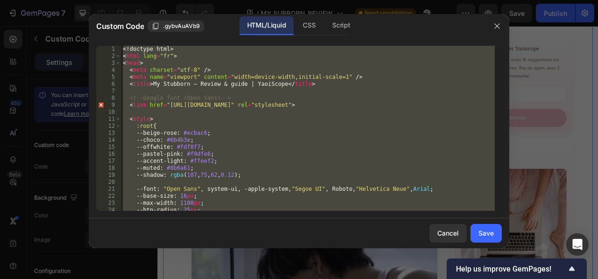
paste textarea
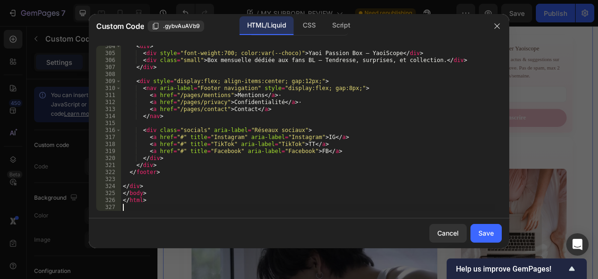
scroll to position [2519, 0]
click at [478, 231] on button "Save" at bounding box center [486, 233] width 31 height 19
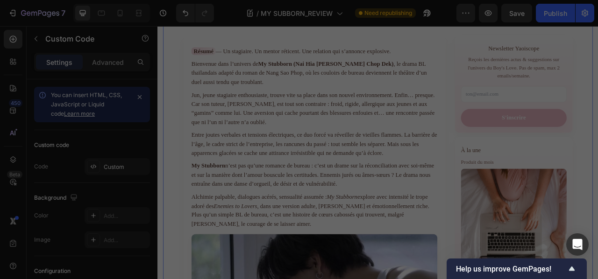
type textarea "</html>"
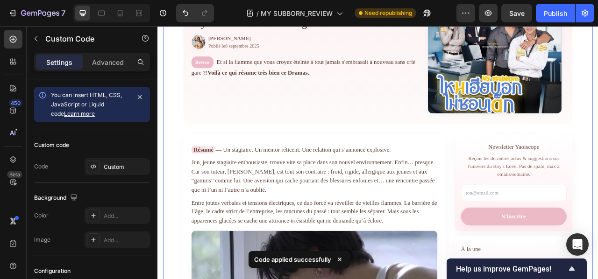
scroll to position [137, 0]
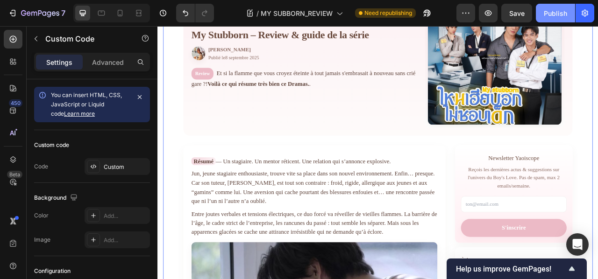
click at [552, 16] on div "Publish" at bounding box center [555, 13] width 23 height 10
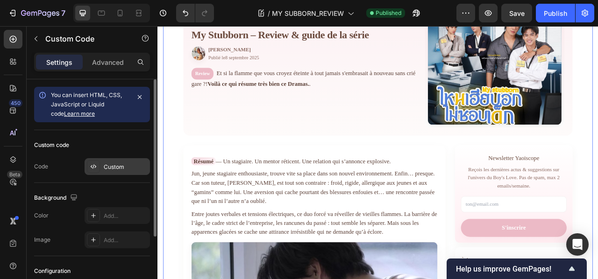
click at [128, 164] on div "Custom" at bounding box center [126, 167] width 44 height 8
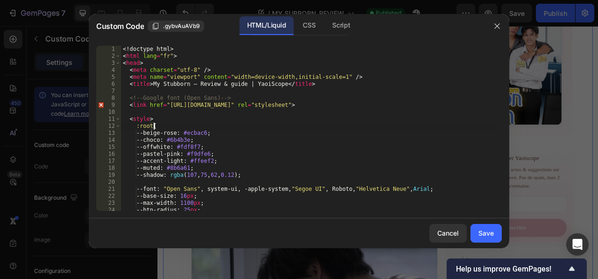
type textarea "</html>"
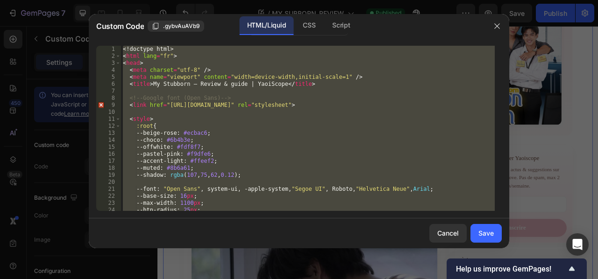
paste textarea
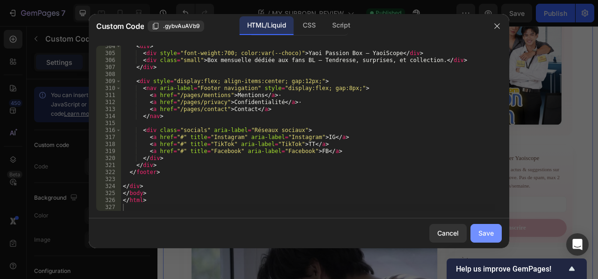
click at [485, 234] on div "Save" at bounding box center [486, 234] width 15 height 10
type textarea "</html>"
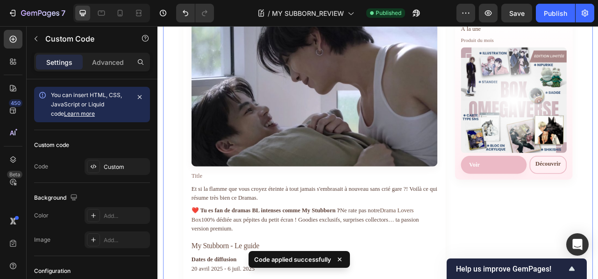
scroll to position [417, 0]
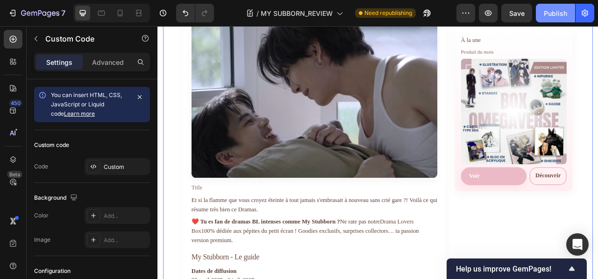
click at [547, 10] on div "Publish" at bounding box center [555, 13] width 23 height 10
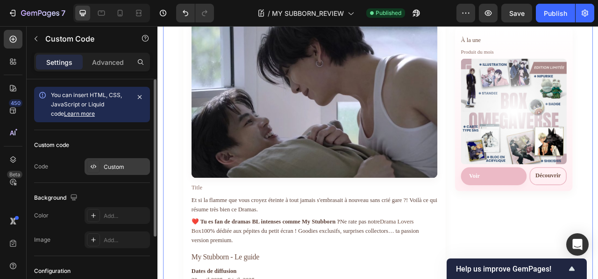
click at [127, 164] on div "Custom" at bounding box center [126, 167] width 44 height 8
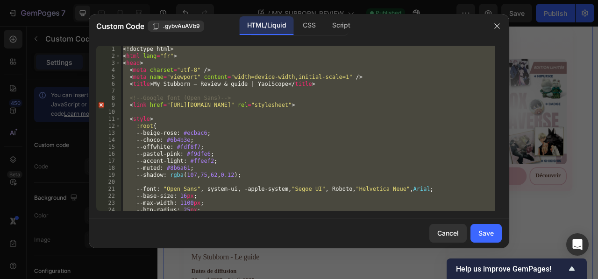
paste textarea "[URL][DOMAIN_NAME]"
type textarea "[URL][DOMAIN_NAME]"
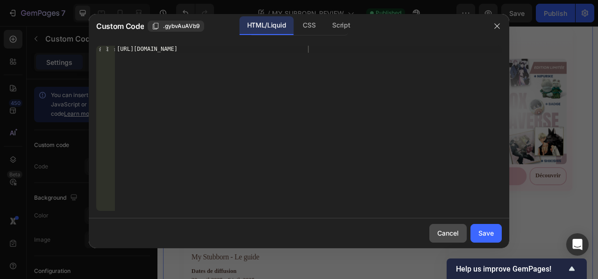
drag, startPoint x: 455, startPoint y: 236, endPoint x: 452, endPoint y: 230, distance: 5.9
click at [453, 230] on div "Cancel" at bounding box center [447, 234] width 21 height 10
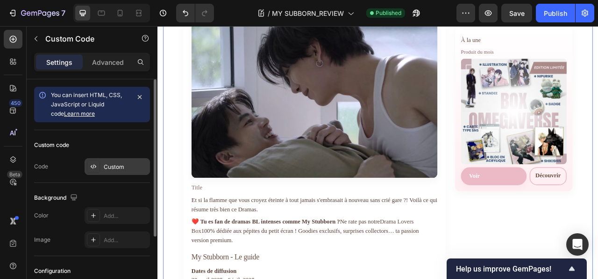
click at [110, 168] on div "Custom" at bounding box center [126, 167] width 44 height 8
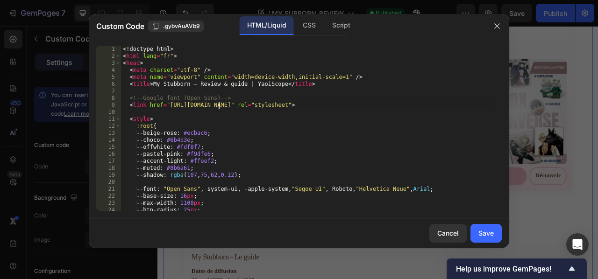
type textarea "</html>"
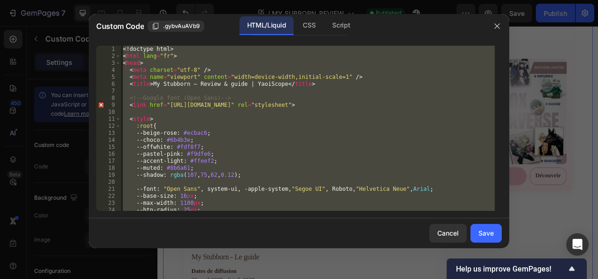
paste textarea
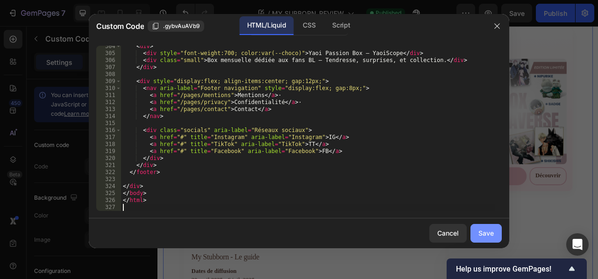
click at [483, 236] on div "Save" at bounding box center [486, 234] width 15 height 10
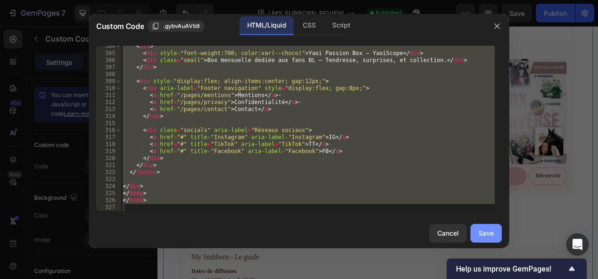
type textarea "</html>"
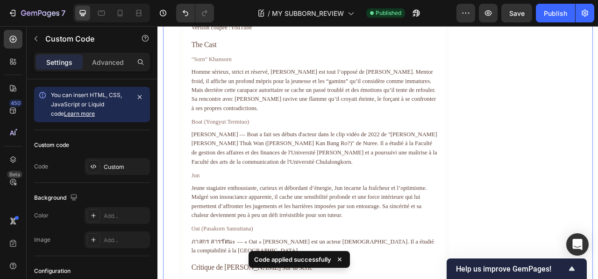
scroll to position [838, 0]
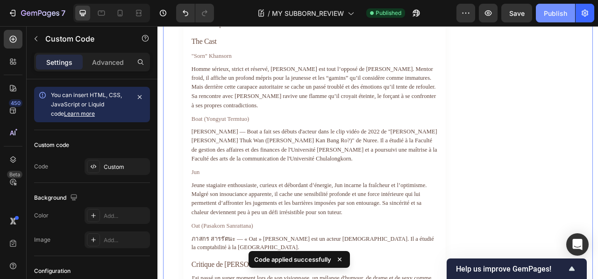
click at [550, 9] on div "Publish" at bounding box center [555, 13] width 23 height 10
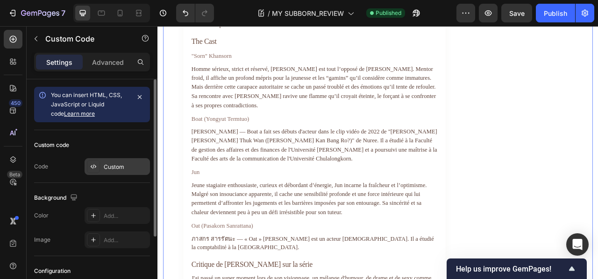
click at [131, 165] on div "Custom" at bounding box center [126, 167] width 44 height 8
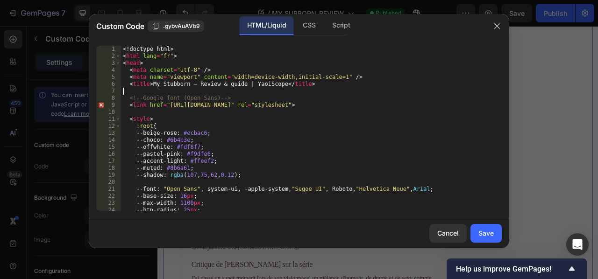
type textarea "</html>"
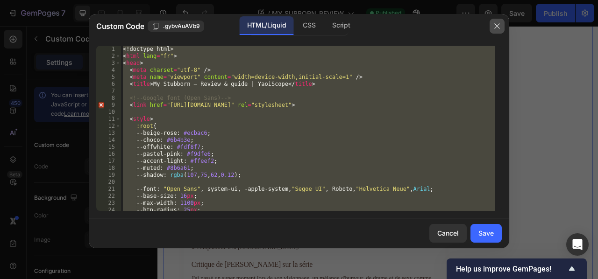
click at [498, 25] on icon "button" at bounding box center [496, 25] width 5 height 5
